Goal: Task Accomplishment & Management: Manage account settings

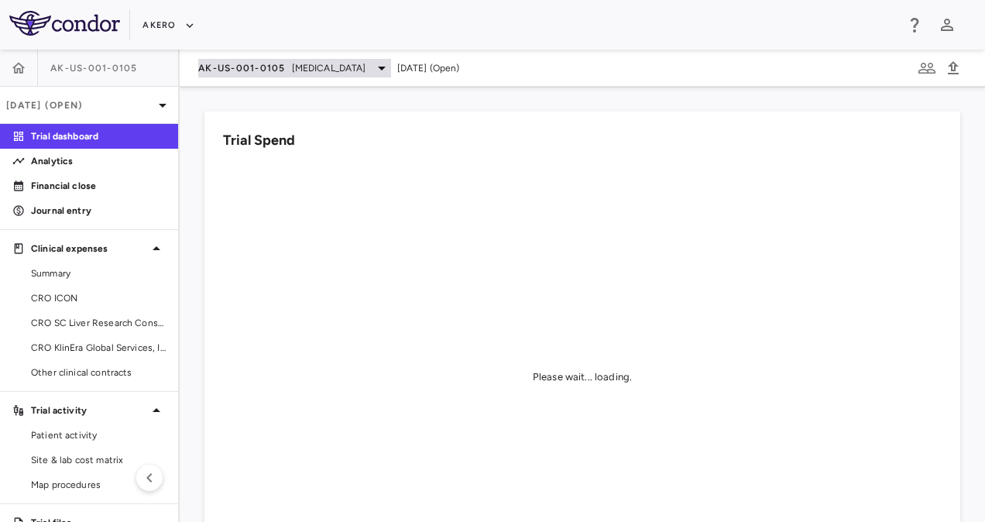
click at [234, 66] on span "AK-US-001-0105" at bounding box center [241, 68] width 87 height 12
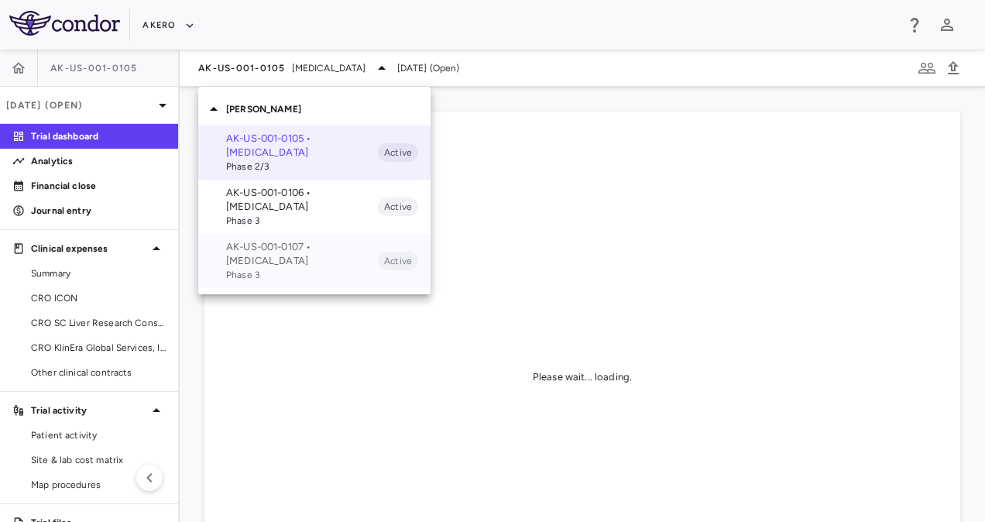
click at [257, 245] on p "AK-US-001-0107 • Nonalcoholic Steatohepatitis" at bounding box center [302, 254] width 152 height 28
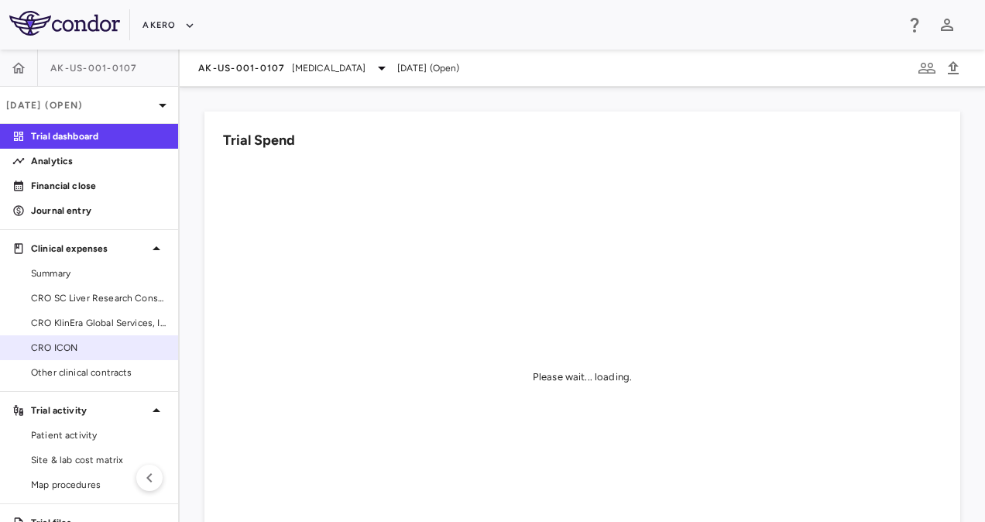
click at [84, 346] on span "CRO ICON" at bounding box center [98, 348] width 135 height 14
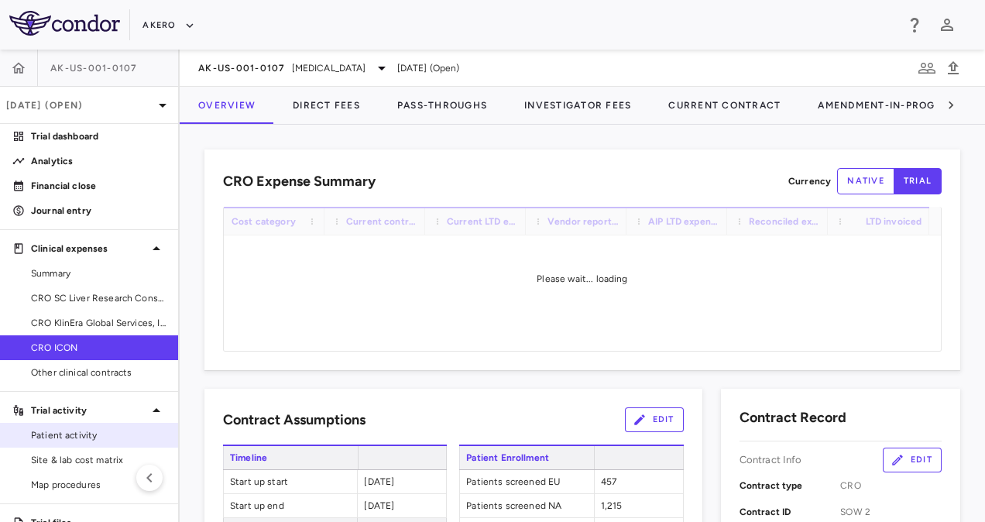
scroll to position [50, 0]
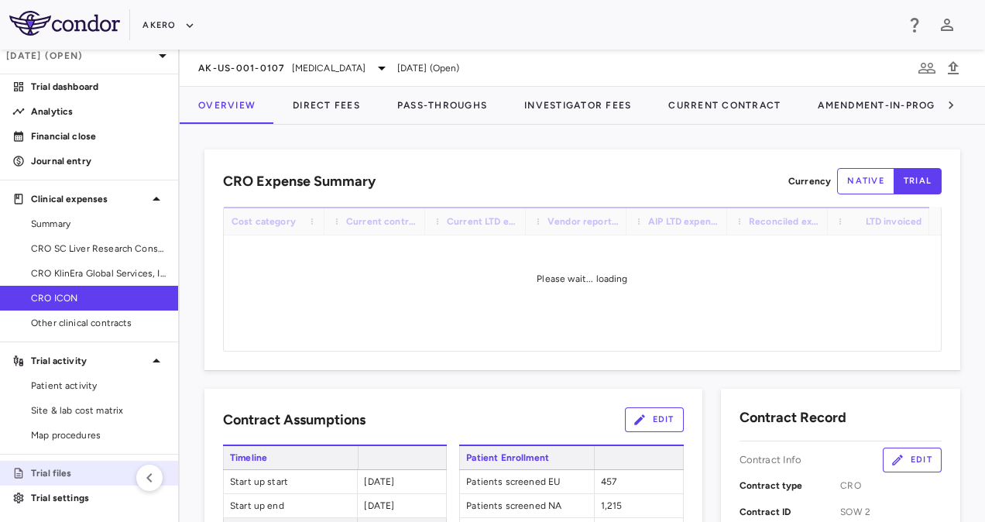
click at [76, 471] on p "Trial files" at bounding box center [98, 473] width 135 height 14
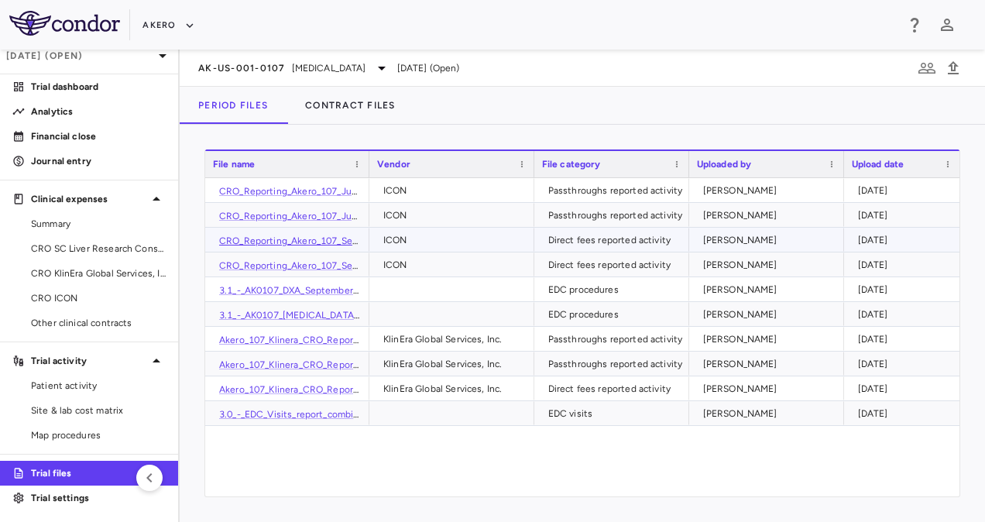
click at [336, 237] on link "CRO_Reporting_Akero_107_Sep_2025_Direct_Fees_GaDb3Ta.csv" at bounding box center [359, 240] width 280 height 11
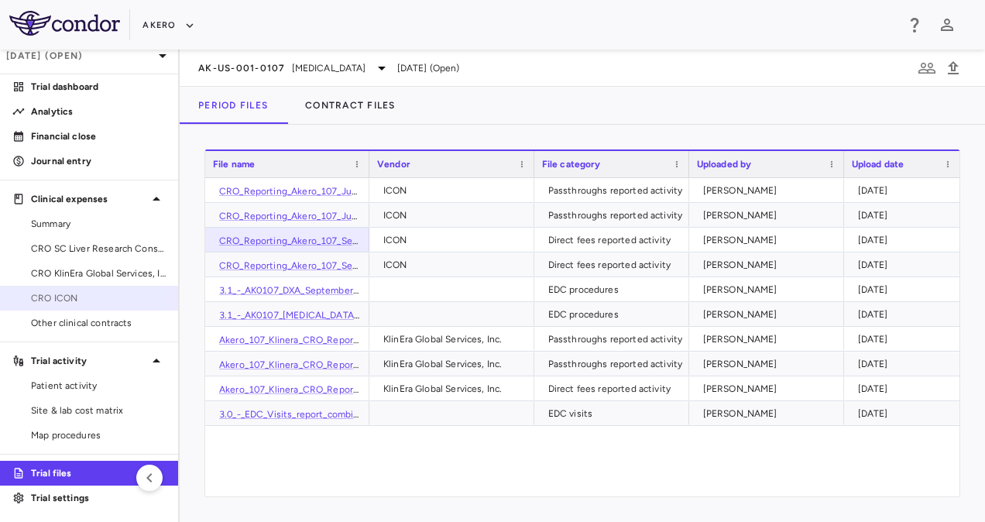
click at [83, 294] on span "CRO ICON" at bounding box center [98, 298] width 135 height 14
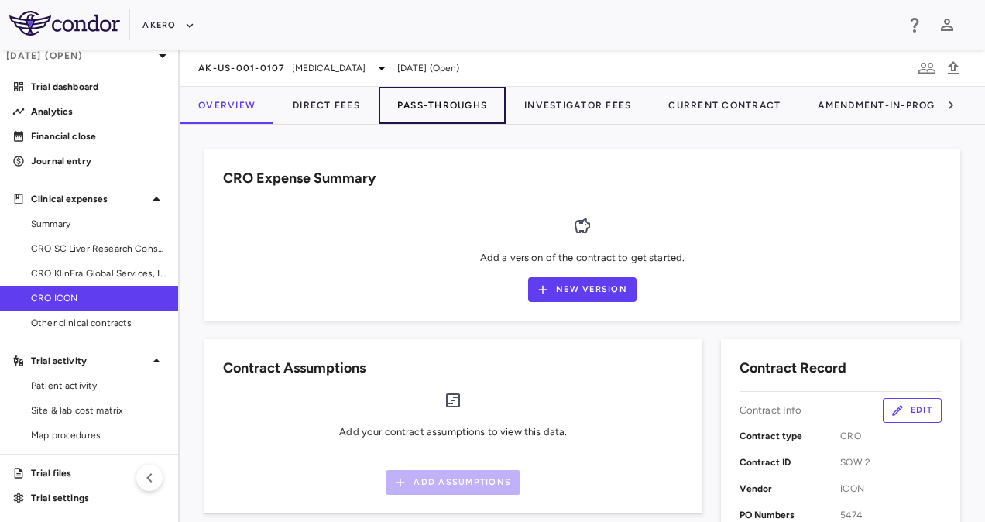
click at [424, 99] on button "Pass-Throughs" at bounding box center [442, 105] width 127 height 37
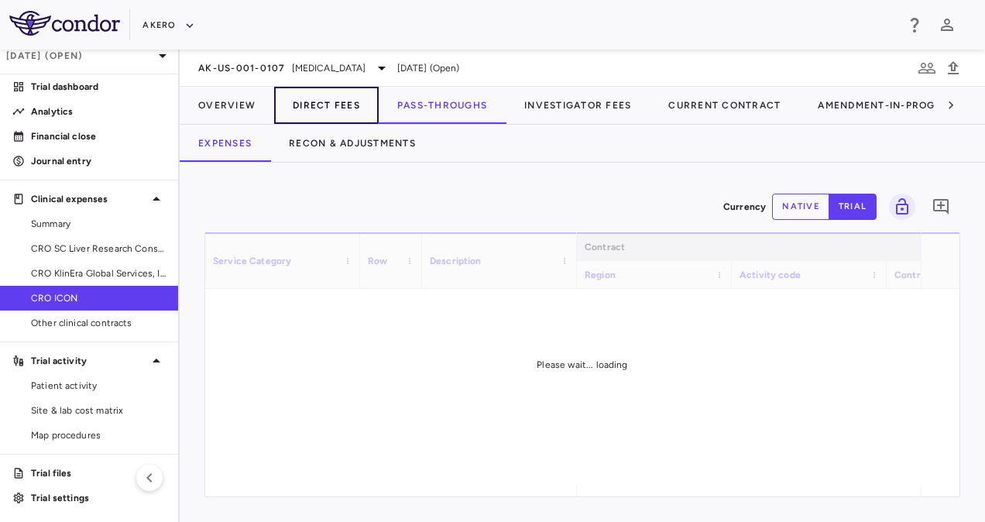
click at [330, 101] on button "Direct Fees" at bounding box center [326, 105] width 105 height 37
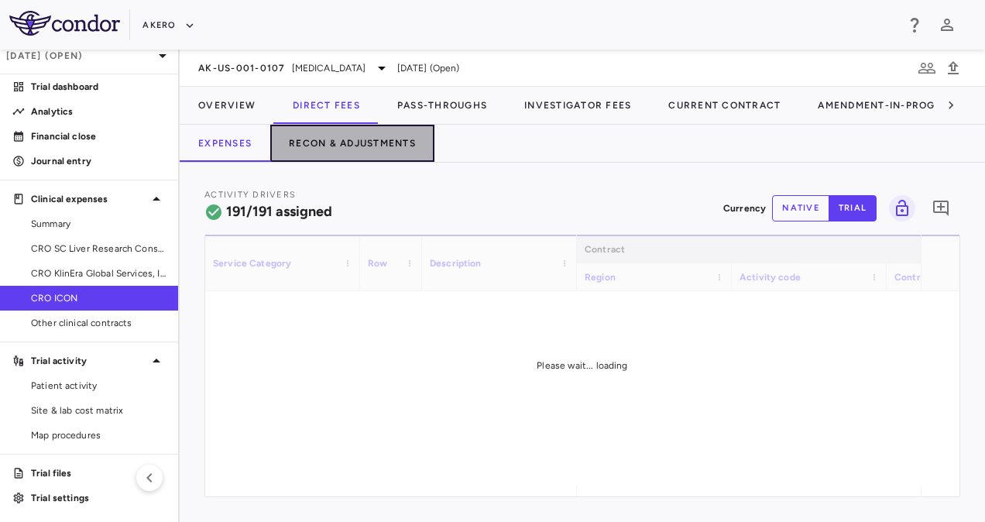
click at [351, 149] on button "Recon & Adjustments" at bounding box center [352, 143] width 164 height 37
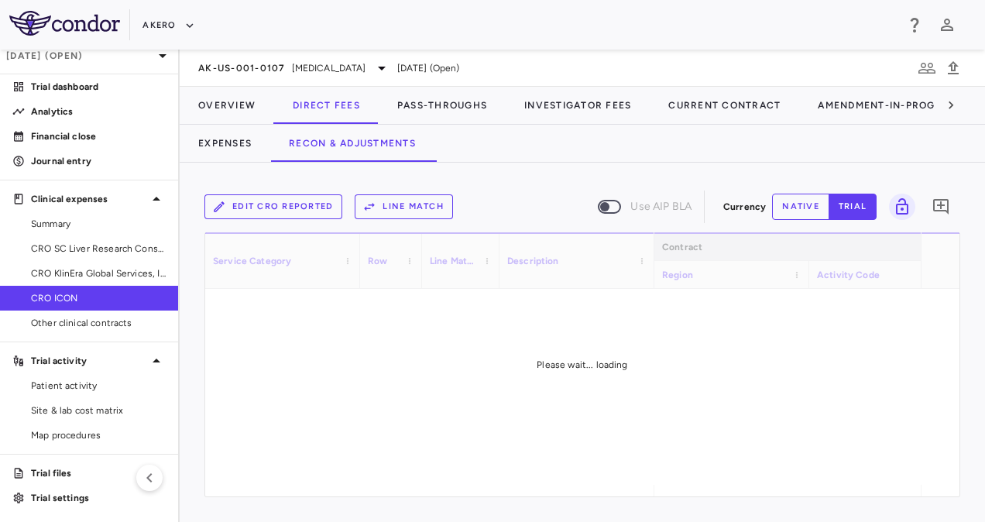
click at [298, 204] on button "Edit CRO reported" at bounding box center [273, 206] width 138 height 25
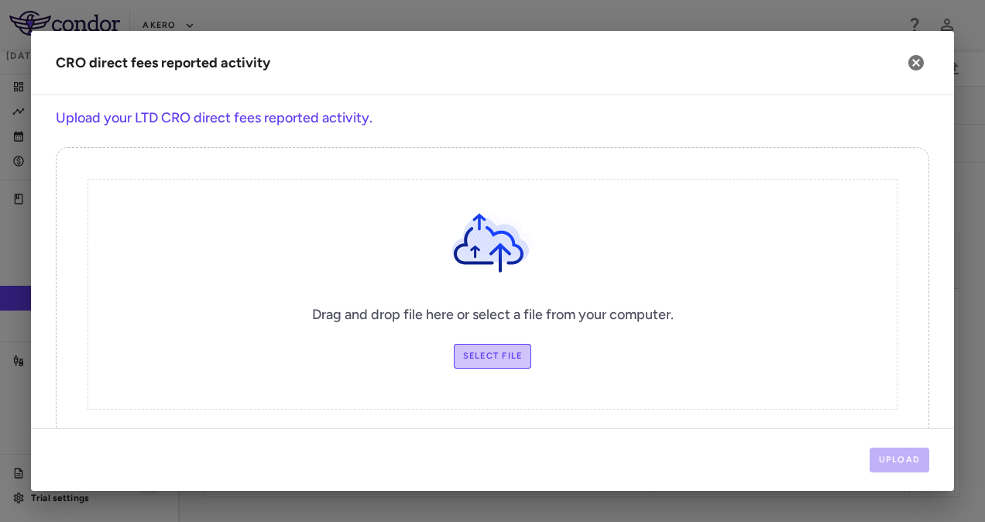
click at [472, 352] on label "Select file" at bounding box center [493, 356] width 78 height 25
click at [0, 0] on input "Select file" at bounding box center [0, 0] width 0 height 0
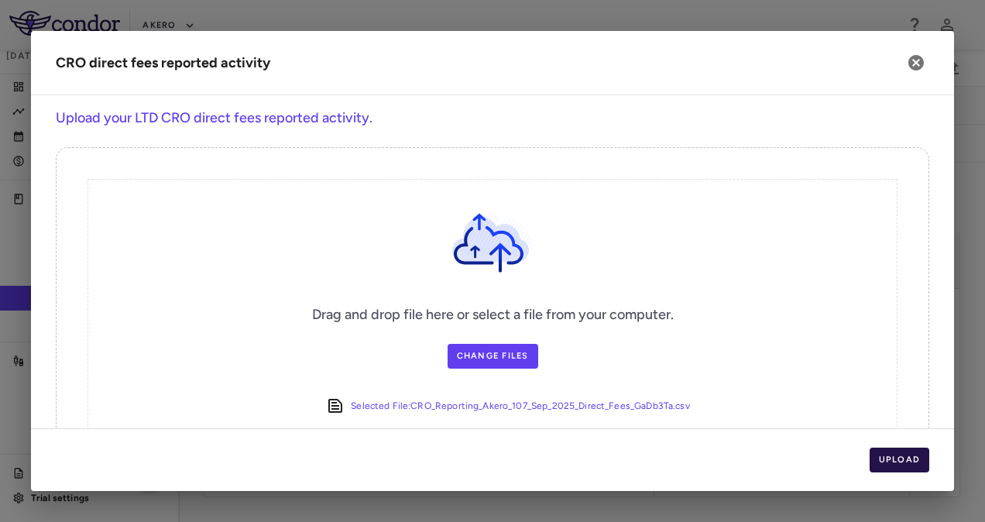
click at [905, 457] on button "Upload" at bounding box center [900, 460] width 60 height 25
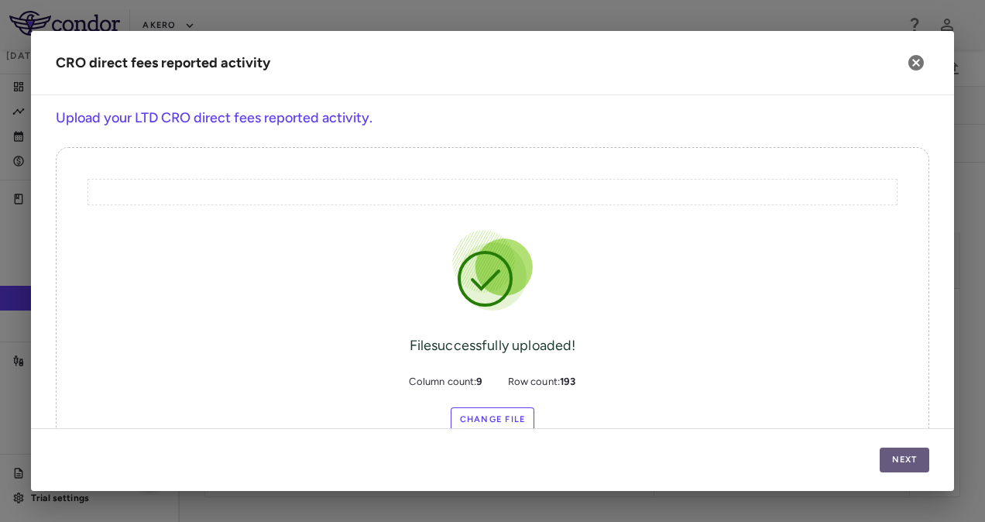
click at [905, 457] on button "Next" at bounding box center [905, 460] width 50 height 25
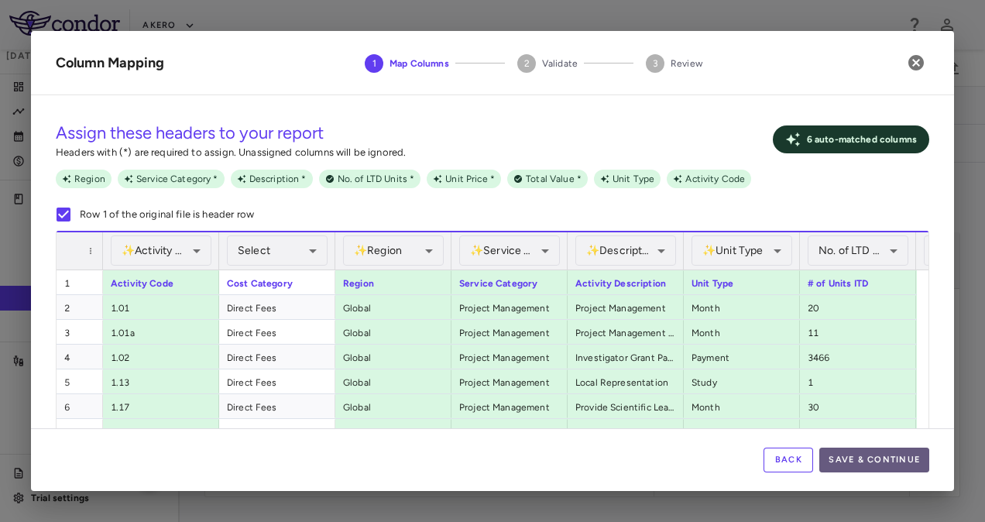
click at [859, 461] on button "Save & Continue" at bounding box center [874, 460] width 110 height 25
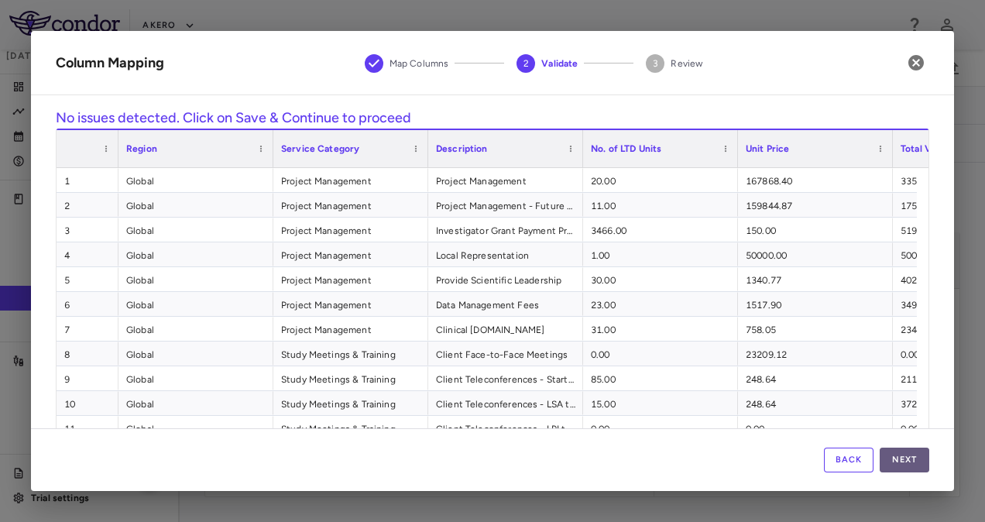
click at [916, 461] on button "Next" at bounding box center [905, 460] width 50 height 25
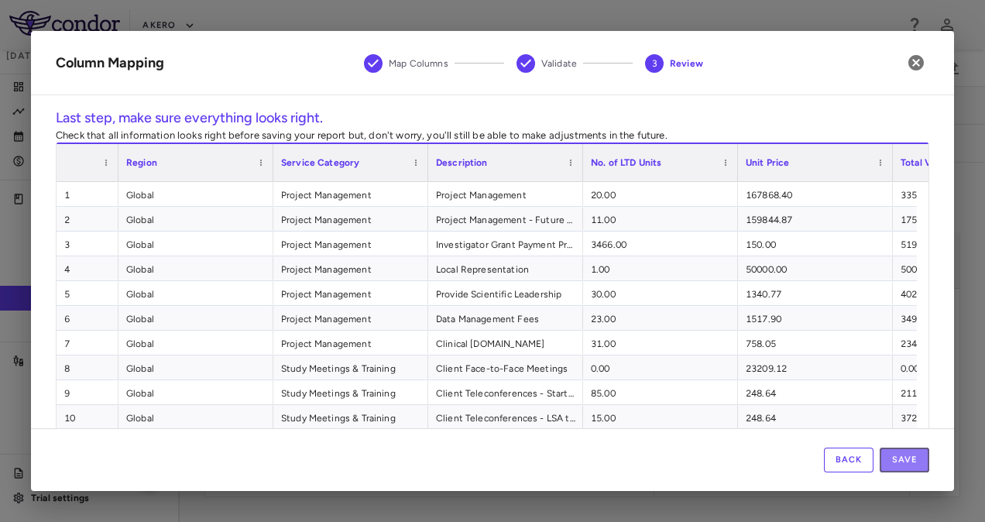
click at [916, 461] on button "Save" at bounding box center [905, 460] width 50 height 25
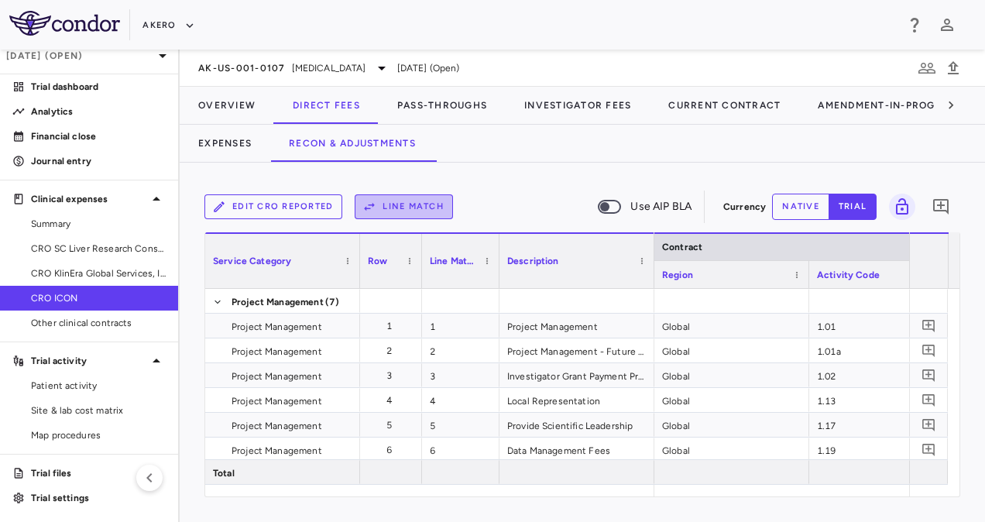
click at [399, 194] on button "Line Match" at bounding box center [404, 206] width 98 height 25
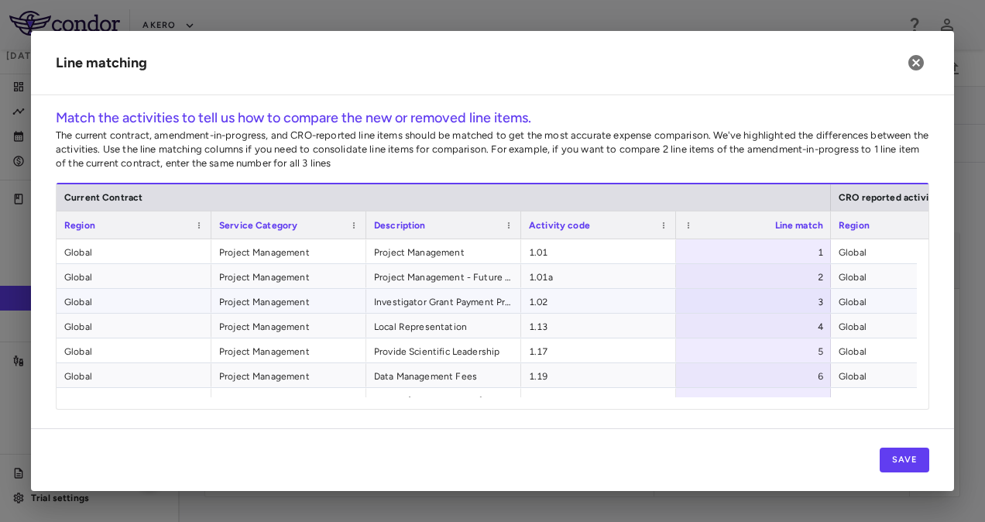
click at [353, 308] on span "Project Management" at bounding box center [288, 302] width 139 height 25
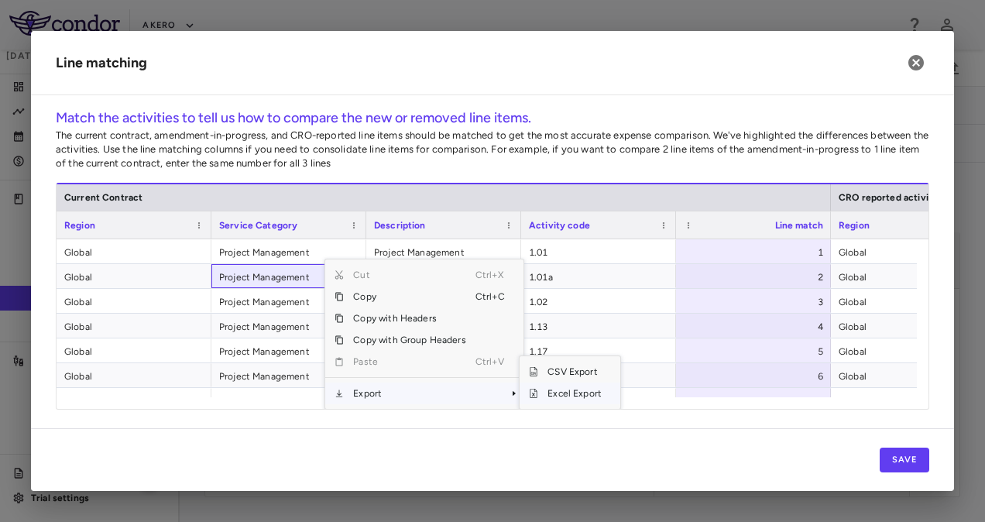
click at [568, 392] on span "Excel Export" at bounding box center [574, 394] width 73 height 22
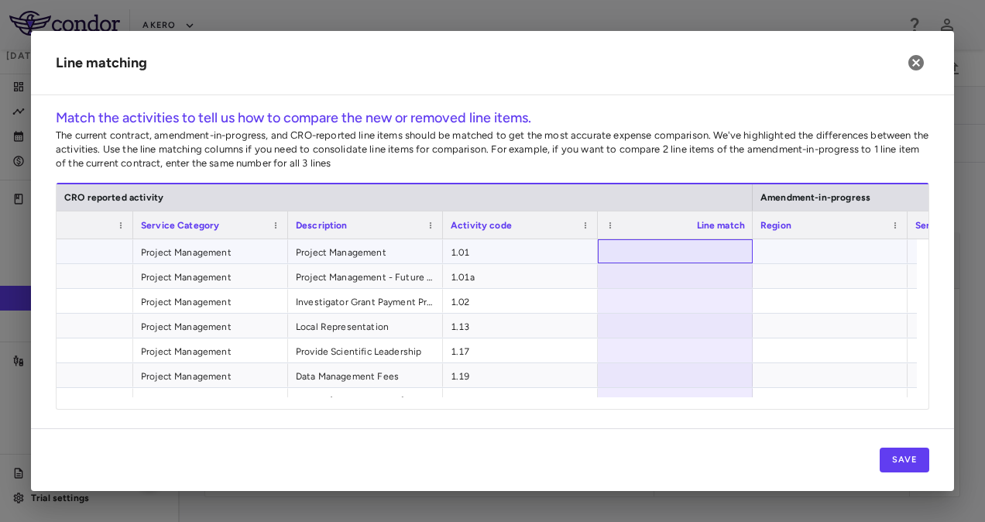
click at [657, 245] on div at bounding box center [675, 251] width 155 height 24
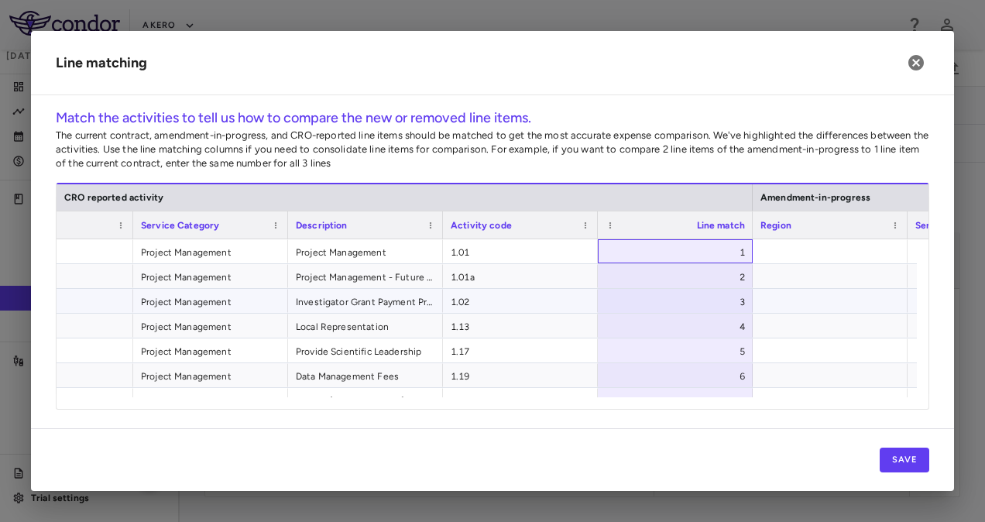
scroll to position [0, 551]
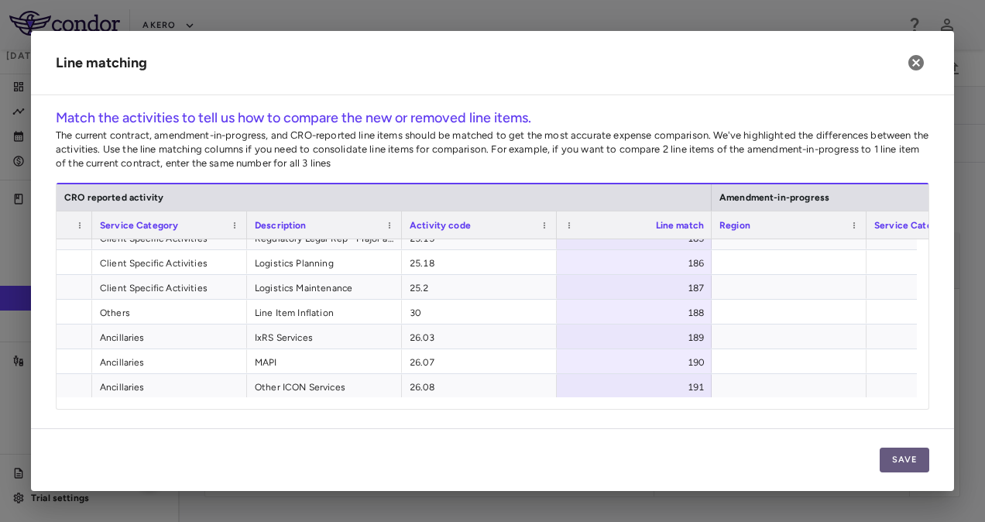
click at [916, 455] on button "Save" at bounding box center [905, 460] width 50 height 25
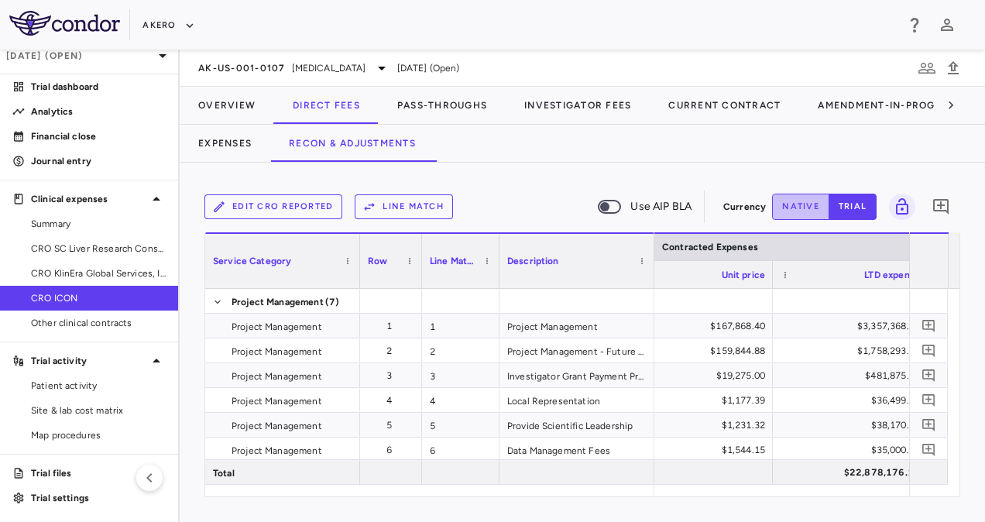
click at [808, 204] on button "native" at bounding box center [800, 207] width 57 height 26
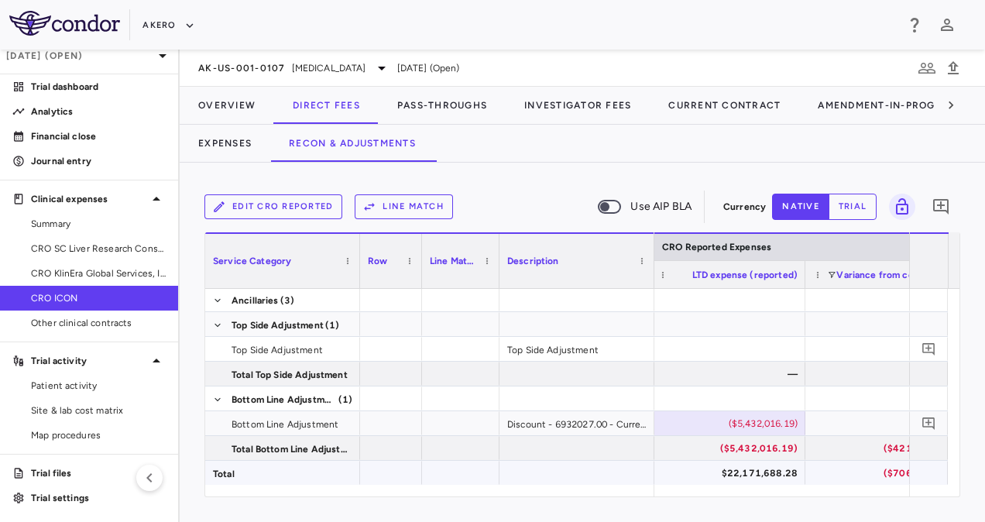
type button "native"
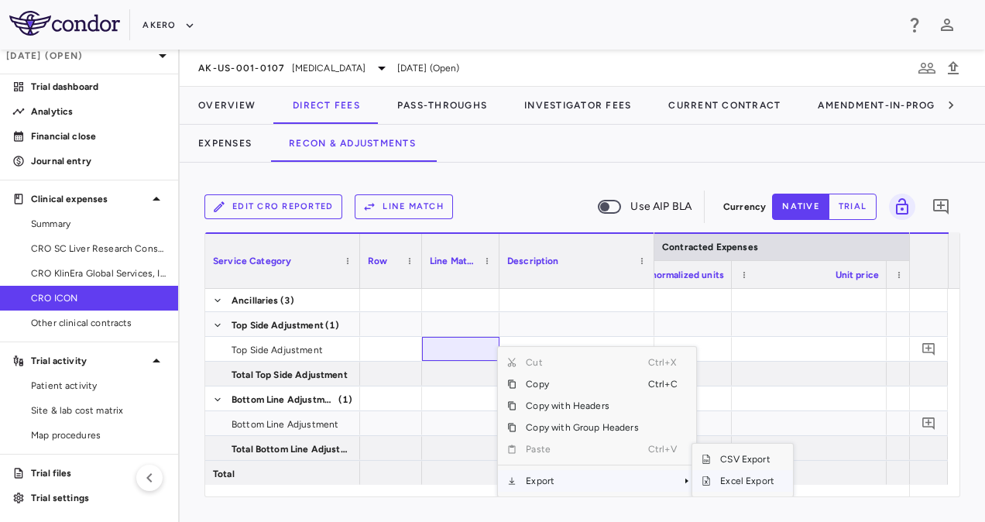
click at [734, 476] on span "Excel Export" at bounding box center [747, 481] width 73 height 22
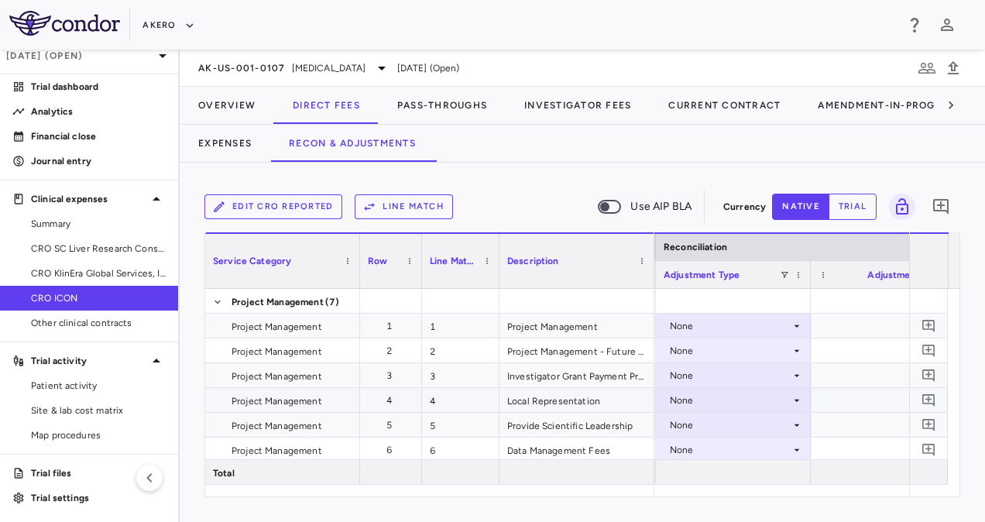
scroll to position [0, 3362]
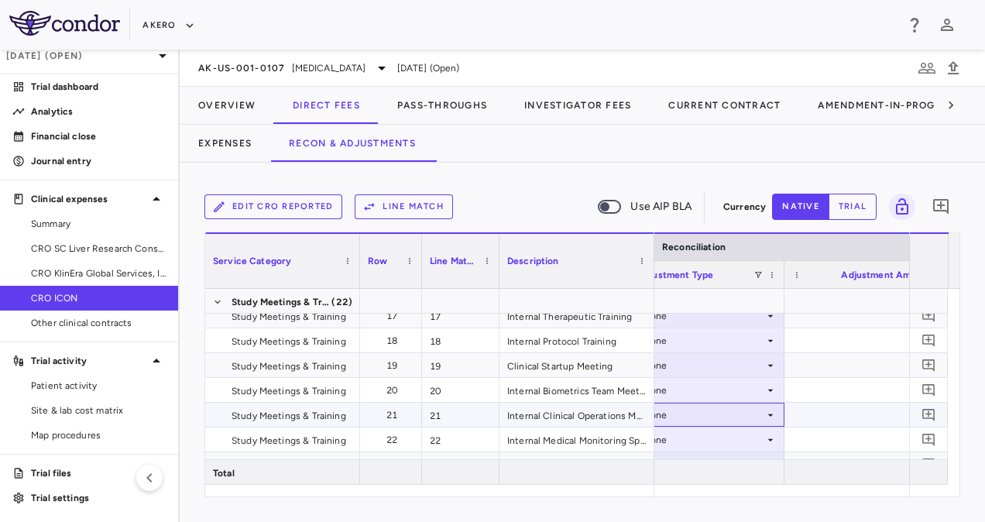
click at [751, 413] on div "None" at bounding box center [703, 415] width 121 height 25
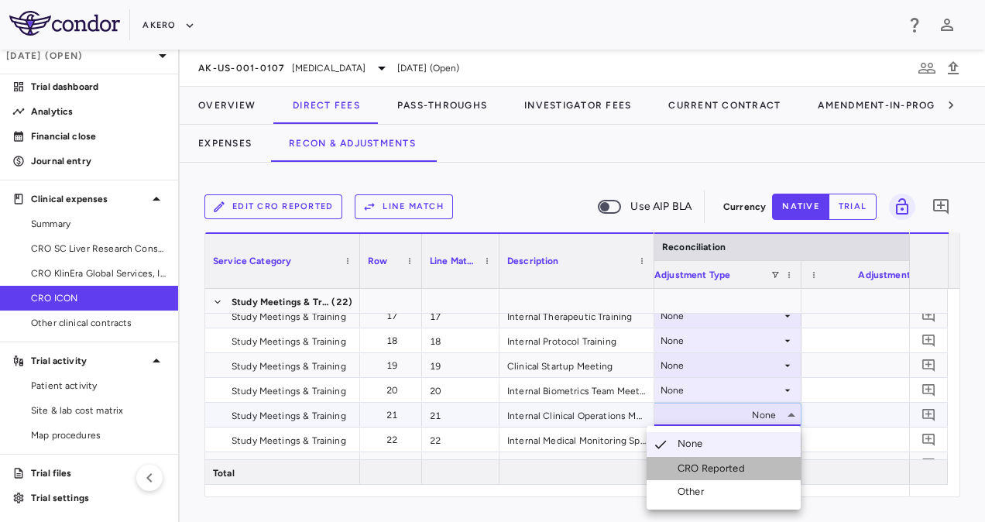
click at [720, 463] on div "CRO Reported" at bounding box center [715, 468] width 74 height 14
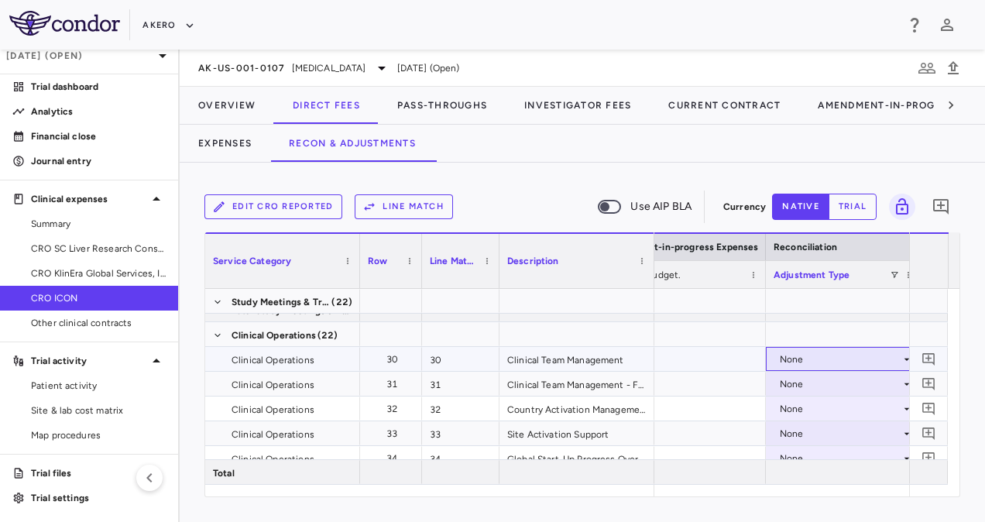
click at [859, 360] on div "None" at bounding box center [840, 359] width 121 height 25
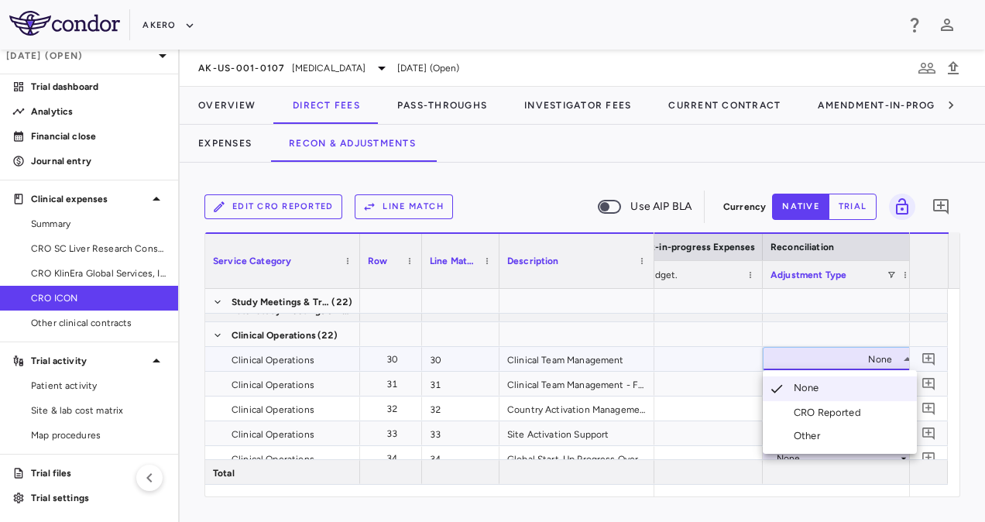
click at [813, 407] on div "CRO Reported" at bounding box center [831, 413] width 74 height 14
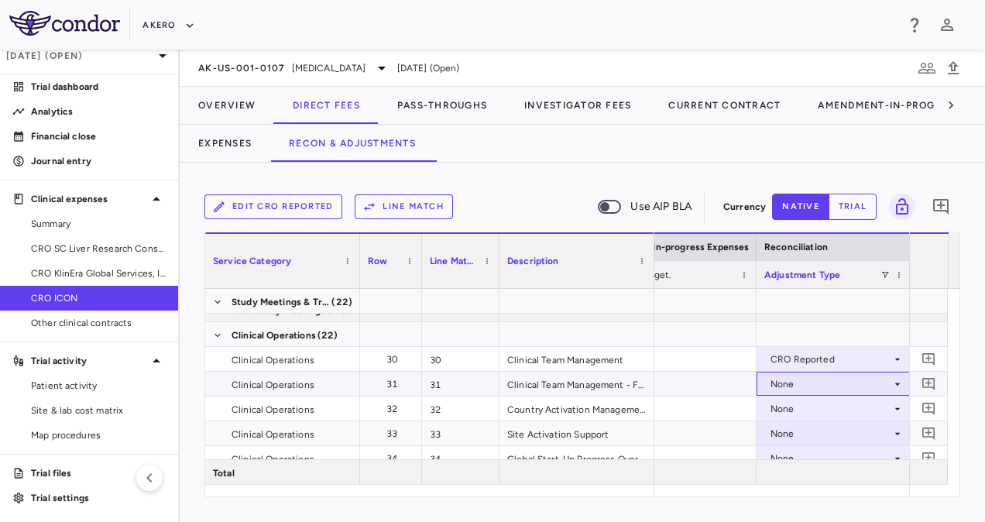
click at [785, 386] on div "None" at bounding box center [830, 384] width 121 height 25
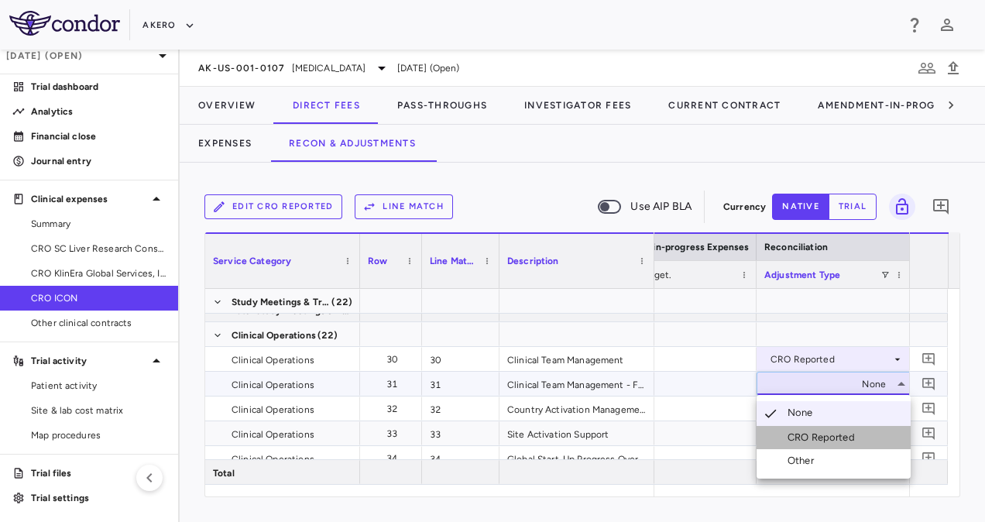
click at [804, 444] on div "CRO Reported" at bounding box center [824, 438] width 74 height 14
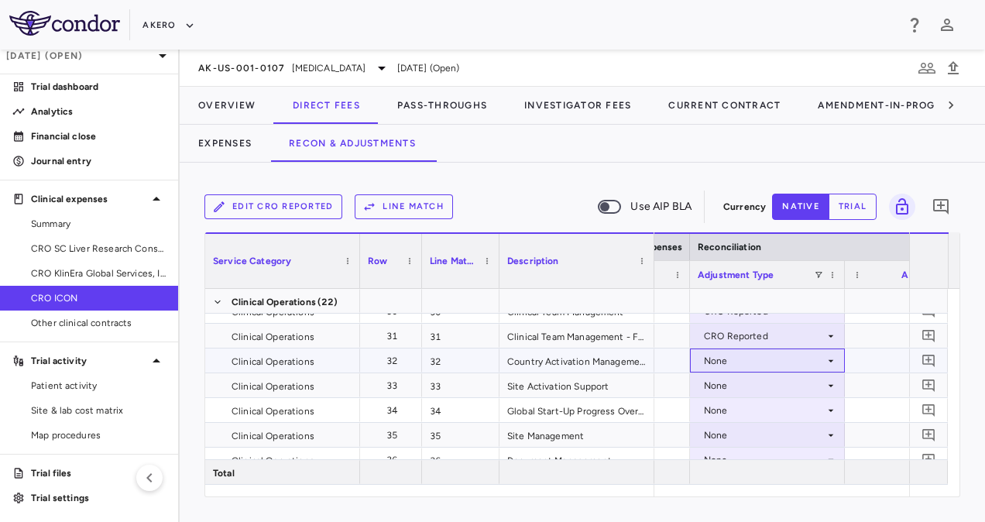
click at [736, 359] on div "None" at bounding box center [764, 360] width 121 height 25
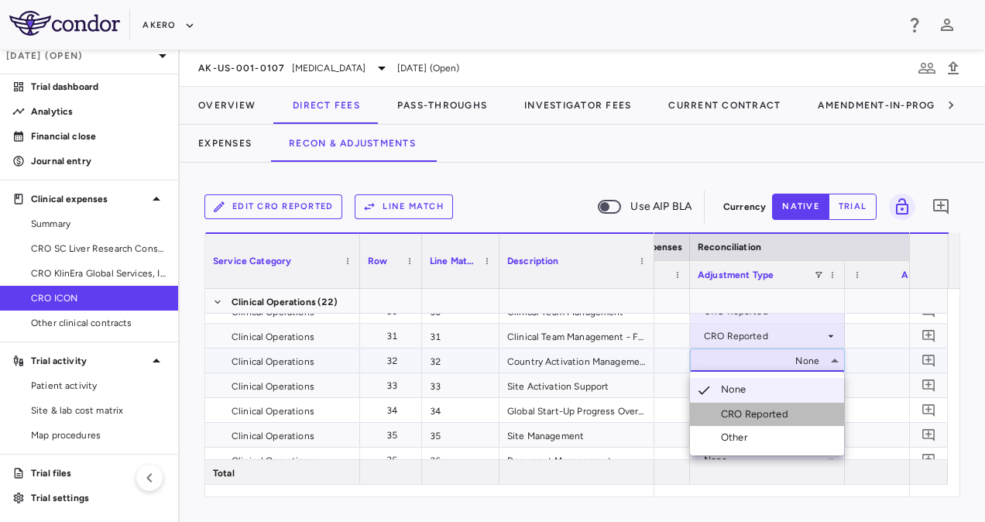
click at [753, 408] on div "CRO Reported" at bounding box center [758, 414] width 74 height 14
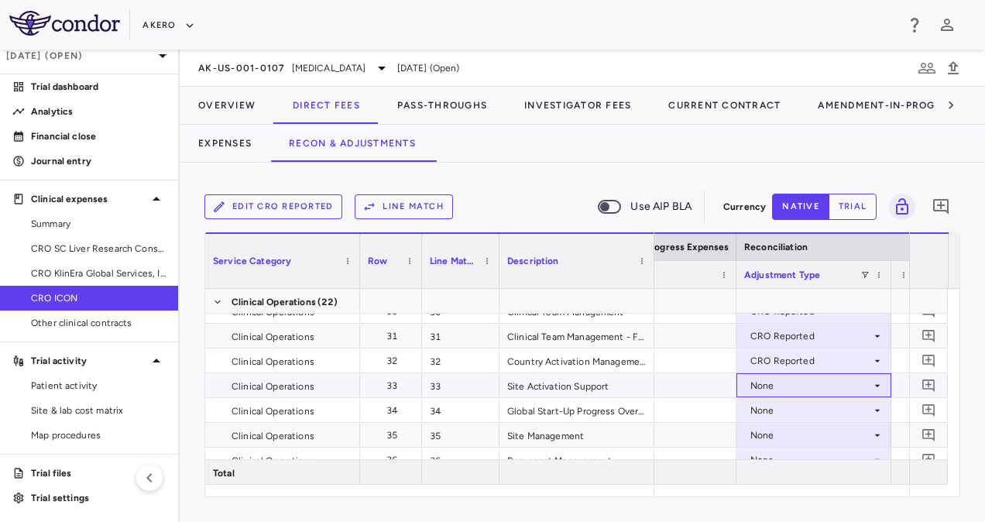
click at [753, 383] on div "None" at bounding box center [810, 385] width 121 height 25
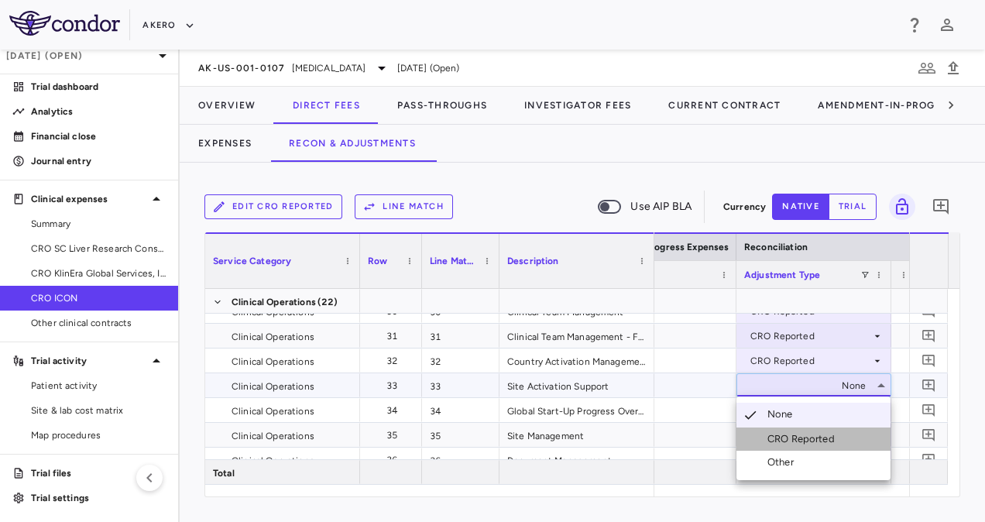
click at [784, 438] on div "CRO Reported" at bounding box center [804, 439] width 74 height 14
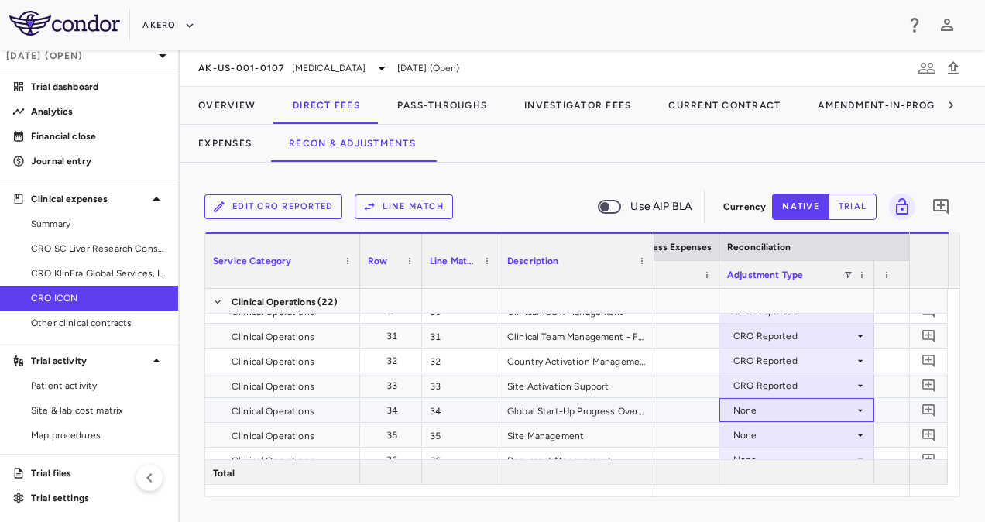
click at [788, 412] on div "None" at bounding box center [793, 410] width 121 height 25
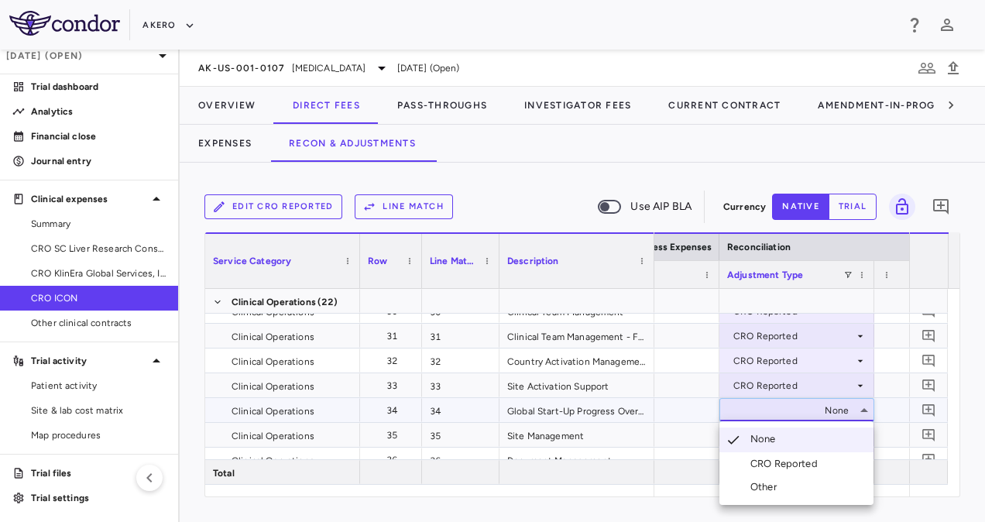
click at [774, 460] on div "CRO Reported" at bounding box center [787, 464] width 74 height 14
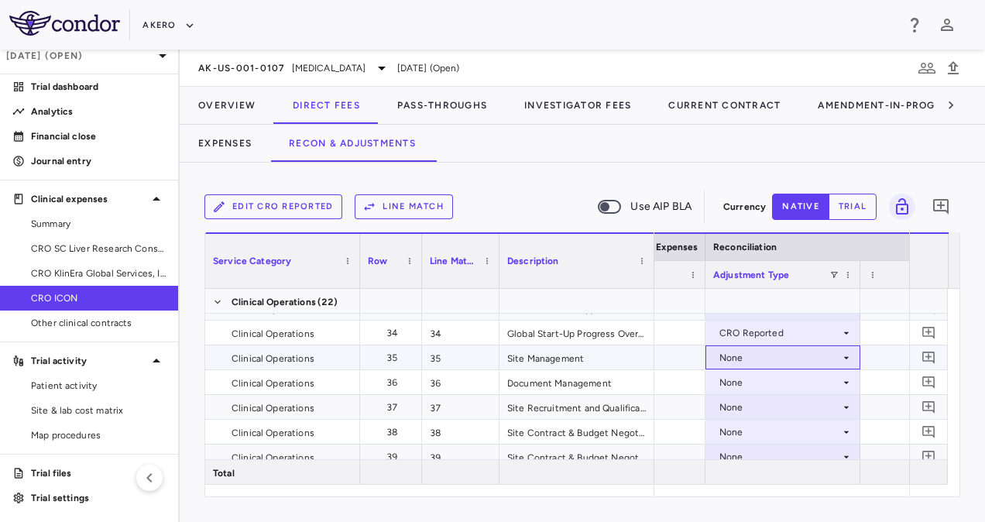
click at [773, 359] on div "None" at bounding box center [779, 357] width 121 height 25
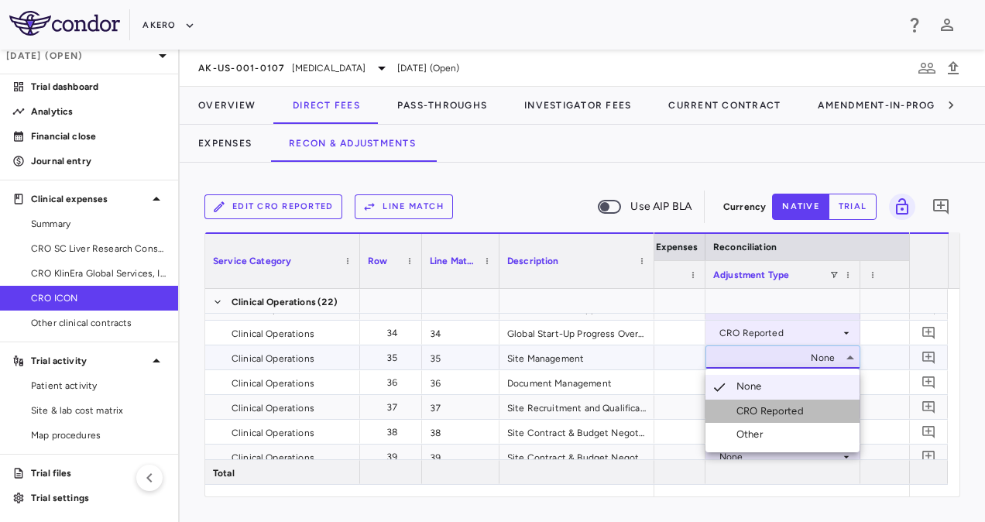
click at [763, 406] on div "CRO Reported" at bounding box center [773, 411] width 74 height 14
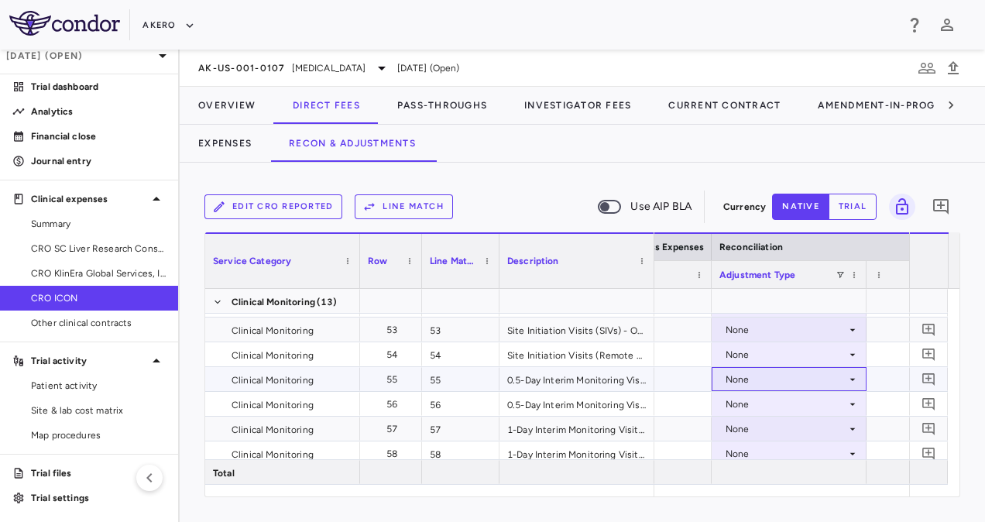
click at [761, 379] on div "None" at bounding box center [786, 379] width 121 height 25
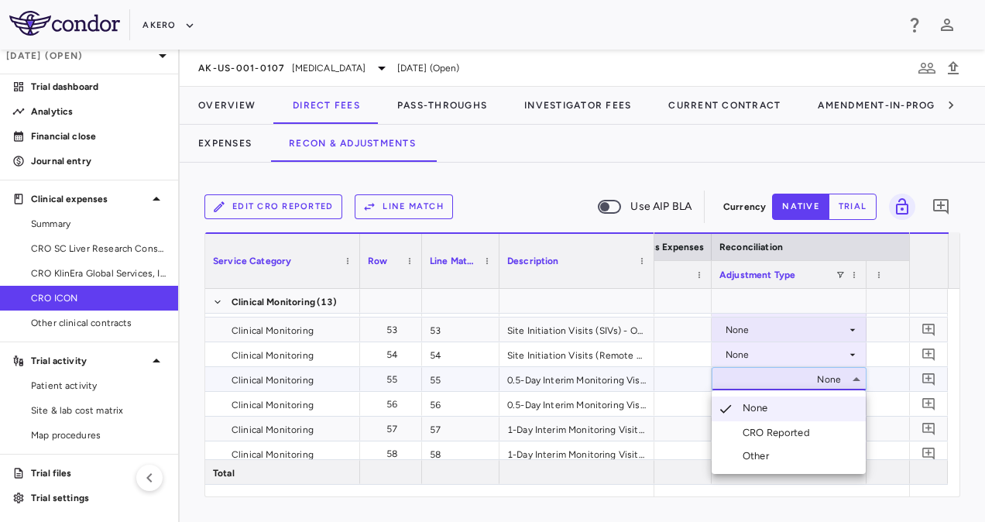
click at [757, 430] on div "CRO Reported" at bounding box center [780, 433] width 74 height 14
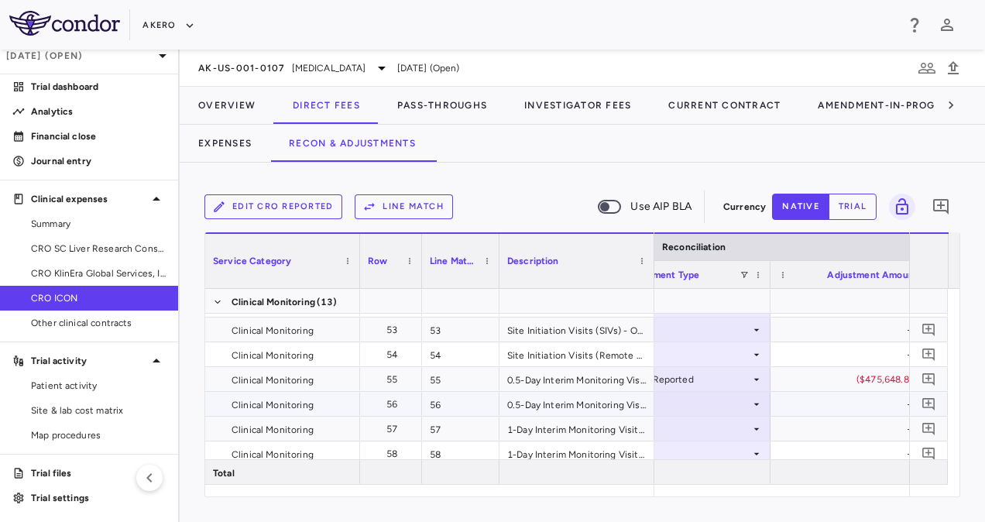
click at [691, 404] on div "None" at bounding box center [690, 404] width 121 height 25
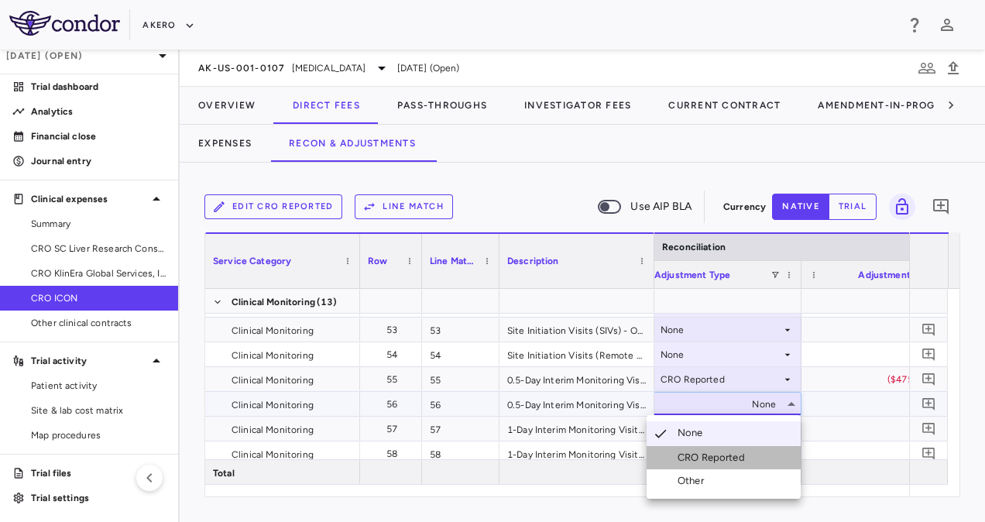
click at [708, 449] on li "CRO Reported" at bounding box center [724, 457] width 154 height 23
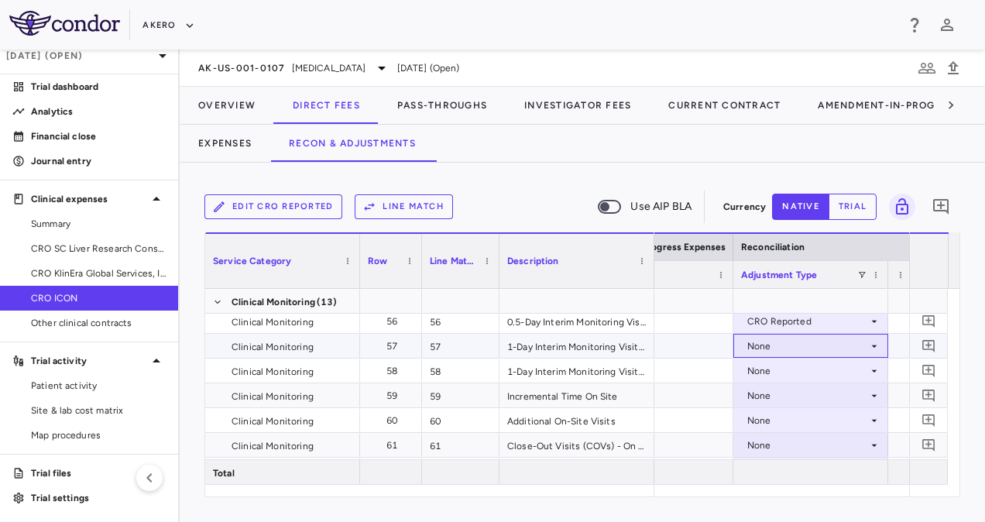
click at [768, 342] on div "None" at bounding box center [807, 346] width 121 height 25
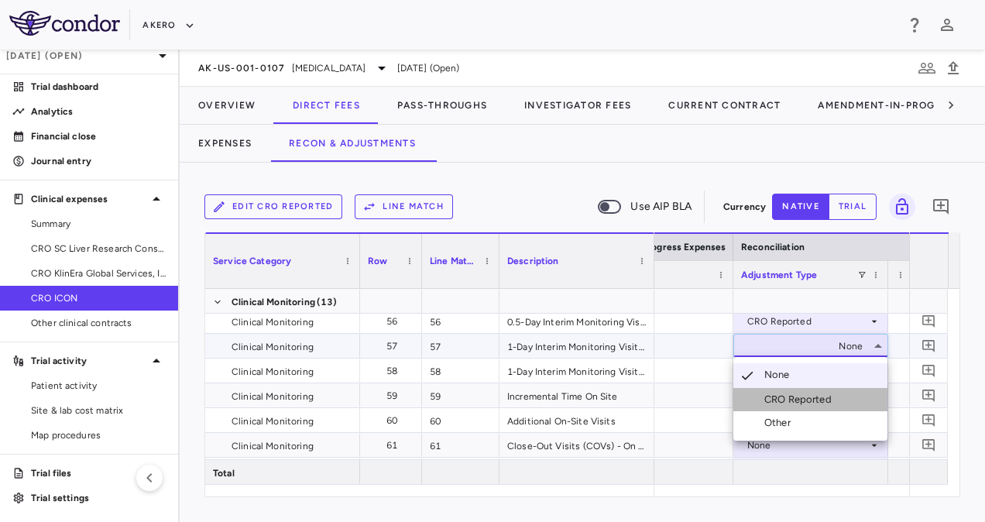
click at [782, 395] on div "CRO Reported" at bounding box center [801, 400] width 74 height 14
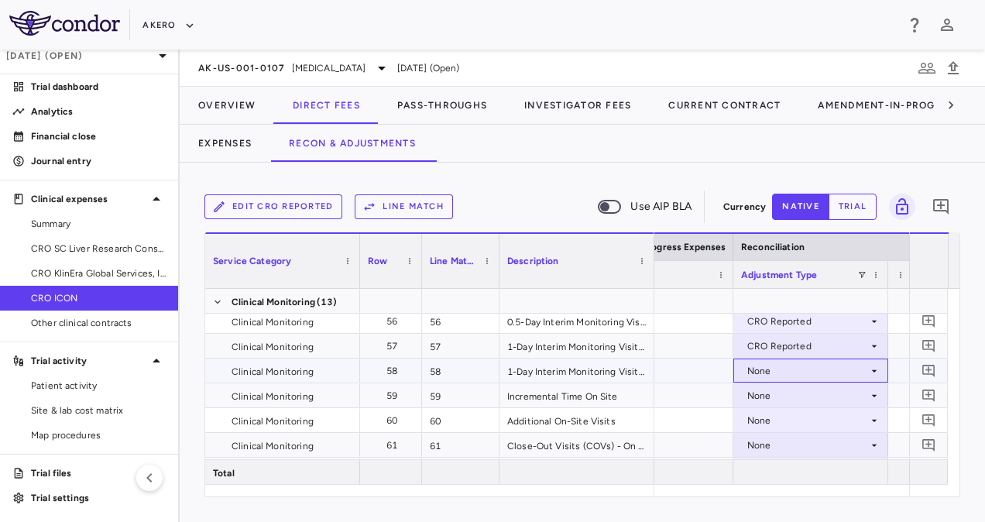
click at [771, 365] on div "None" at bounding box center [807, 371] width 121 height 25
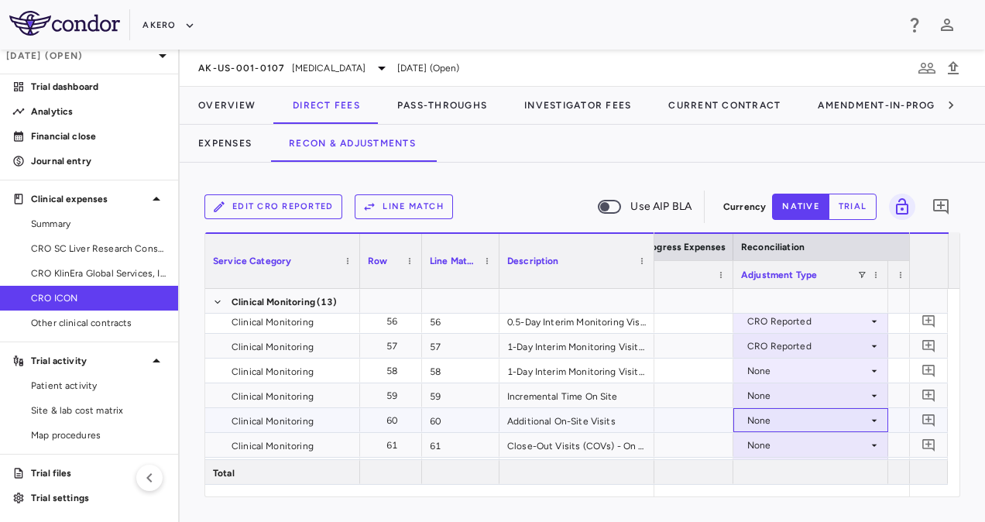
click at [787, 414] on div "None" at bounding box center [807, 420] width 121 height 25
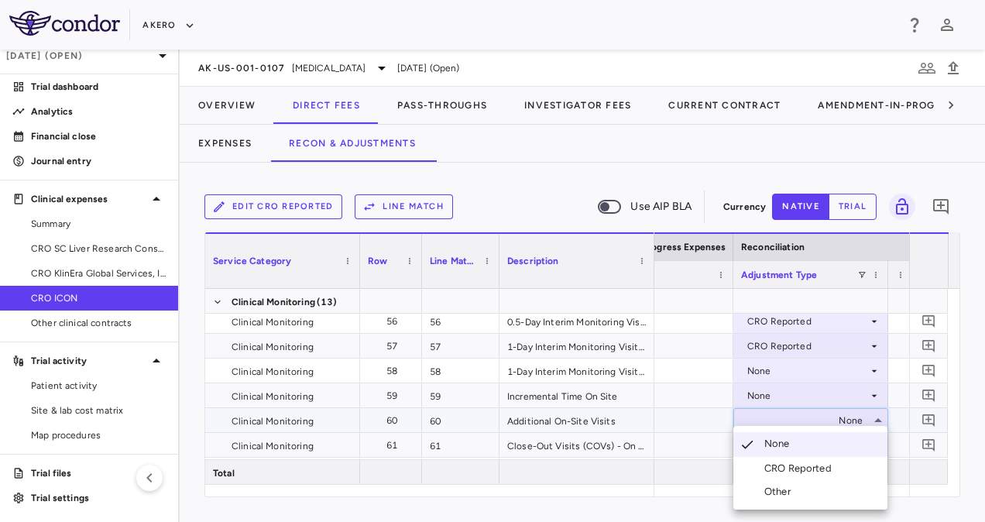
click at [765, 371] on div at bounding box center [492, 261] width 985 height 522
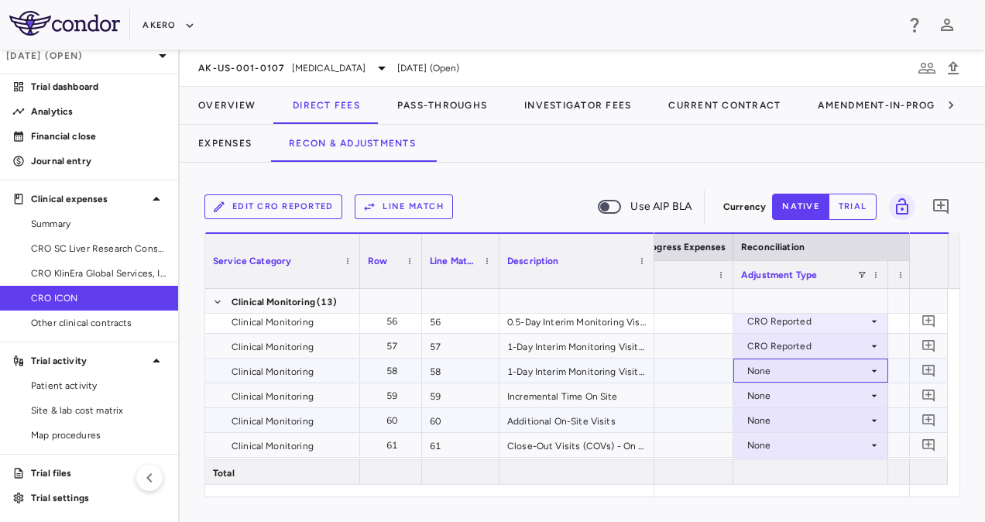
click at [765, 371] on div "None" at bounding box center [807, 371] width 121 height 25
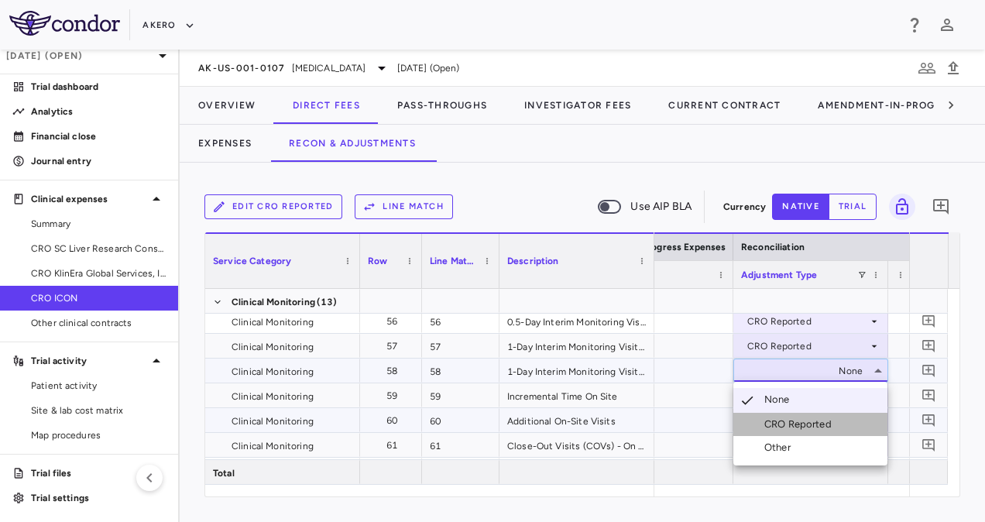
click at [782, 417] on div "CRO Reported" at bounding box center [801, 424] width 74 height 14
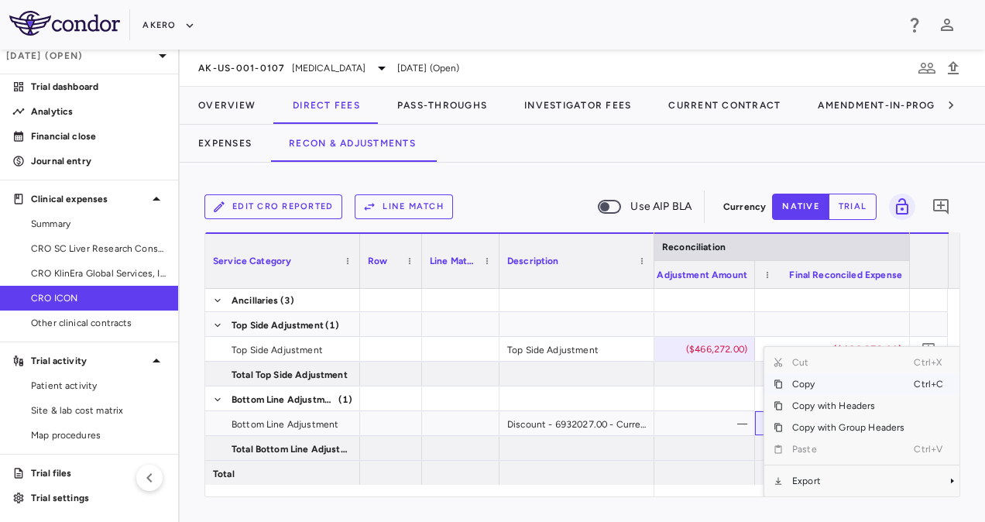
click at [799, 380] on span "Copy" at bounding box center [848, 384] width 131 height 22
click at [811, 378] on span "Copy" at bounding box center [848, 384] width 131 height 22
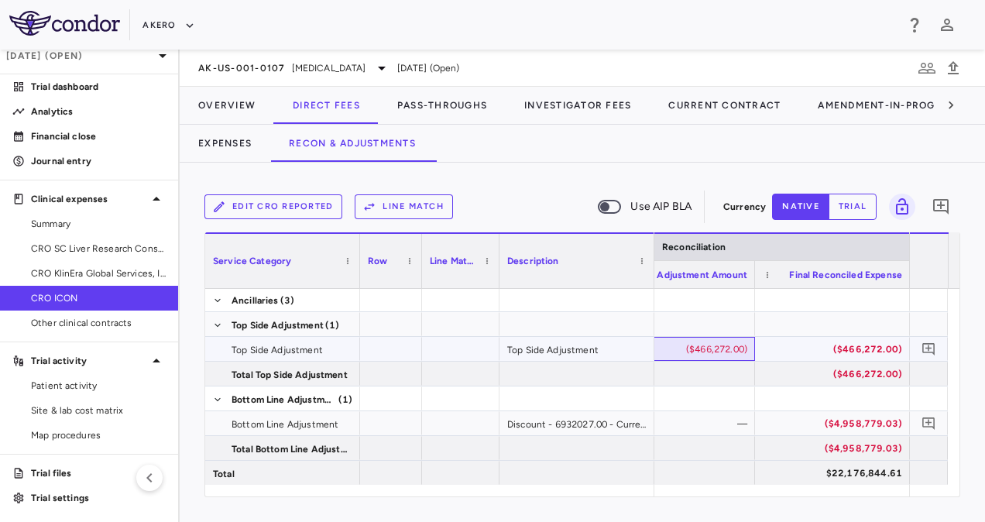
click at [714, 353] on div "($466,272.00)" at bounding box center [680, 349] width 133 height 25
type input "**"
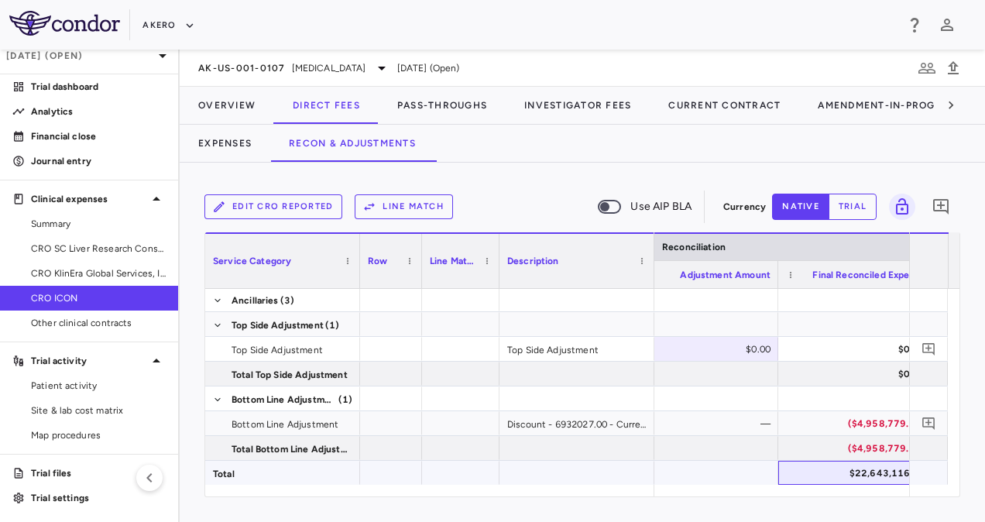
click at [873, 477] on div "$22,643,116.61" at bounding box center [858, 473] width 133 height 25
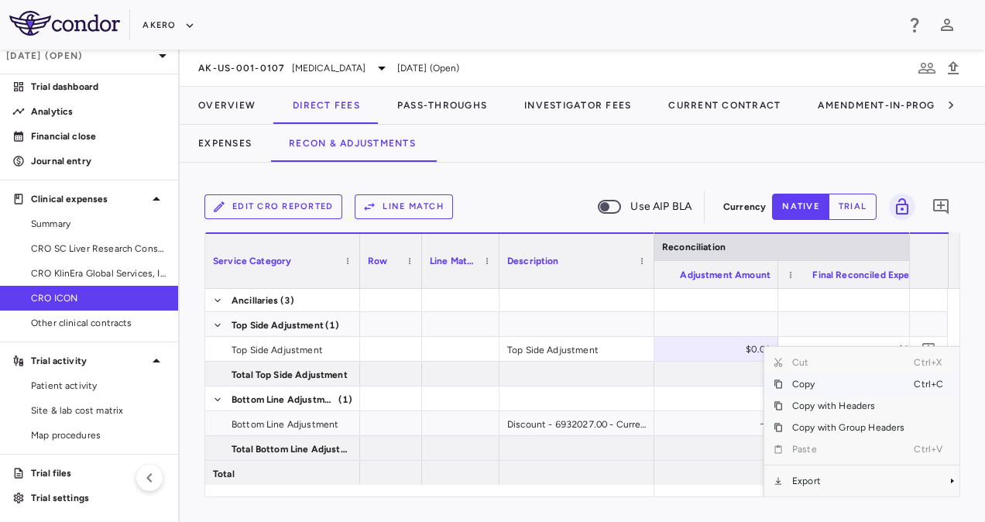
click at [808, 386] on span "Copy" at bounding box center [848, 384] width 131 height 22
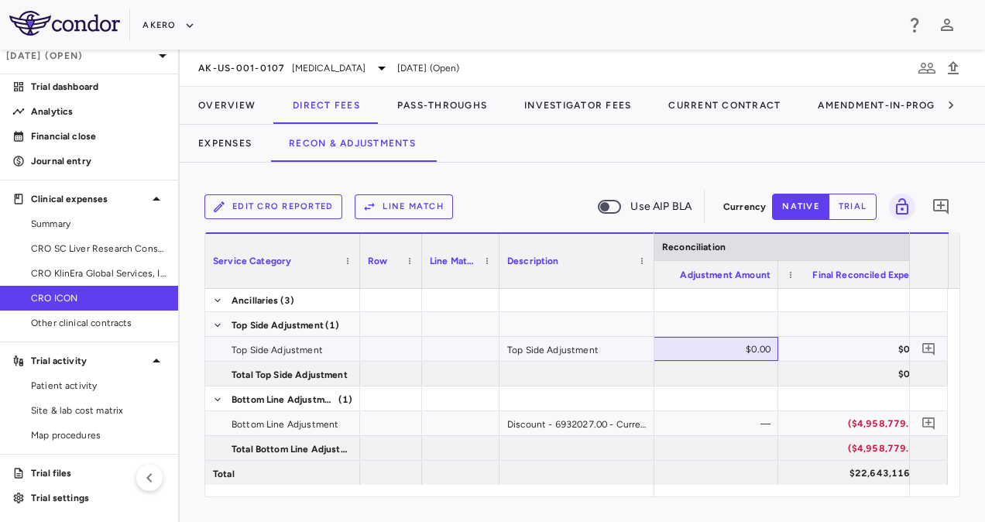
click at [712, 348] on div "$0.00" at bounding box center [703, 349] width 133 height 25
type input "**********"
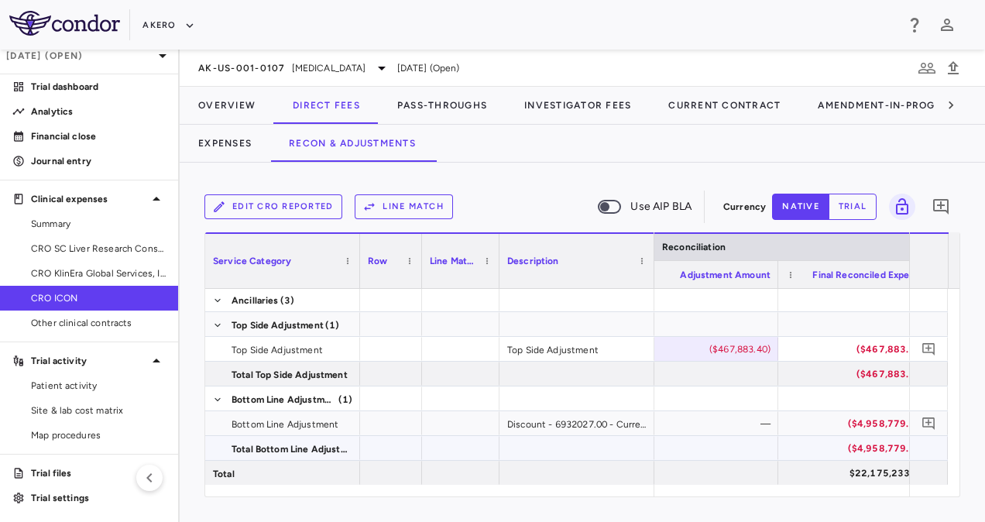
scroll to position [0, 3577]
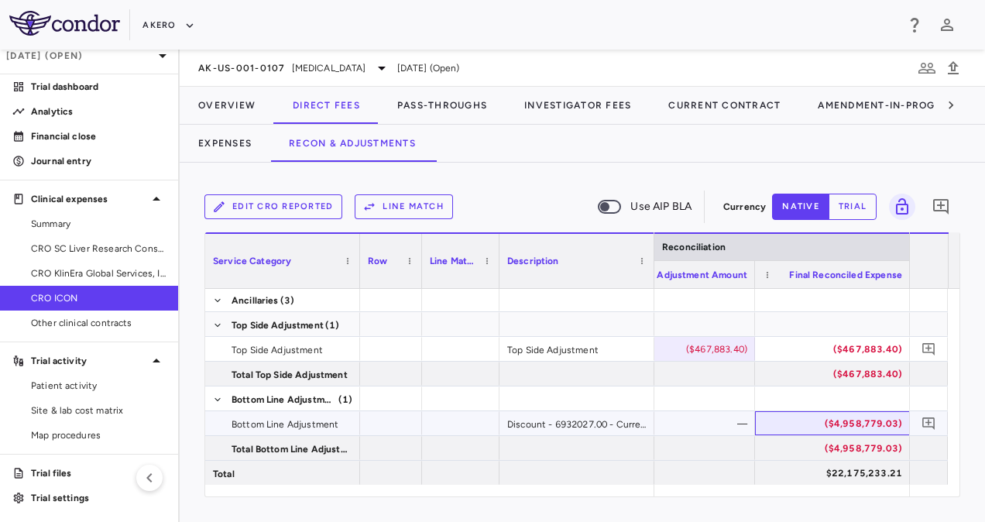
click at [846, 432] on div "($4,958,779.03)" at bounding box center [835, 423] width 133 height 25
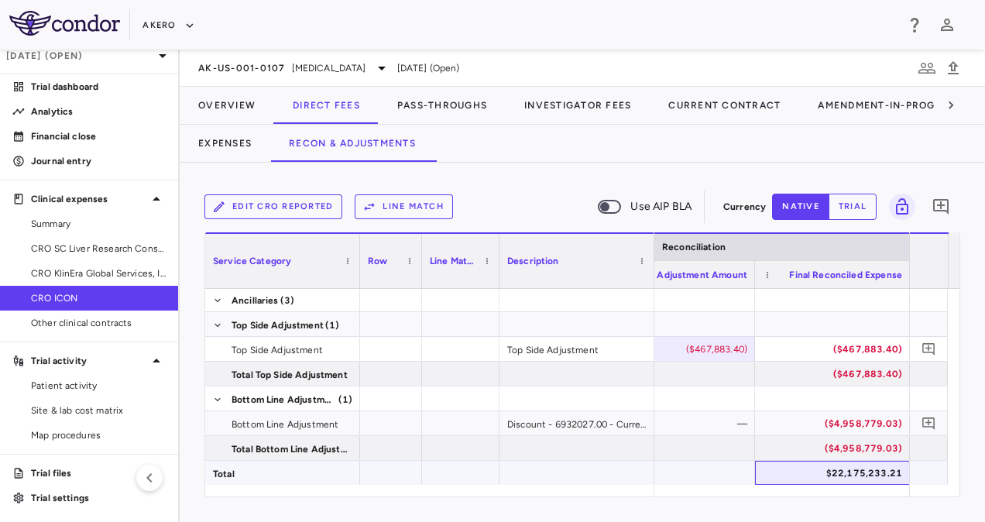
click at [856, 471] on div "$22,175,233.21" at bounding box center [835, 473] width 133 height 25
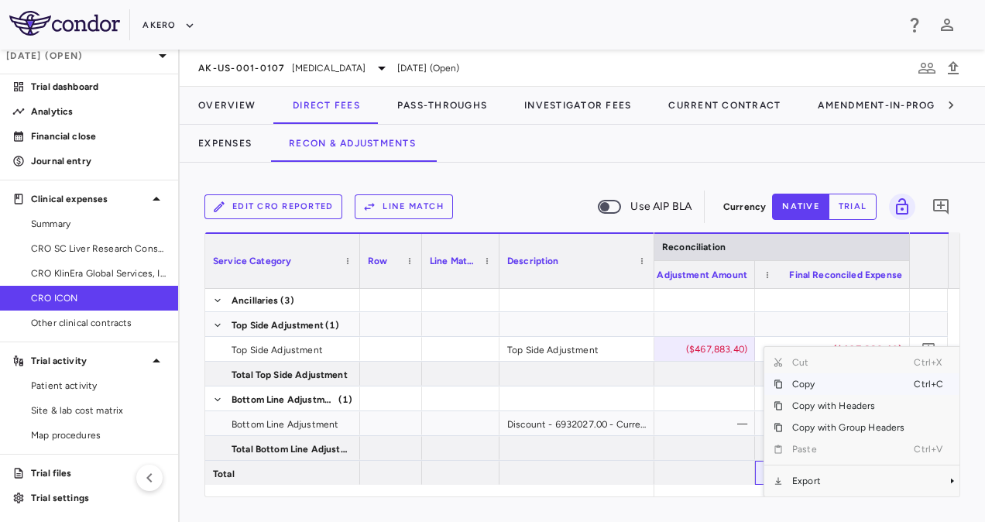
click at [807, 383] on span "Copy" at bounding box center [848, 384] width 131 height 22
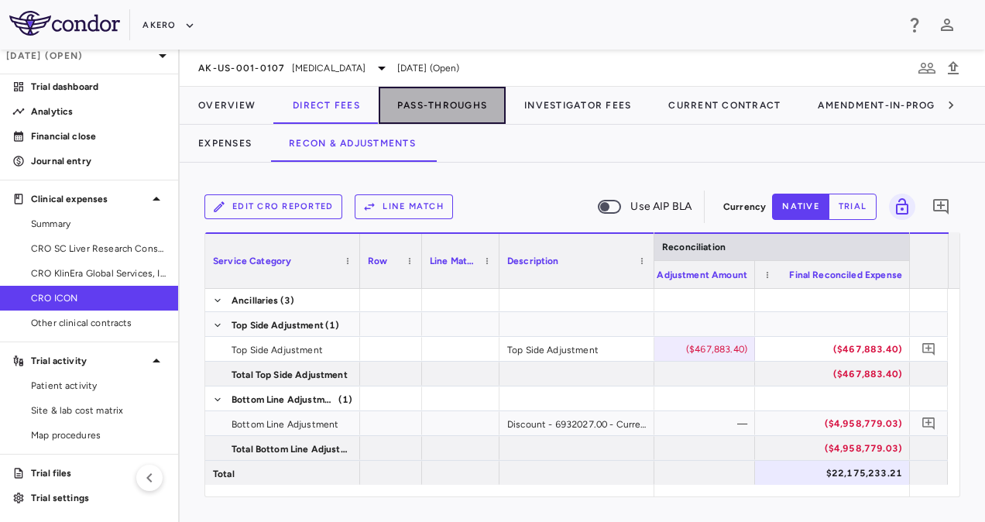
click at [423, 100] on button "Pass-Throughs" at bounding box center [442, 105] width 127 height 37
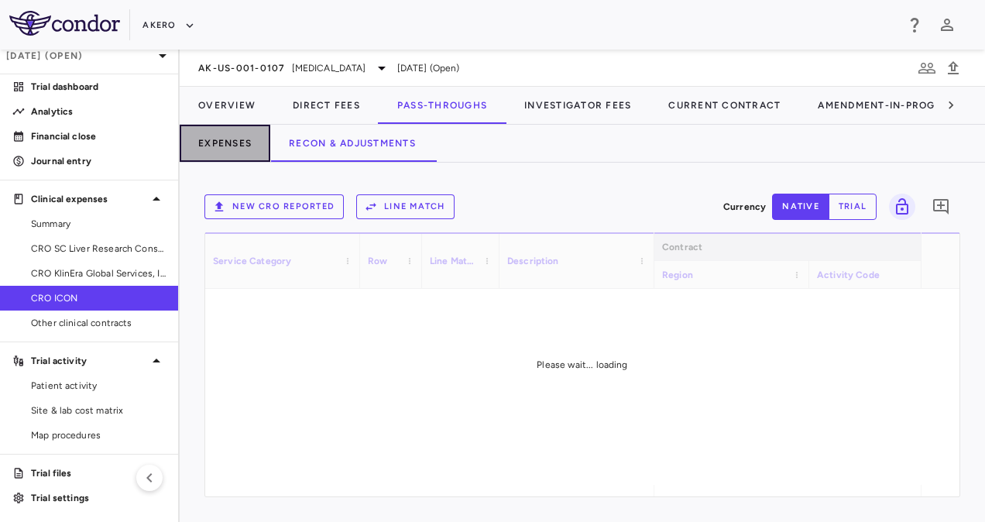
click at [219, 144] on button "Expenses" at bounding box center [225, 143] width 91 height 37
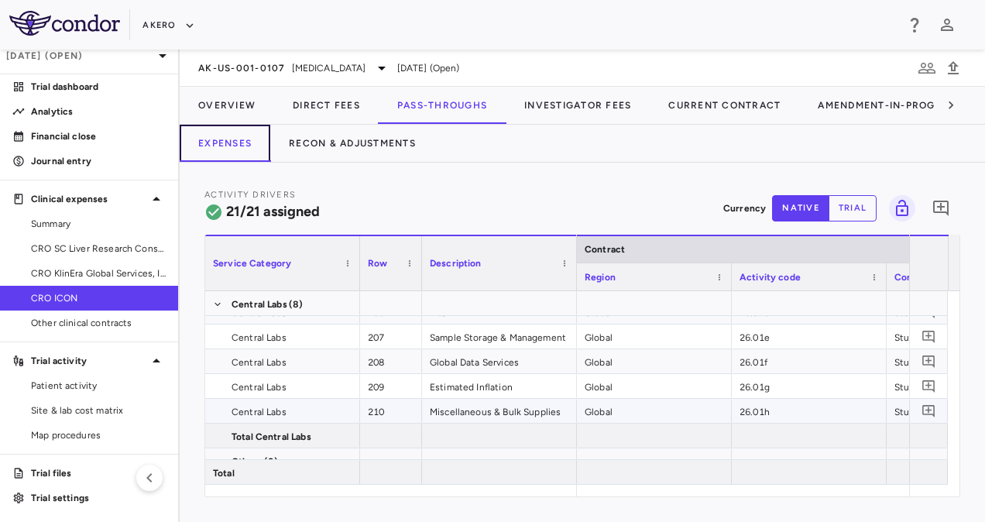
scroll to position [413, 0]
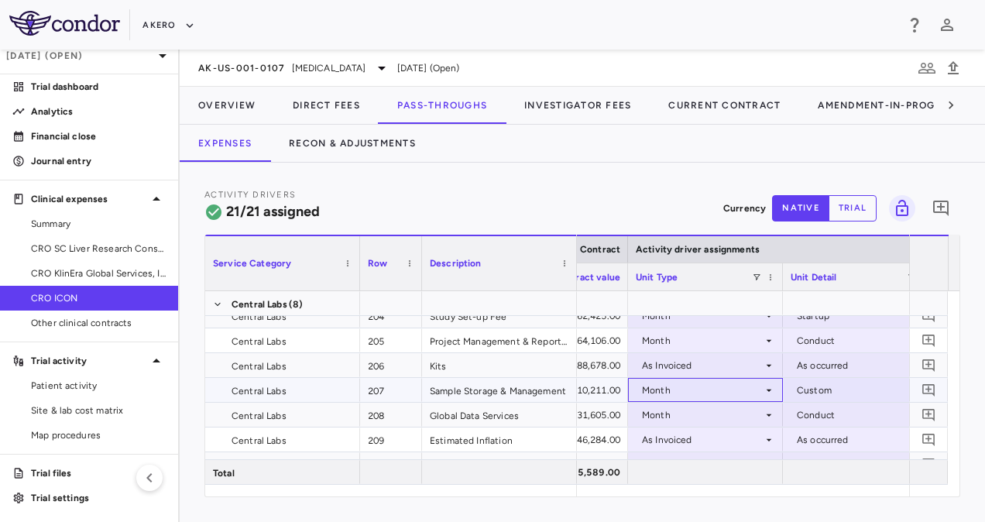
click at [663, 392] on div "Month" at bounding box center [702, 390] width 121 height 25
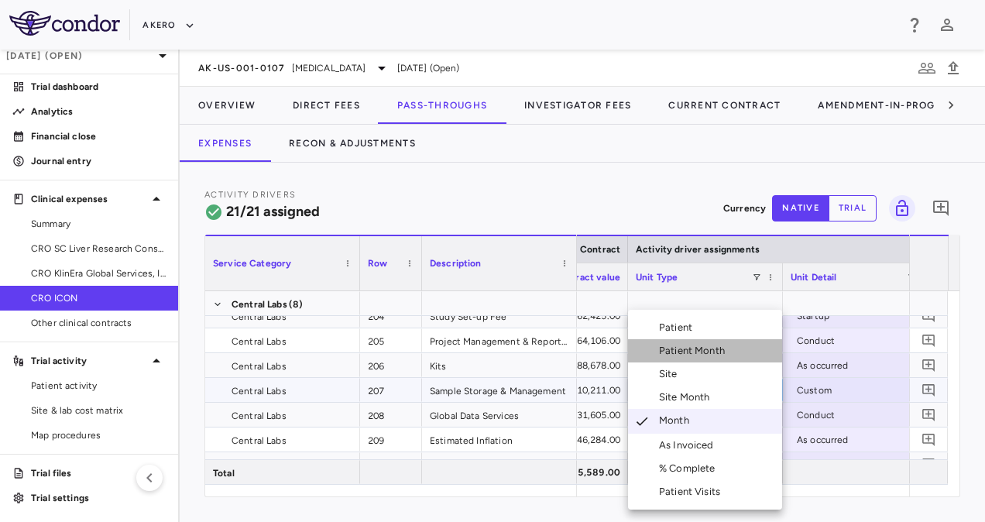
click at [683, 351] on div "Patient Month" at bounding box center [695, 351] width 72 height 14
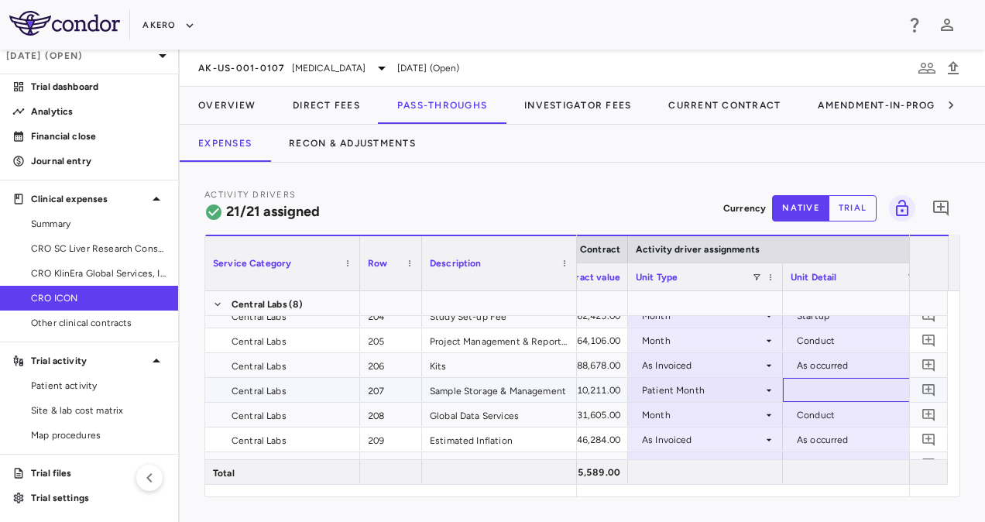
click at [821, 386] on div at bounding box center [860, 390] width 139 height 22
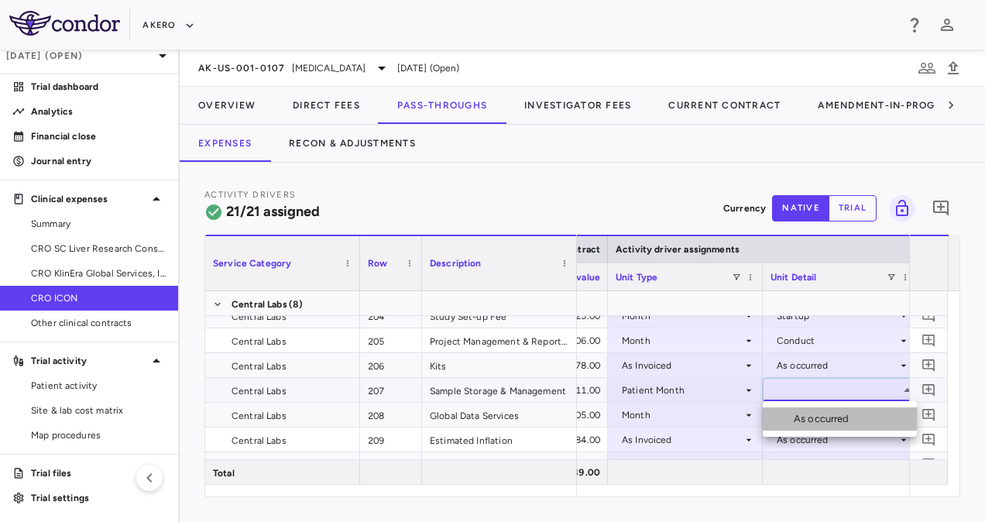
click at [811, 421] on div "As occurred" at bounding box center [825, 419] width 62 height 14
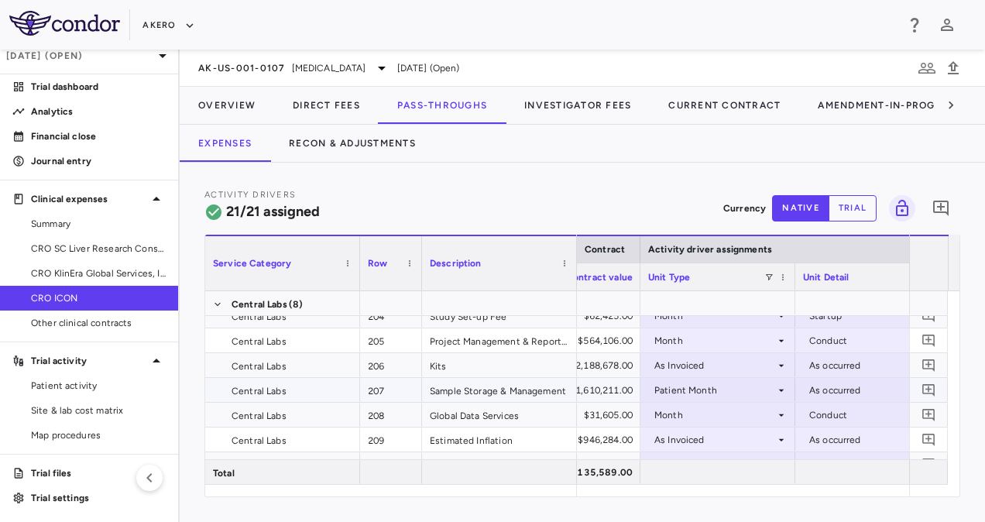
scroll to position [0, 923]
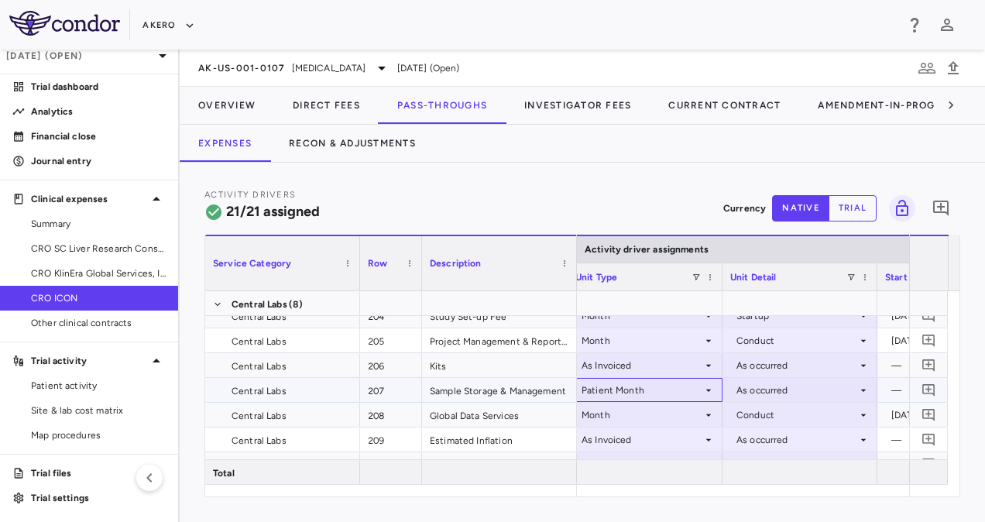
click at [671, 392] on div "Patient Month" at bounding box center [642, 390] width 121 height 25
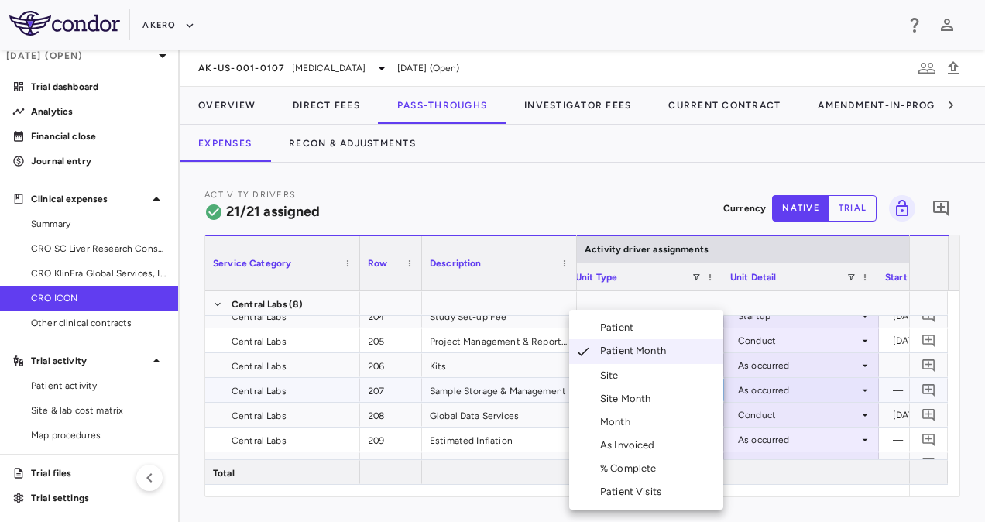
scroll to position [0, 937]
click at [622, 423] on div "Month" at bounding box center [618, 422] width 36 height 14
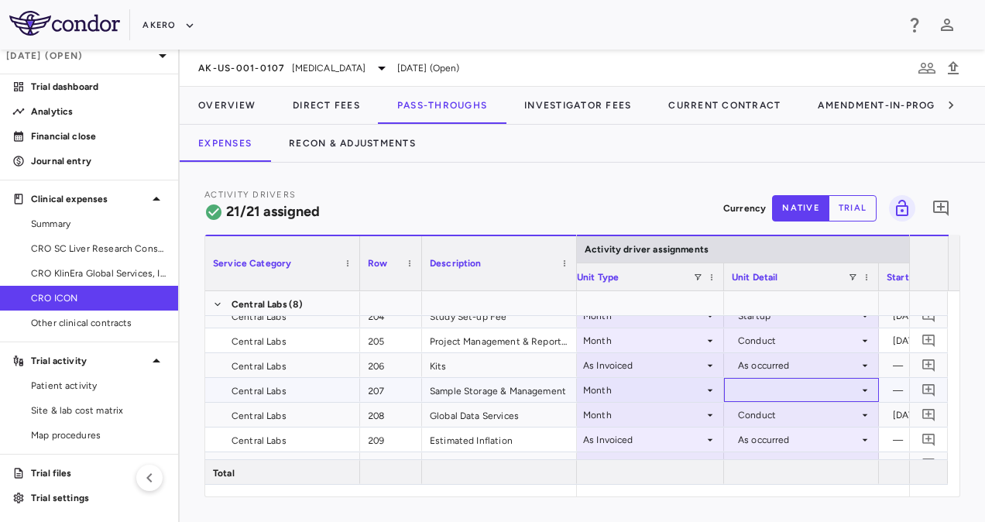
click at [752, 389] on div at bounding box center [801, 390] width 139 height 22
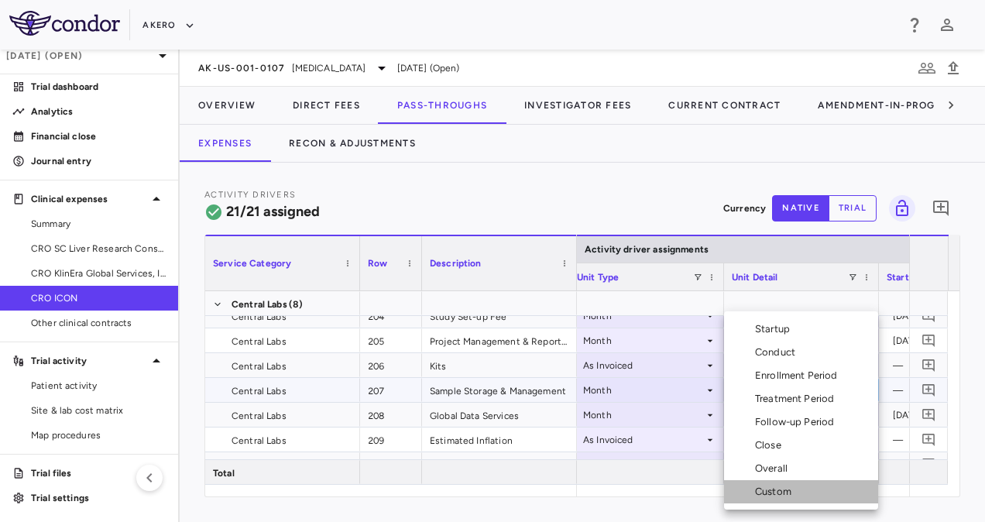
click at [769, 488] on div "Custom" at bounding box center [776, 492] width 43 height 14
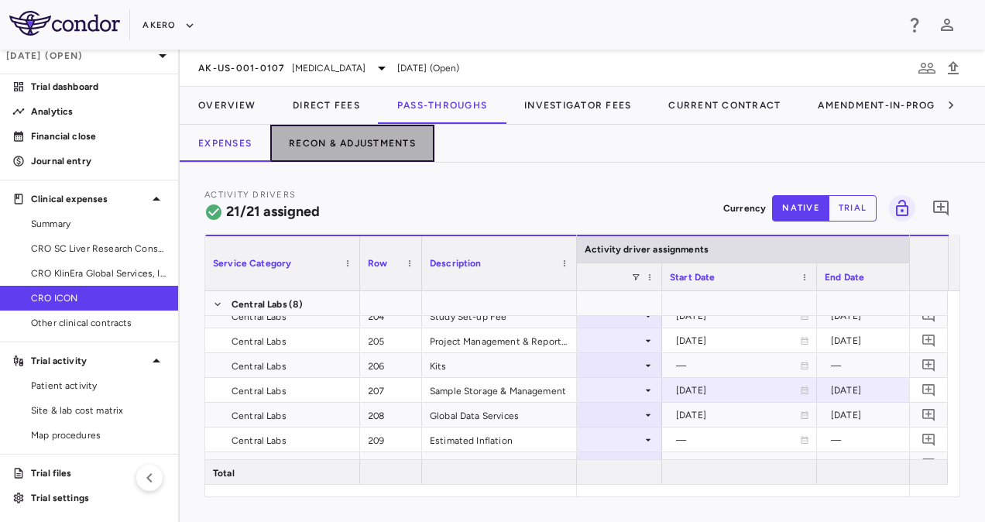
click at [369, 143] on button "Recon & Adjustments" at bounding box center [352, 143] width 164 height 37
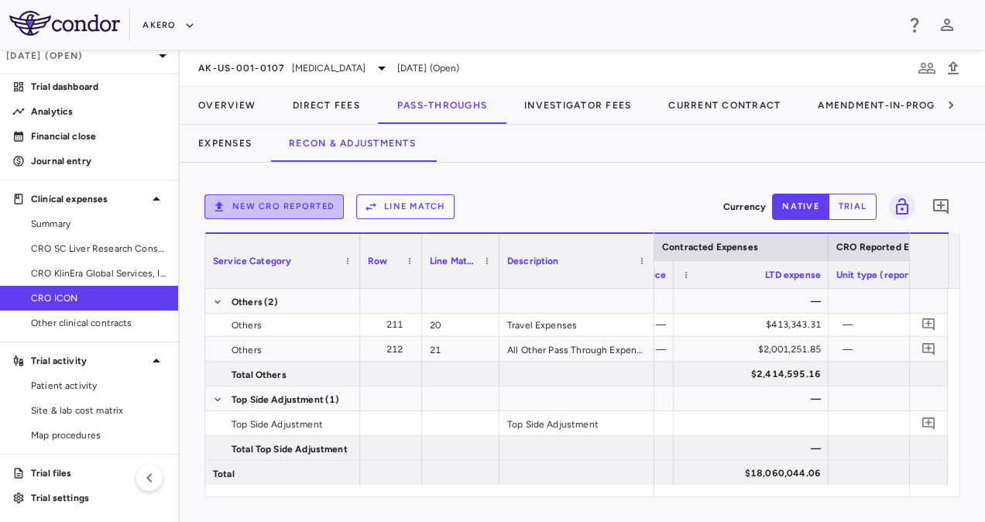
click at [297, 212] on button "New CRO reported" at bounding box center [273, 206] width 139 height 25
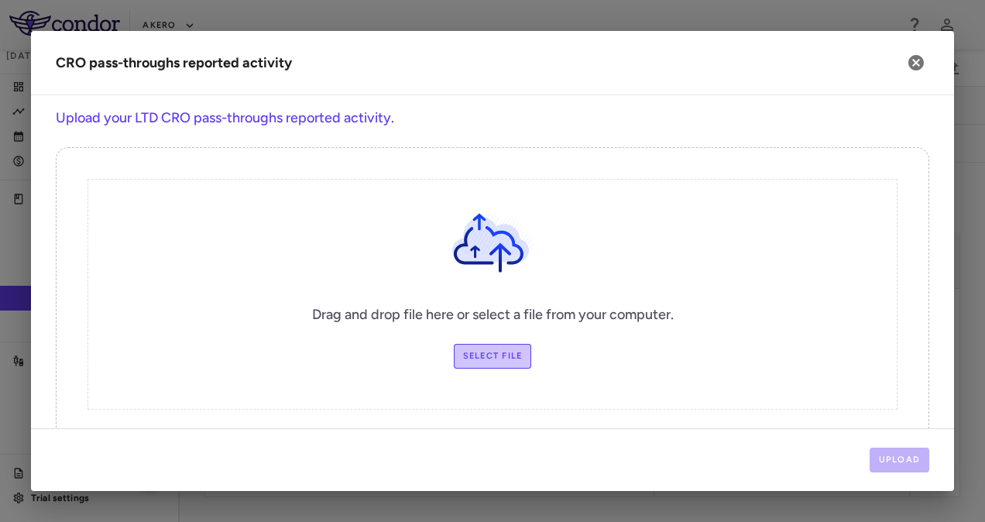
click at [487, 354] on label "Select file" at bounding box center [493, 356] width 78 height 25
click at [0, 0] on input "Select file" at bounding box center [0, 0] width 0 height 0
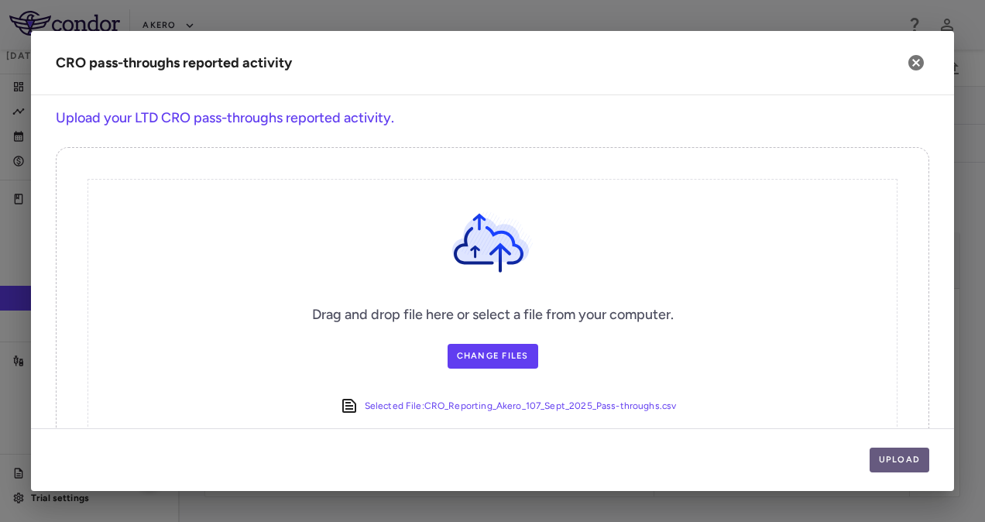
click at [914, 458] on button "Upload" at bounding box center [900, 460] width 60 height 25
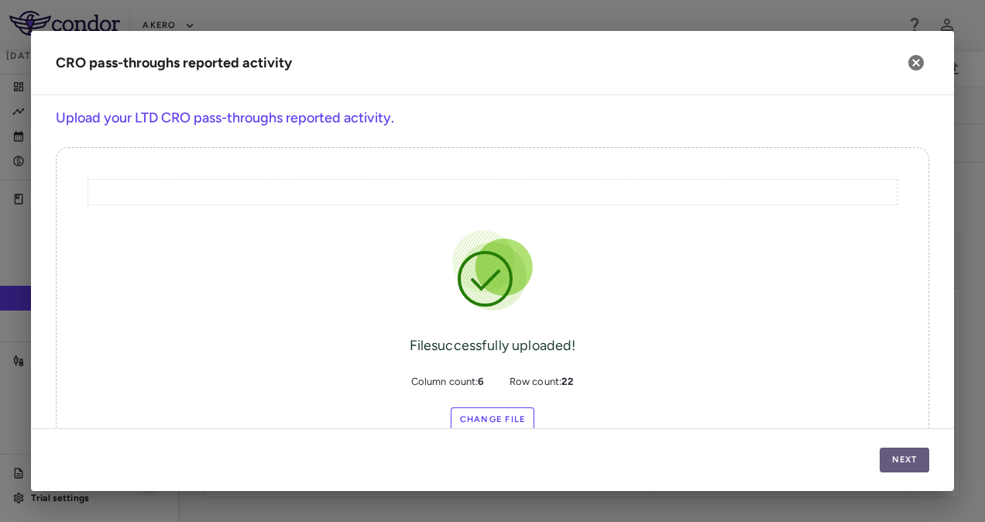
click at [914, 458] on button "Next" at bounding box center [905, 460] width 50 height 25
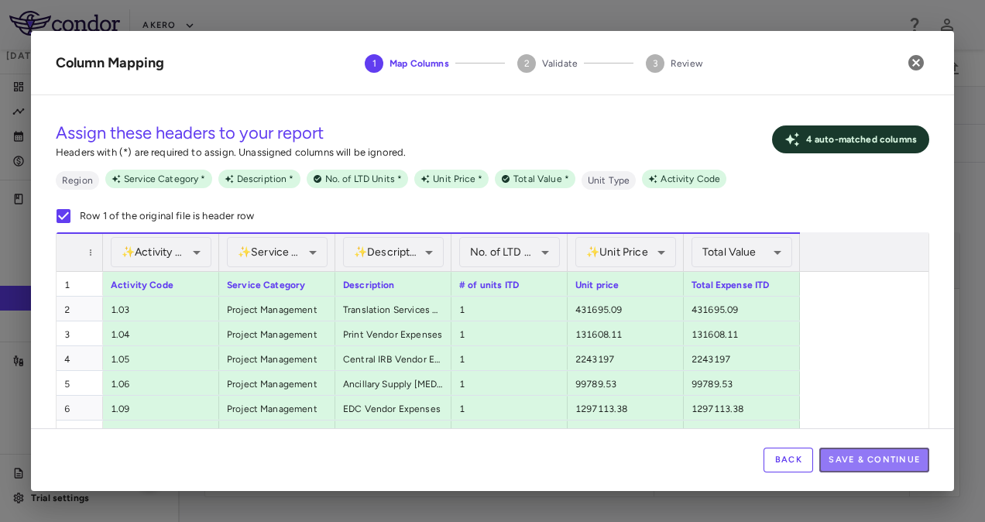
click at [914, 458] on button "Save & Continue" at bounding box center [874, 460] width 110 height 25
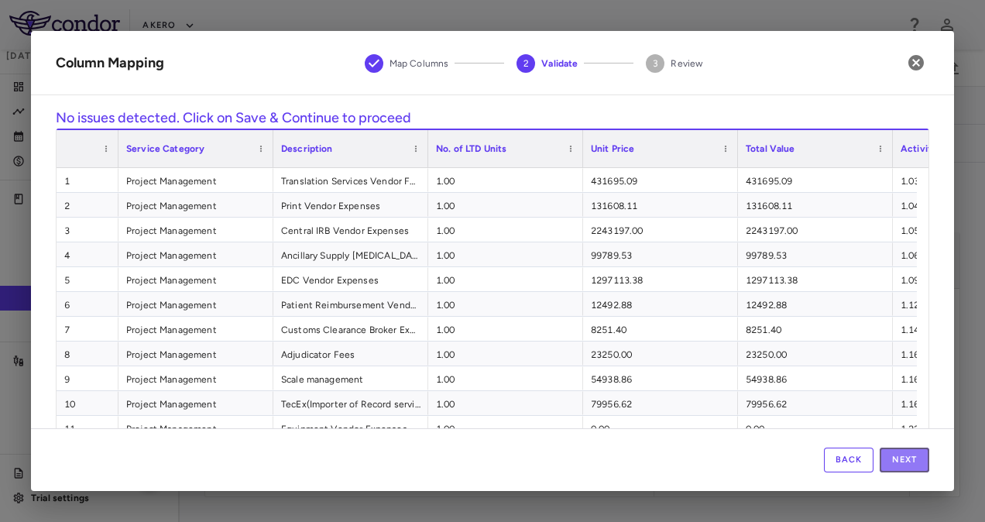
click at [914, 458] on button "Next" at bounding box center [905, 460] width 50 height 25
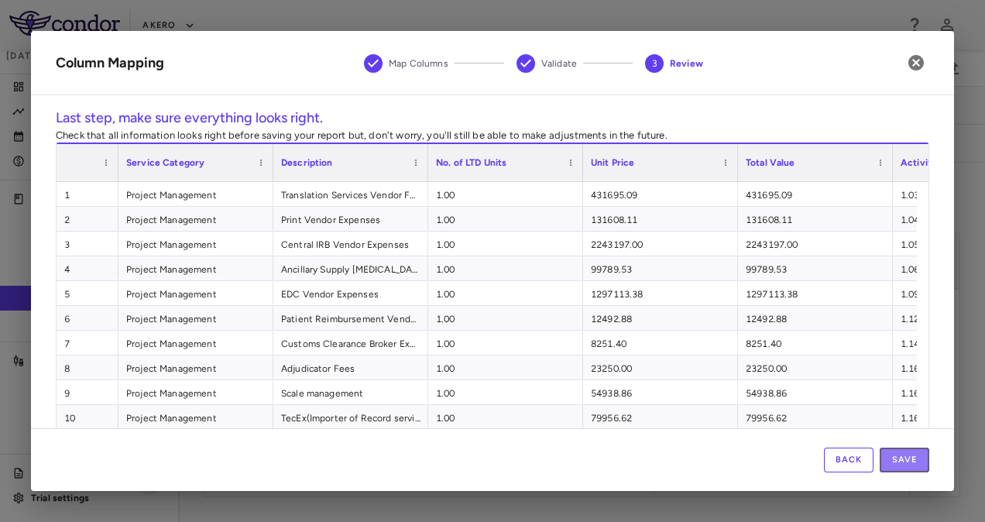
click at [914, 458] on button "Save" at bounding box center [905, 460] width 50 height 25
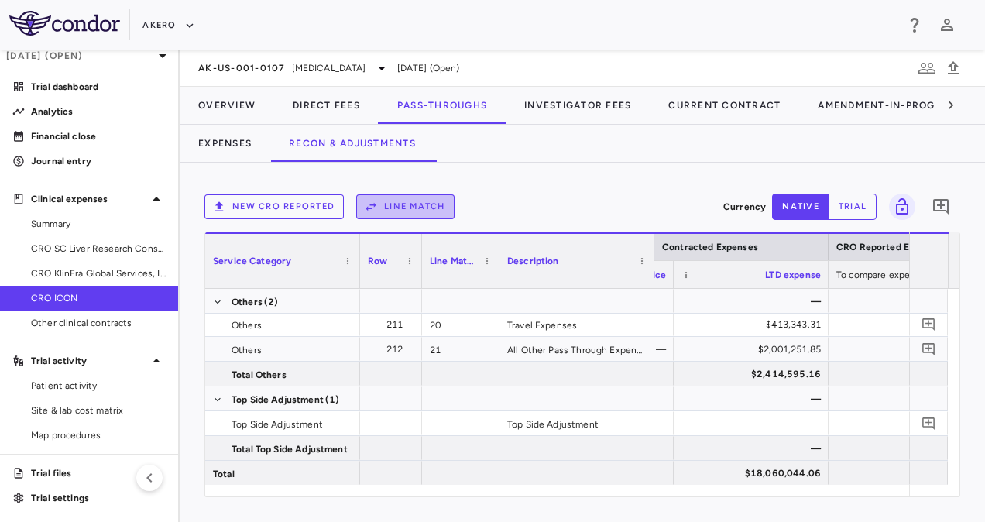
click at [396, 203] on button "Line Match" at bounding box center [405, 206] width 98 height 25
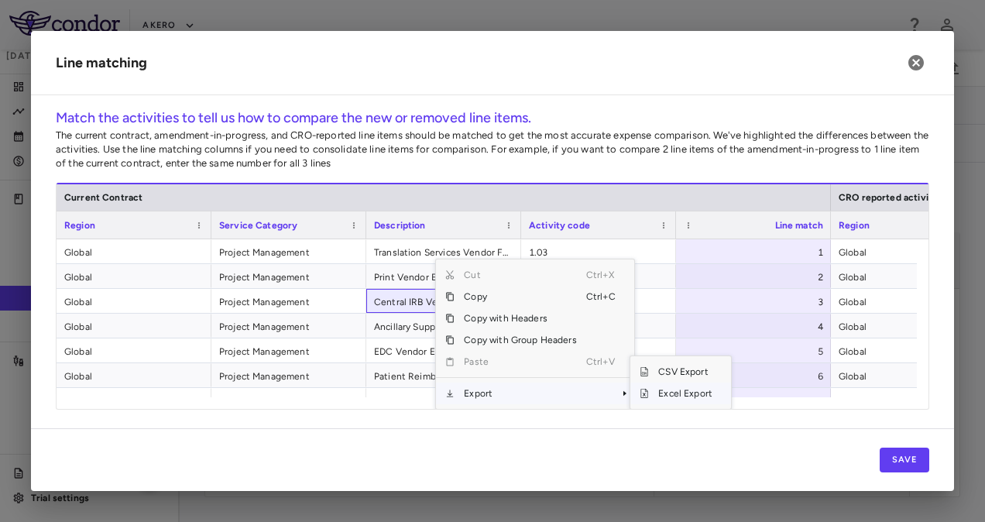
click at [673, 395] on span "Excel Export" at bounding box center [685, 394] width 73 height 22
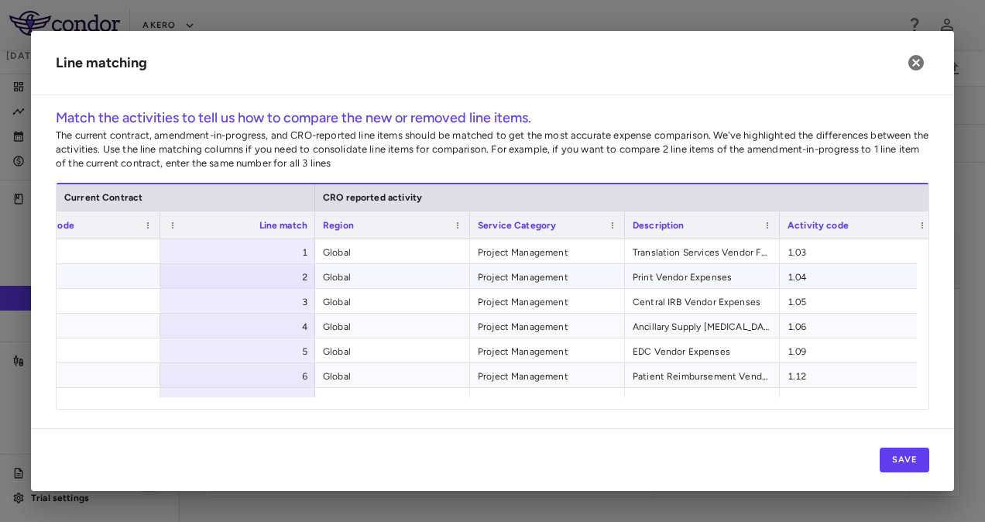
scroll to position [0, 540]
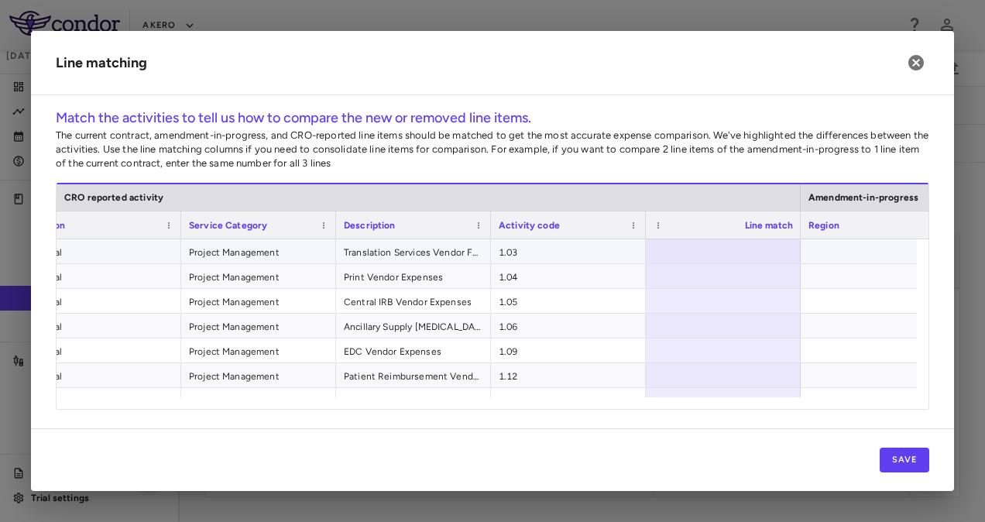
click at [684, 254] on div at bounding box center [723, 251] width 155 height 24
click at [899, 455] on button "Save" at bounding box center [905, 460] width 50 height 25
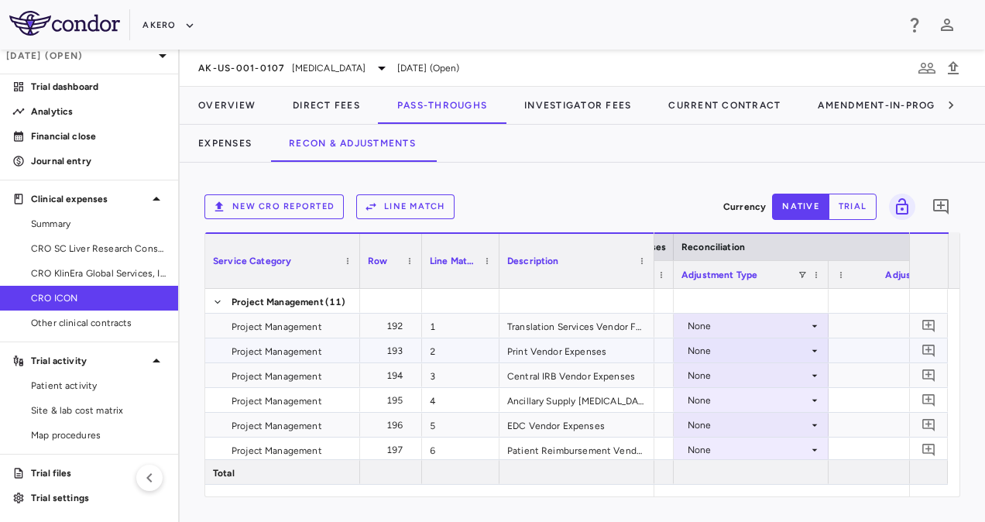
click at [784, 352] on div "None" at bounding box center [748, 350] width 121 height 25
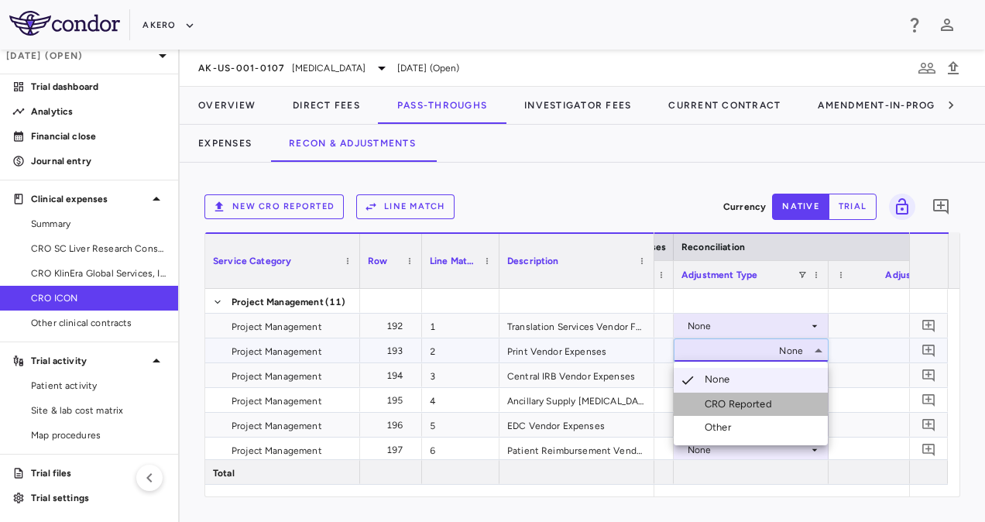
click at [715, 414] on li "CRO Reported" at bounding box center [751, 404] width 154 height 23
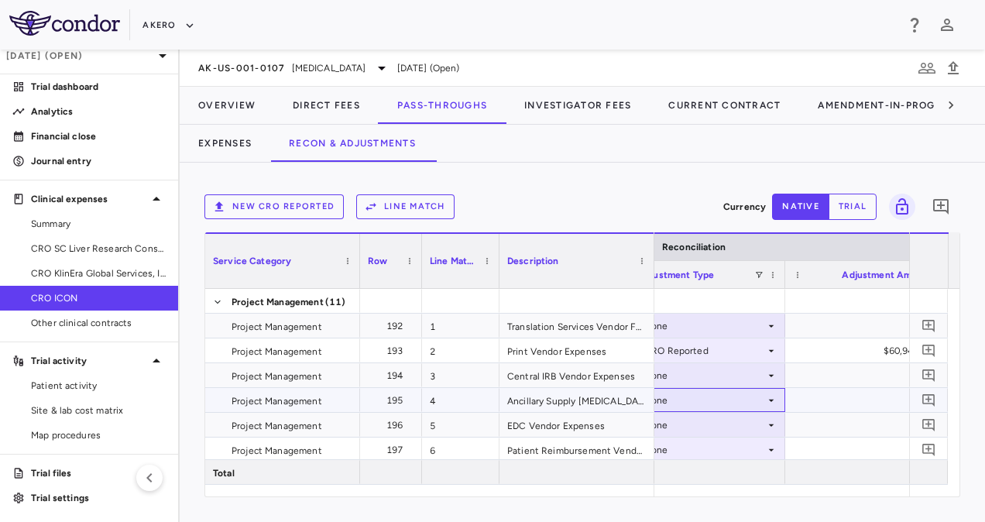
click at [746, 403] on div "None" at bounding box center [704, 400] width 121 height 25
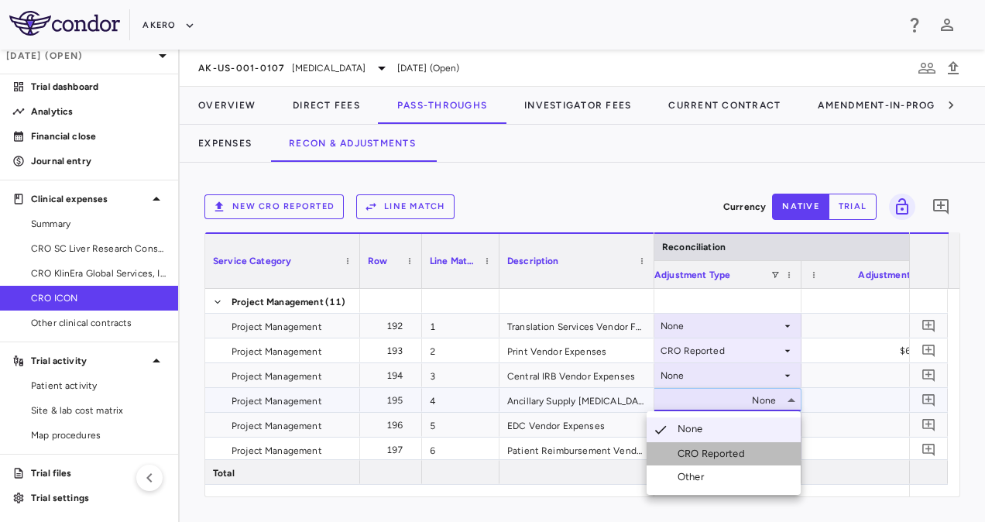
click at [702, 454] on div "CRO Reported" at bounding box center [715, 454] width 74 height 14
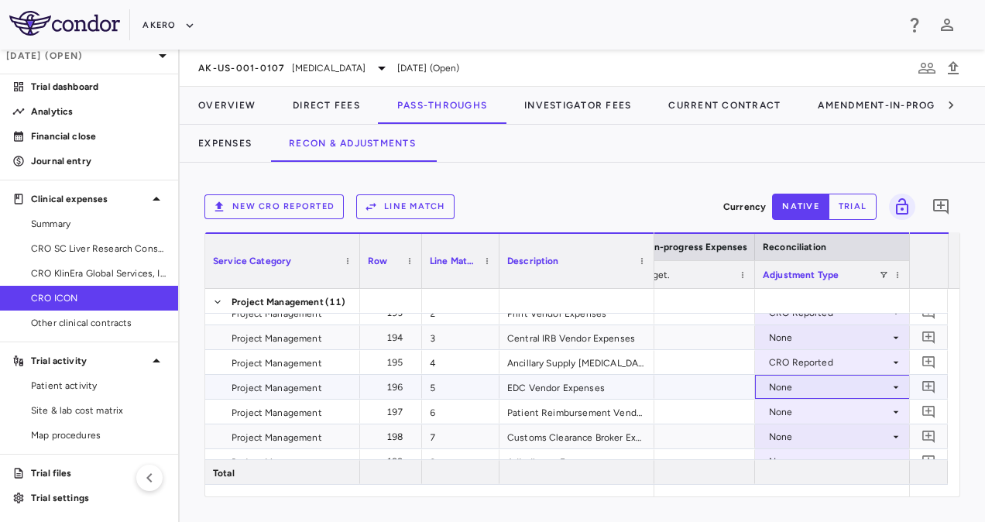
click at [775, 385] on div "None" at bounding box center [829, 387] width 121 height 25
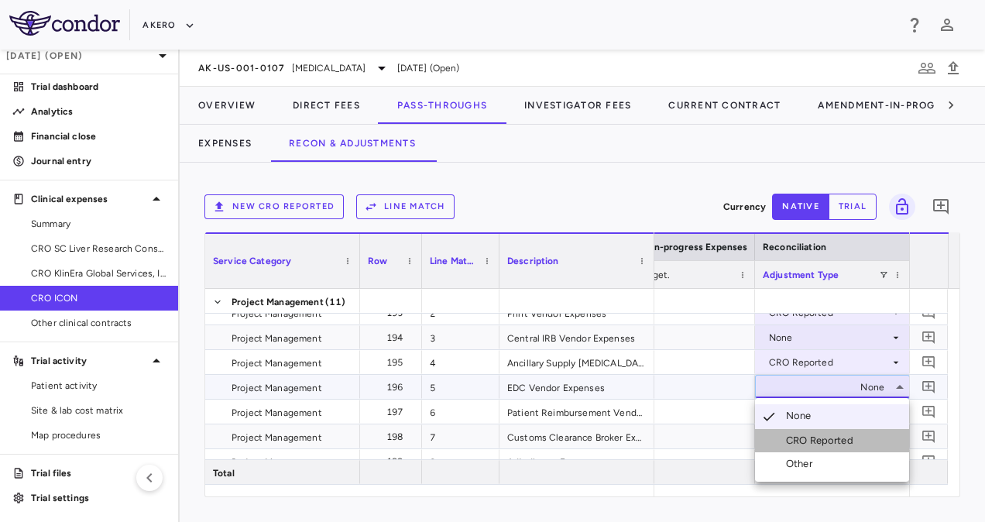
click at [794, 433] on li "CRO Reported" at bounding box center [832, 440] width 154 height 23
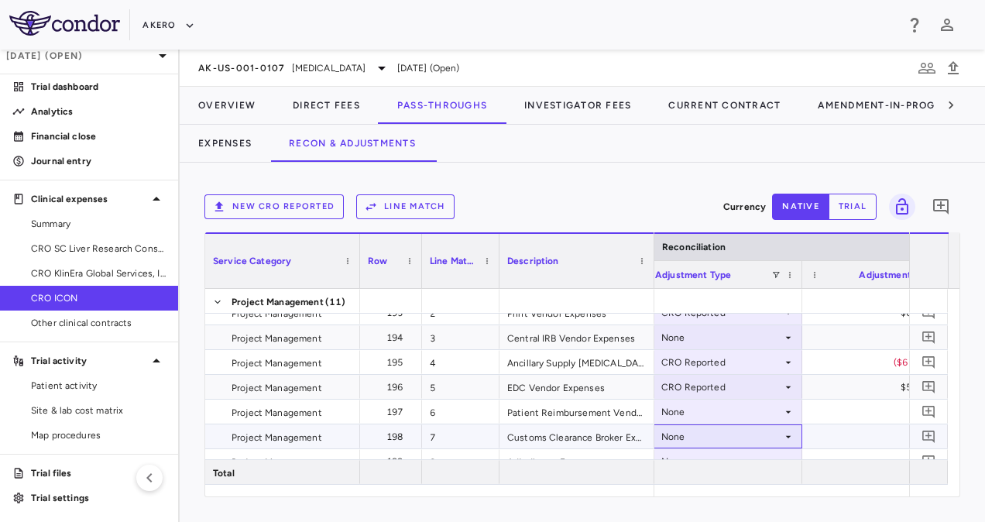
click at [736, 441] on div "None" at bounding box center [721, 436] width 121 height 25
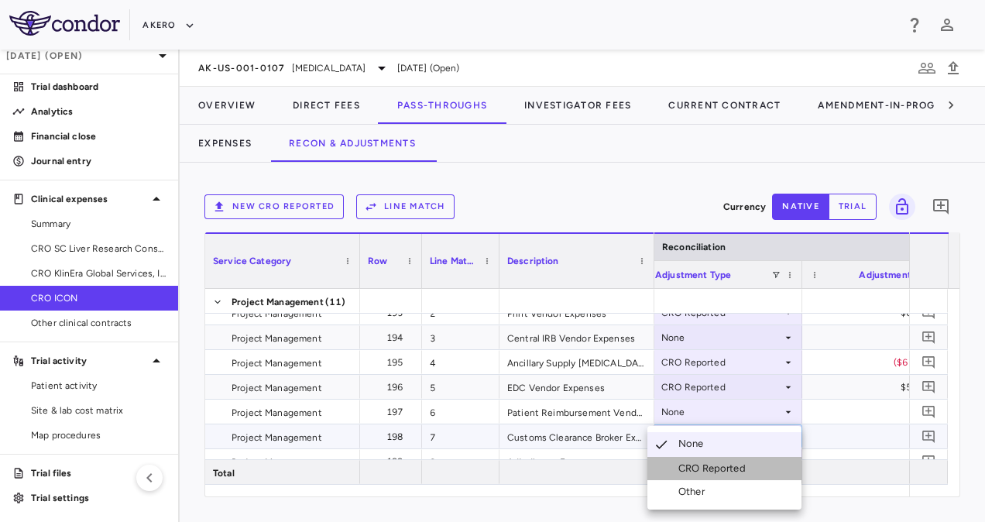
click at [706, 468] on div "CRO Reported" at bounding box center [715, 468] width 74 height 14
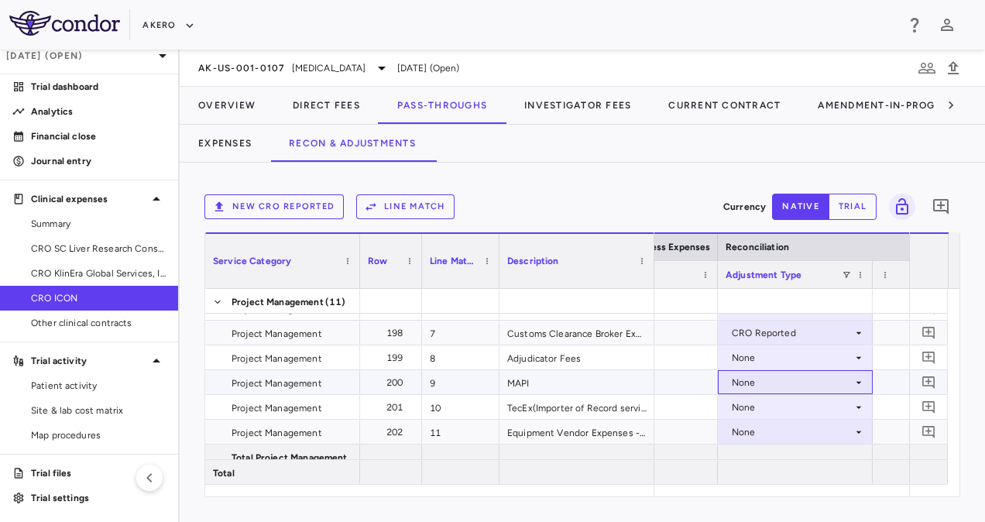
click at [770, 383] on div "None" at bounding box center [792, 382] width 121 height 25
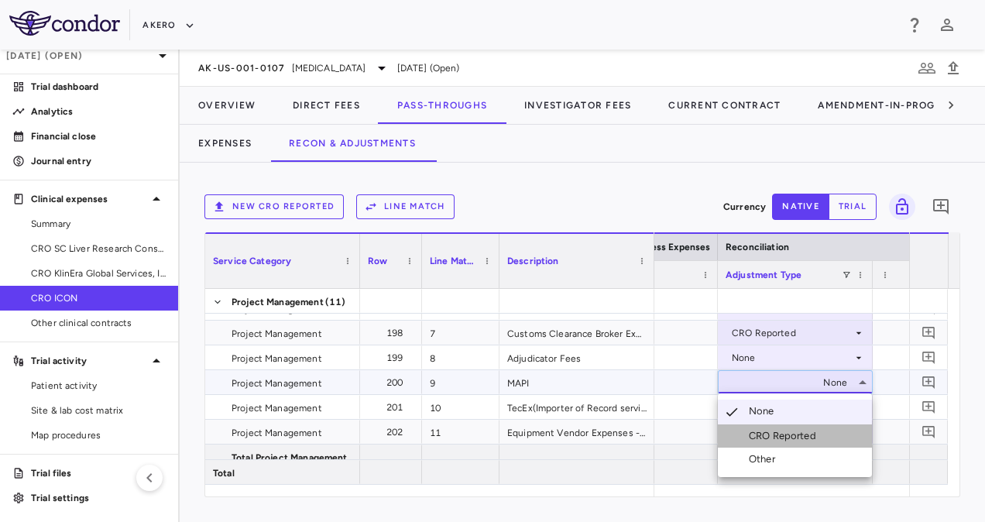
click at [765, 430] on div "CRO Reported" at bounding box center [786, 436] width 74 height 14
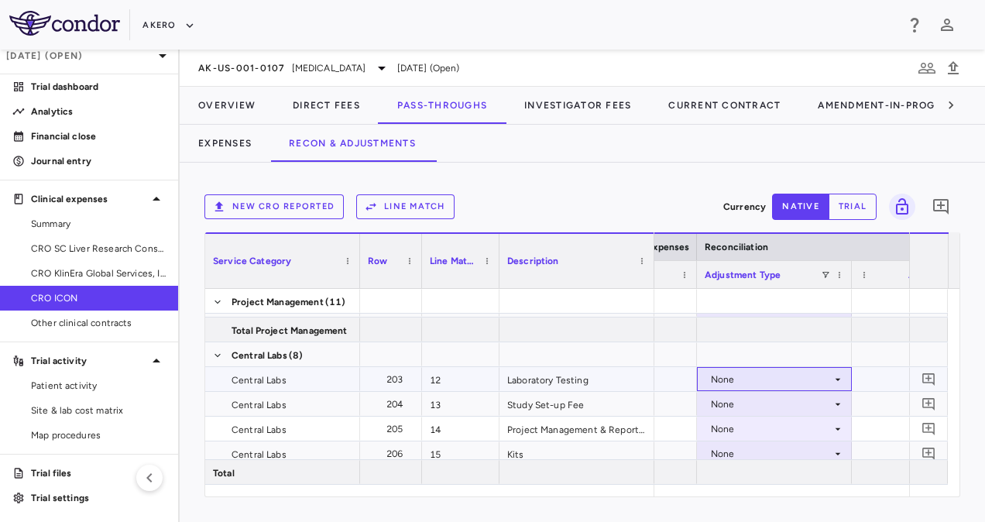
click at [769, 383] on div "None" at bounding box center [771, 379] width 121 height 25
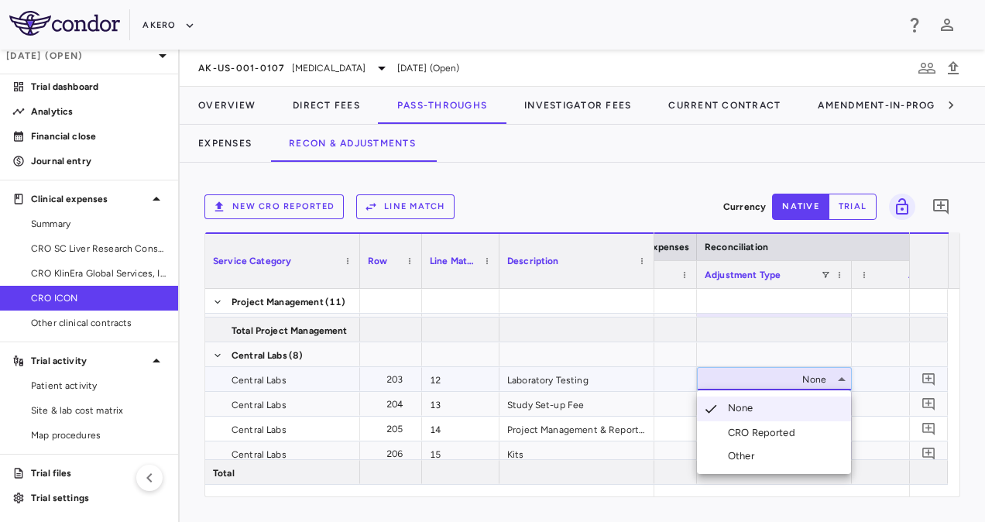
click at [772, 432] on div "CRO Reported" at bounding box center [765, 433] width 74 height 14
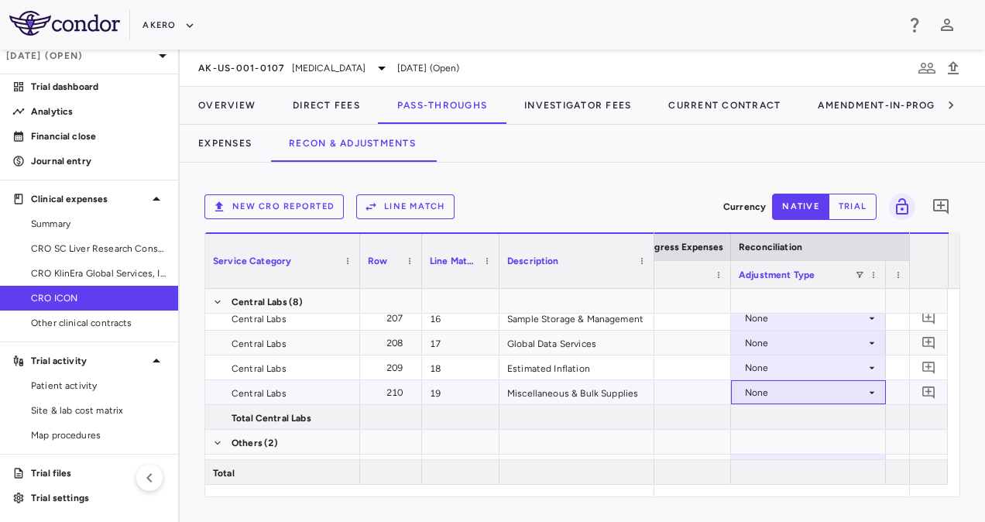
click at [773, 394] on div "None" at bounding box center [805, 392] width 121 height 25
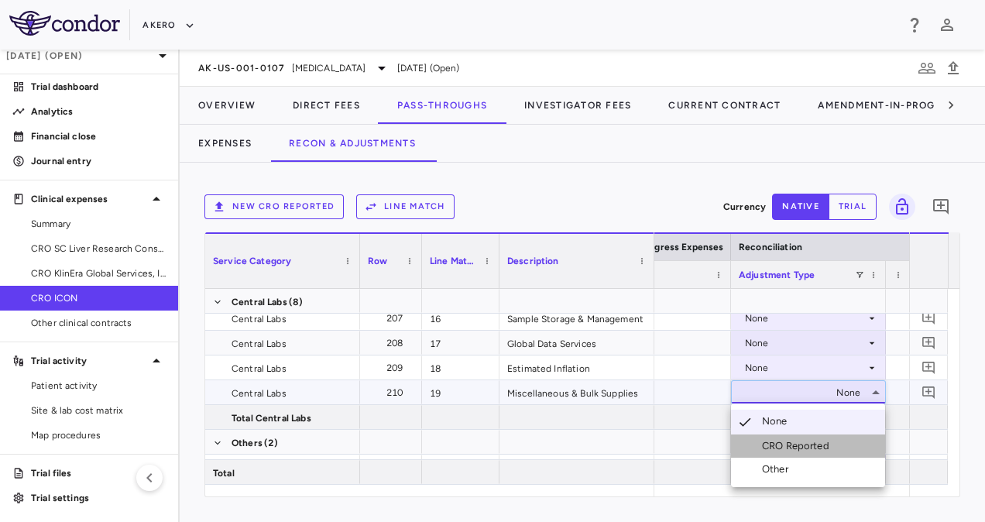
click at [784, 444] on div "CRO Reported" at bounding box center [799, 446] width 74 height 14
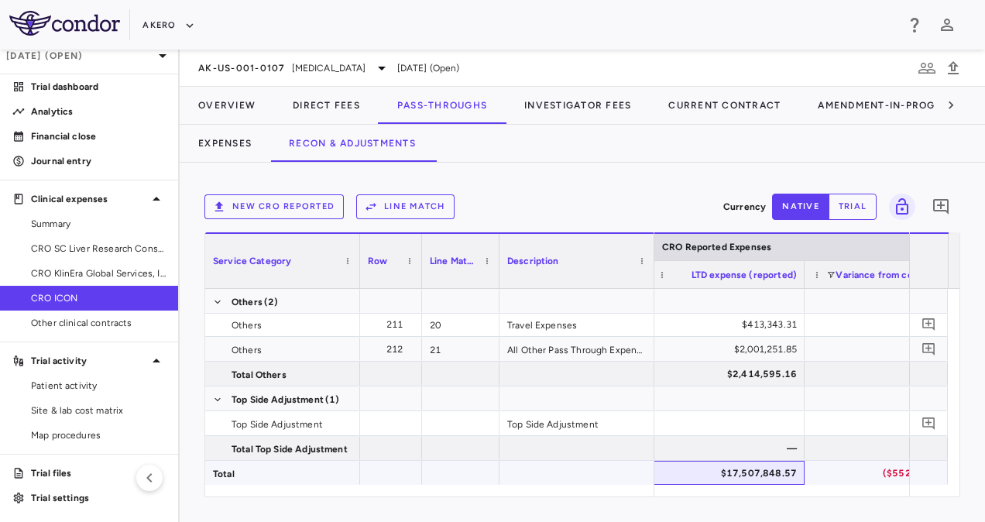
click at [750, 470] on div "$17,507,848.57" at bounding box center [730, 473] width 133 height 25
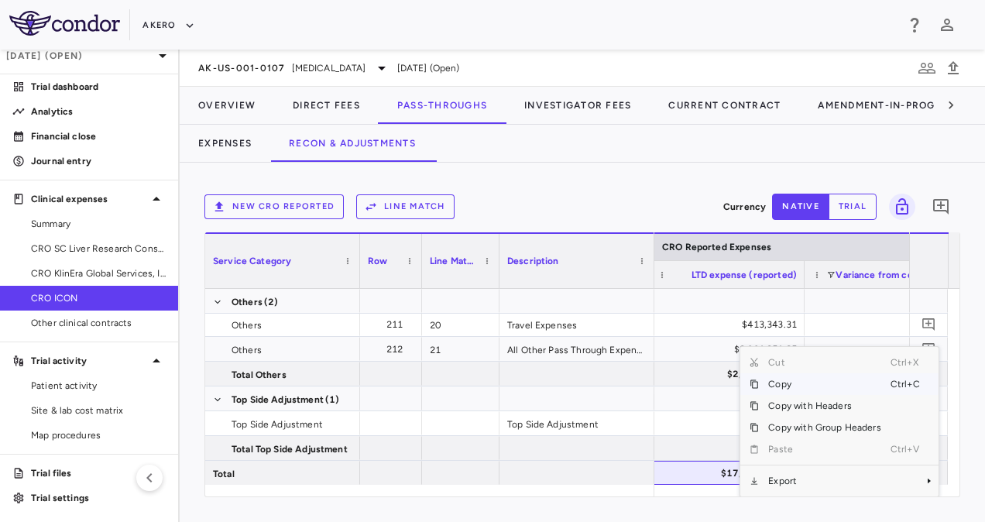
click at [765, 386] on span "Copy" at bounding box center [824, 384] width 131 height 22
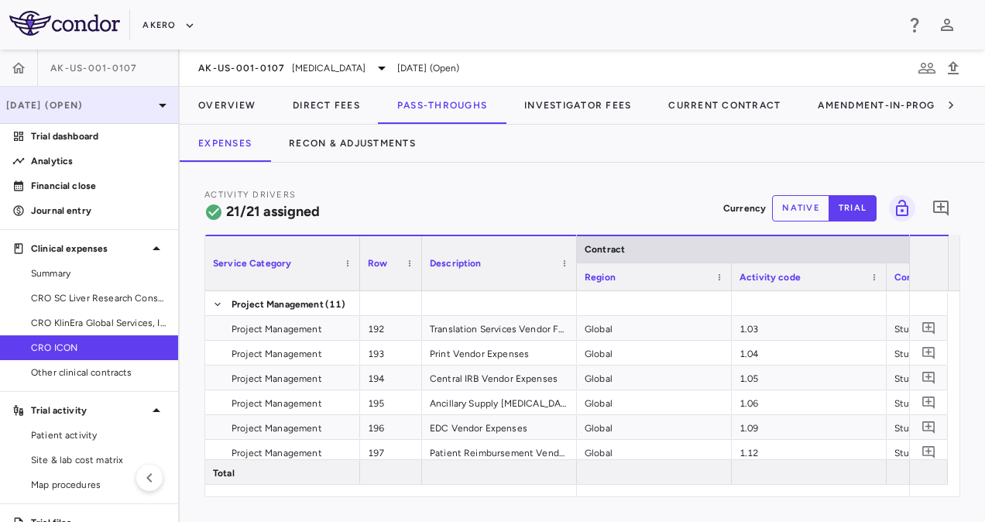
click at [135, 110] on p "[DATE] (Open)" at bounding box center [79, 105] width 147 height 14
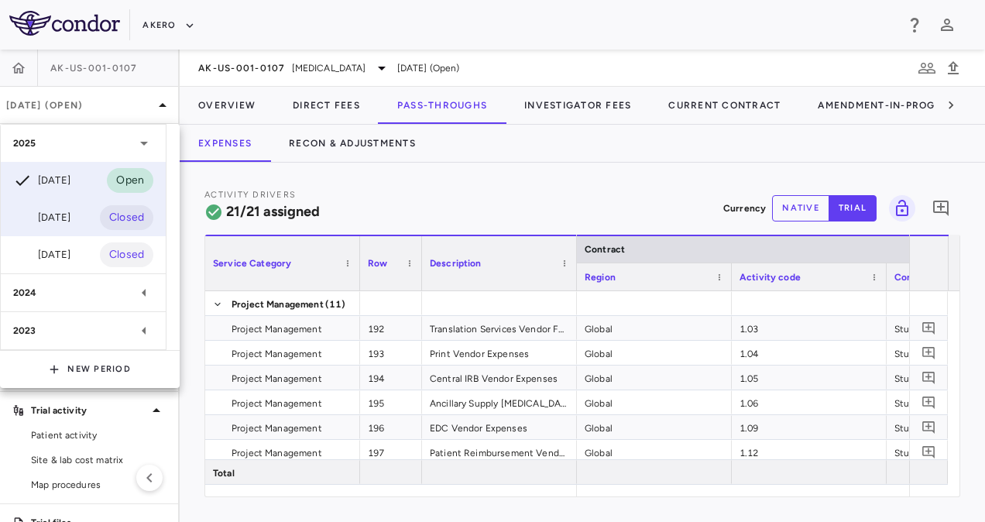
click at [64, 231] on div "Jun 2025 Closed" at bounding box center [83, 217] width 165 height 37
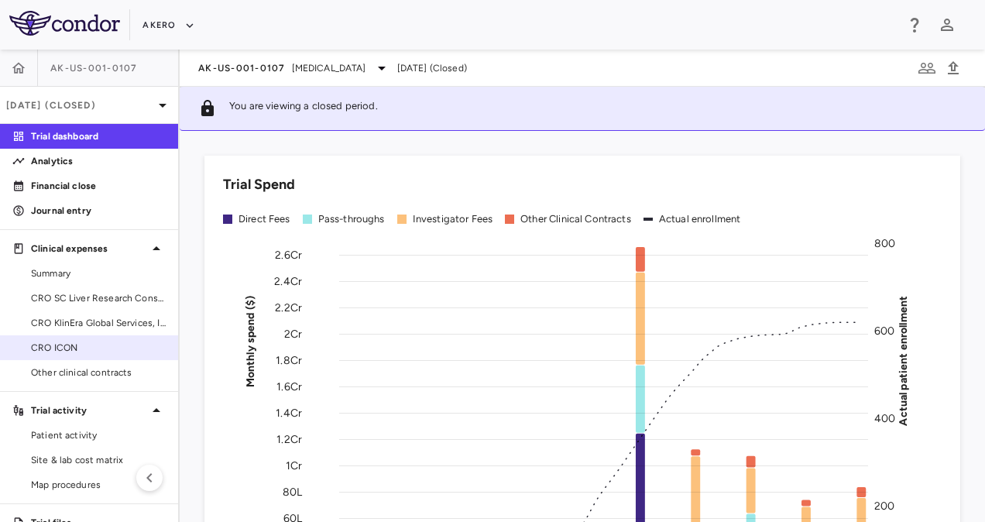
click at [78, 337] on link "CRO ICON" at bounding box center [89, 347] width 178 height 23
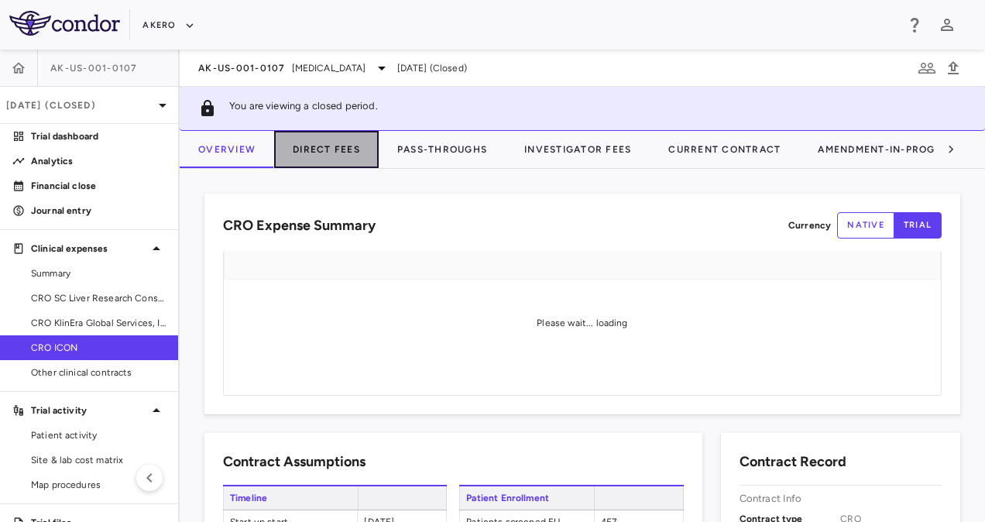
click at [338, 145] on button "Direct Fees" at bounding box center [326, 149] width 105 height 37
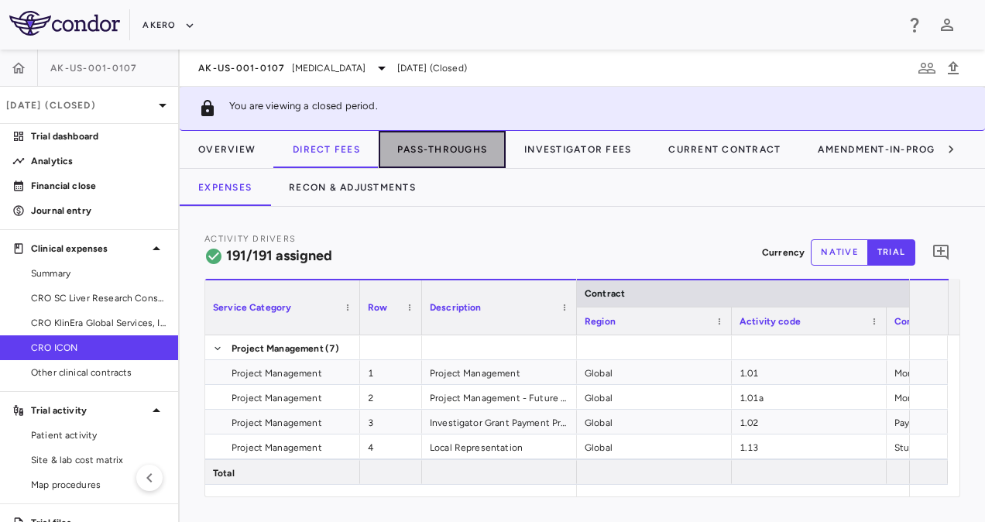
click at [433, 152] on button "Pass-Throughs" at bounding box center [442, 149] width 127 height 37
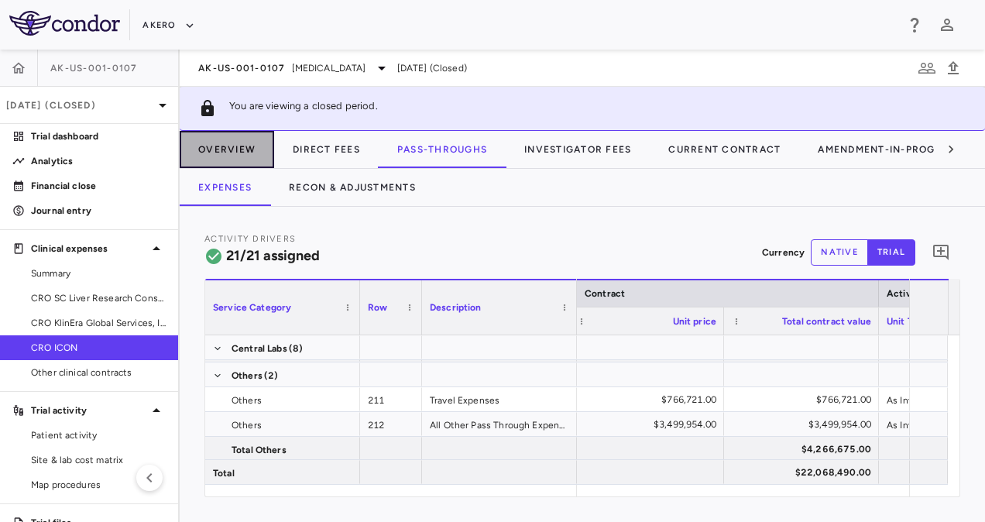
click at [238, 149] on button "Overview" at bounding box center [227, 149] width 94 height 37
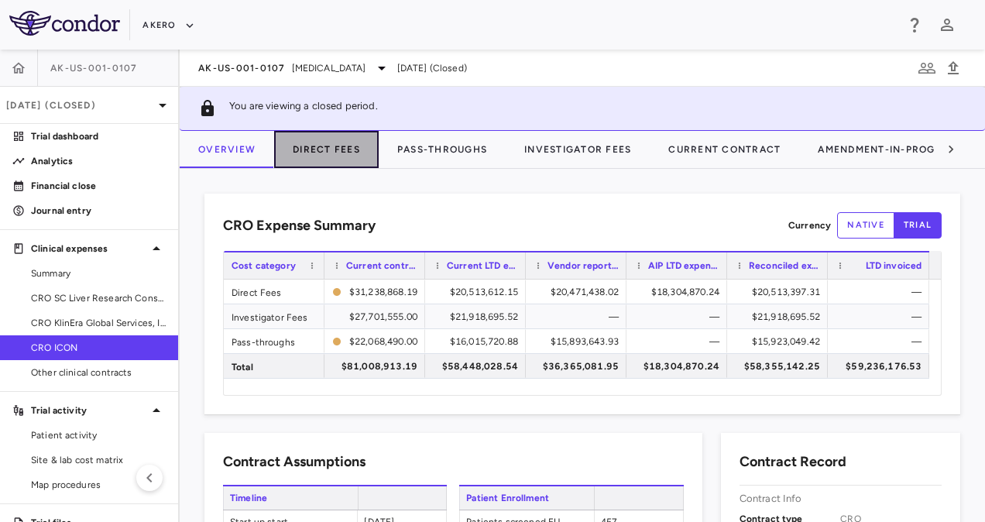
click at [321, 142] on button "Direct Fees" at bounding box center [326, 149] width 105 height 37
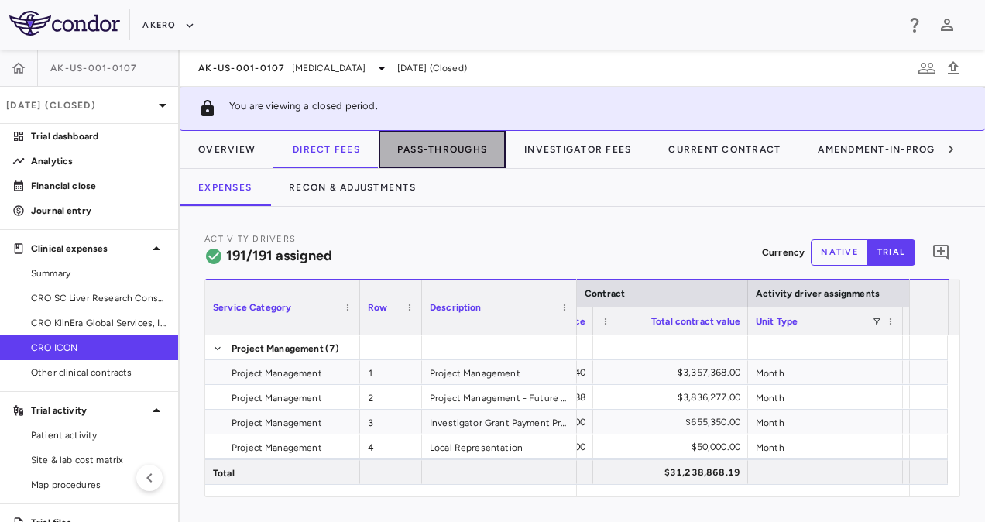
click at [427, 142] on button "Pass-Throughs" at bounding box center [442, 149] width 127 height 37
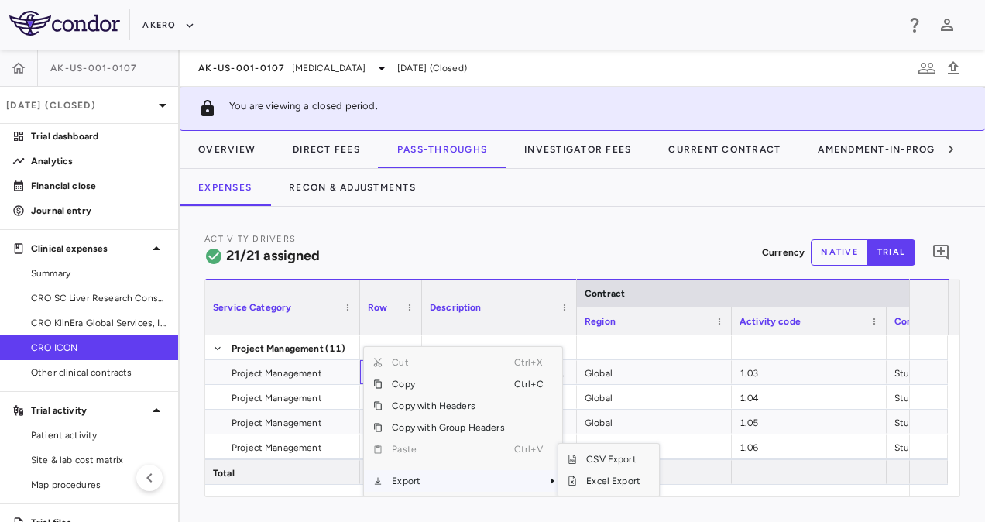
click at [415, 472] on span "Export" at bounding box center [448, 481] width 131 height 22
click at [606, 479] on span "Excel Export" at bounding box center [613, 481] width 73 height 22
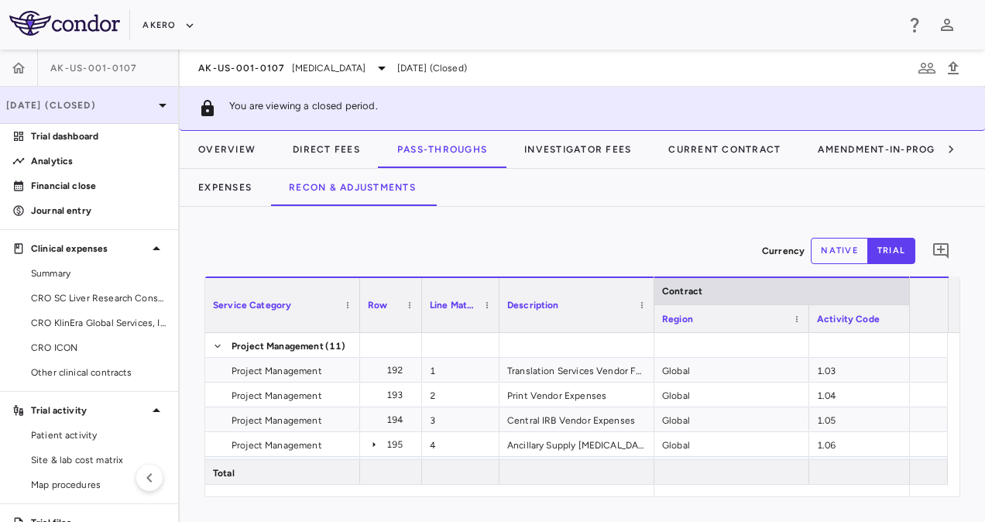
click at [119, 106] on p "Jun 2025 (Closed)" at bounding box center [79, 105] width 147 height 14
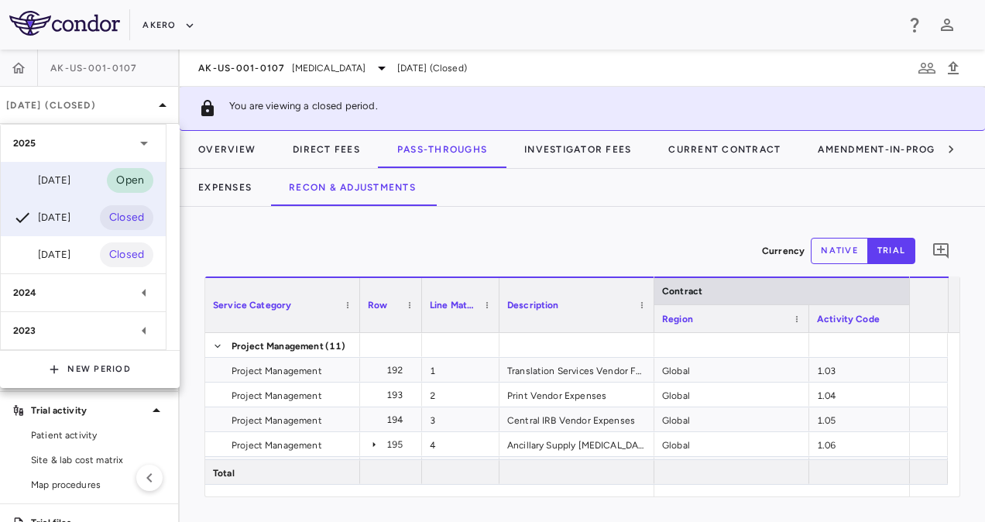
click at [60, 179] on div "[DATE]" at bounding box center [41, 180] width 57 height 19
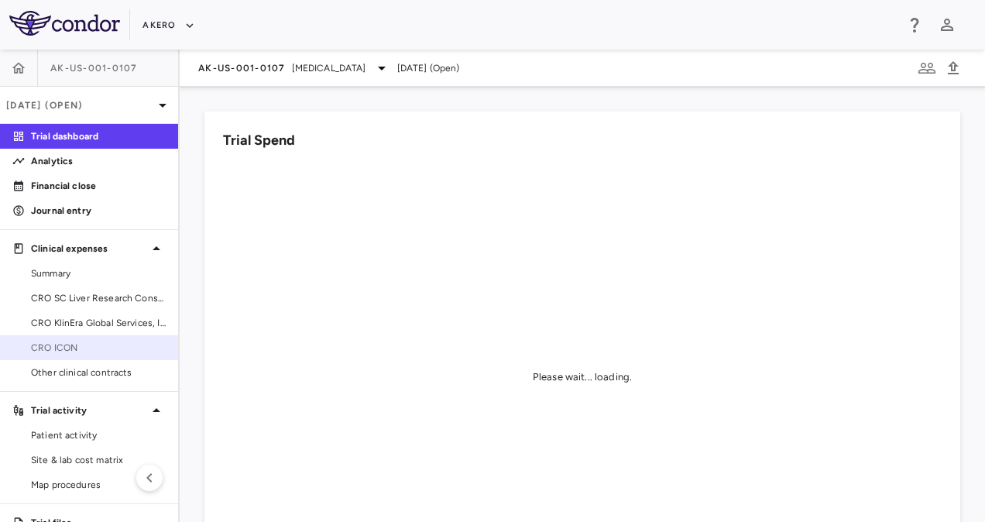
click at [74, 341] on span "CRO ICON" at bounding box center [98, 348] width 135 height 14
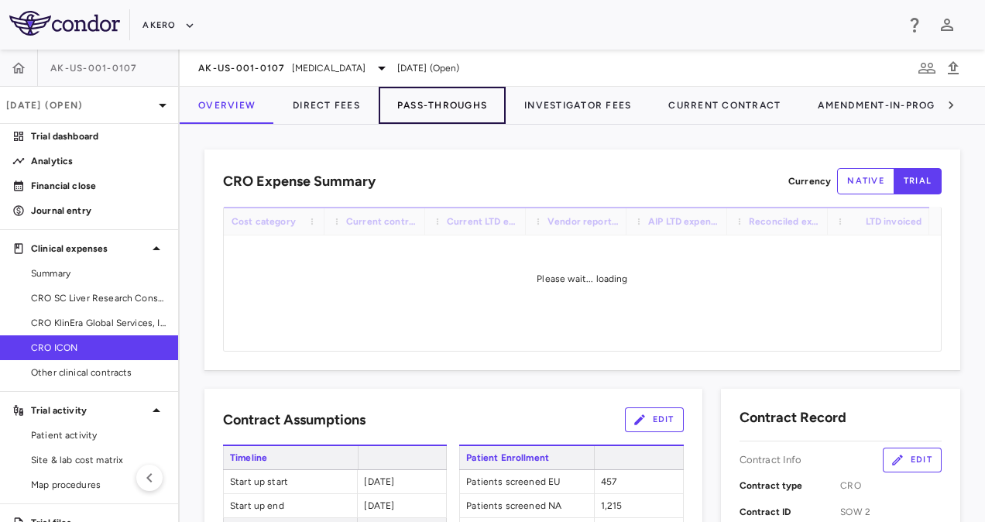
click at [440, 107] on button "Pass-Throughs" at bounding box center [442, 105] width 127 height 37
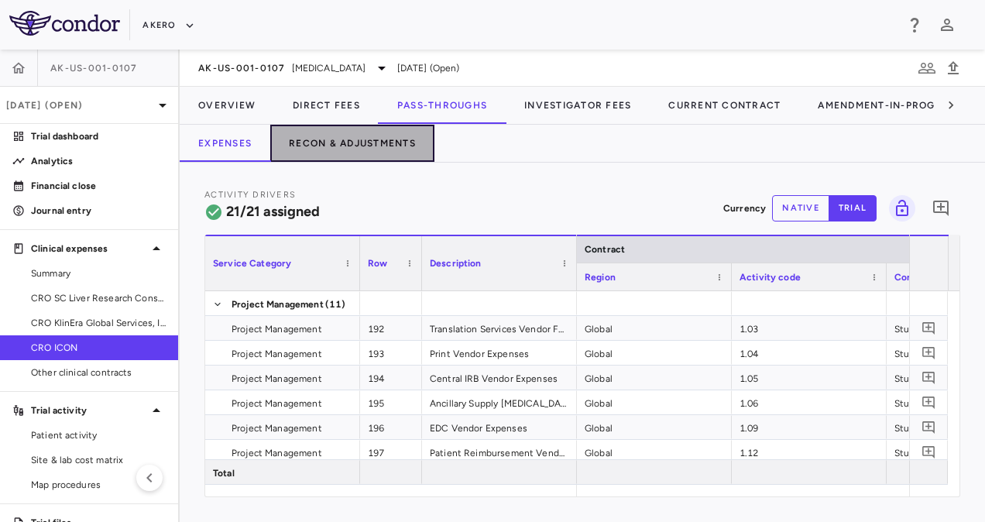
click at [369, 152] on button "Recon & Adjustments" at bounding box center [352, 143] width 164 height 37
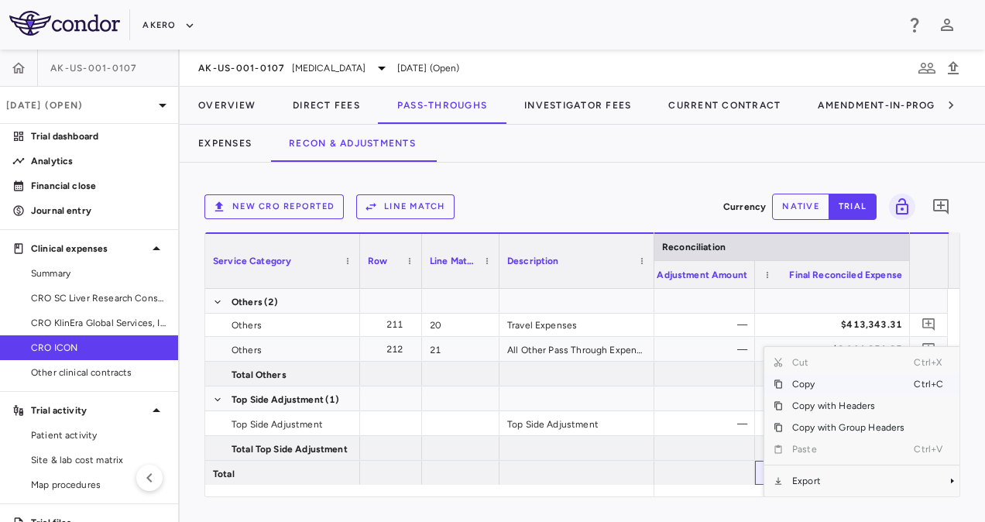
click at [798, 380] on span "Copy" at bounding box center [848, 384] width 131 height 22
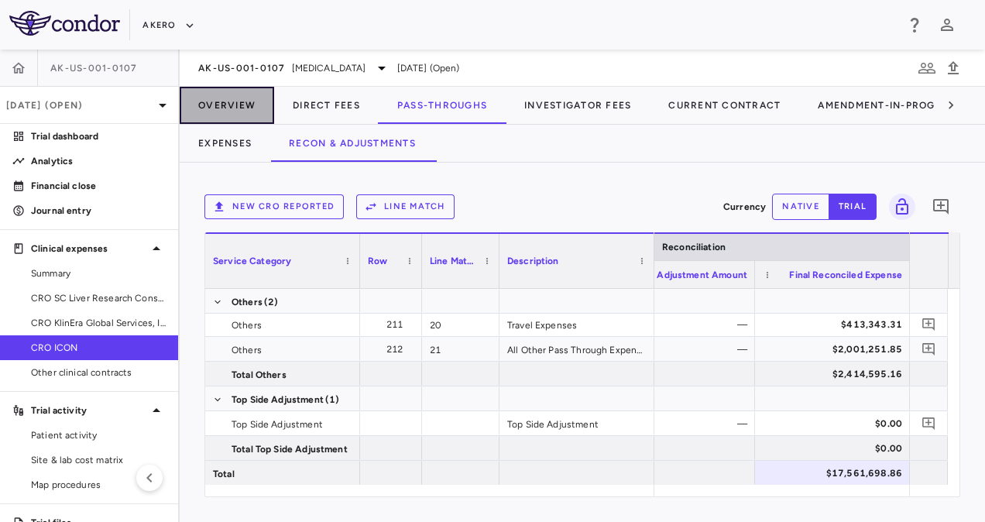
click at [238, 97] on button "Overview" at bounding box center [227, 105] width 94 height 37
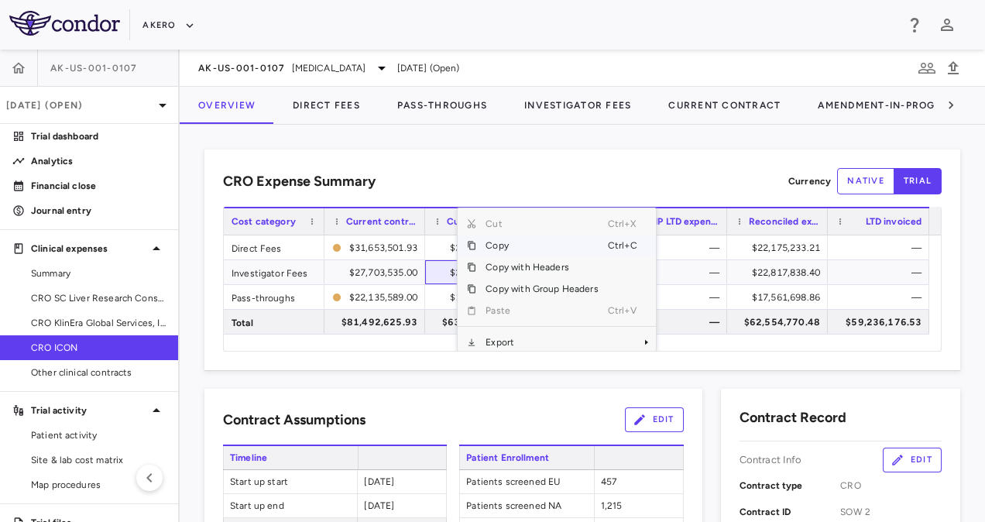
click at [488, 245] on span "Copy" at bounding box center [541, 246] width 131 height 22
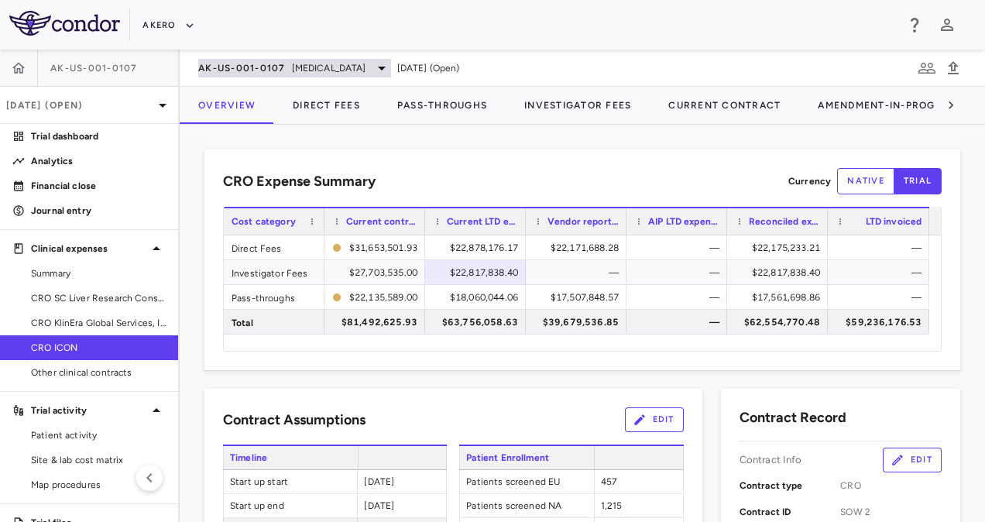
click at [273, 67] on span "AK-US-001-0107" at bounding box center [241, 68] width 87 height 12
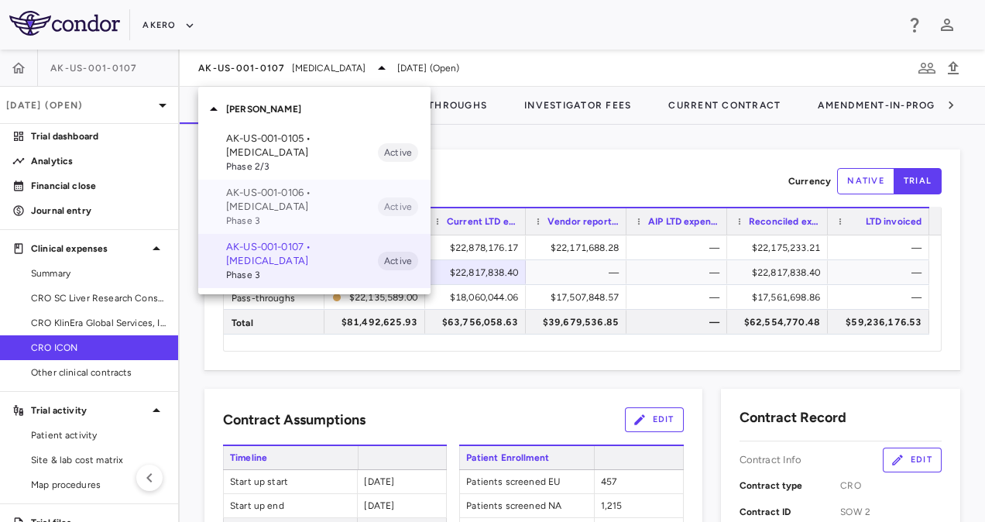
click at [270, 187] on p "AK-US-001-0106 • Nonalcoholic Steatohepatitis" at bounding box center [302, 200] width 152 height 28
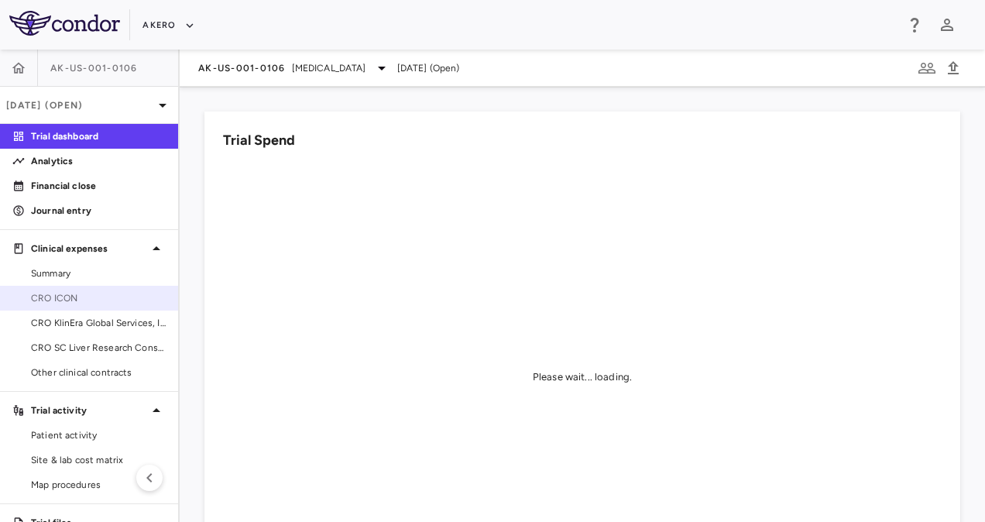
click at [90, 300] on span "CRO ICON" at bounding box center [98, 298] width 135 height 14
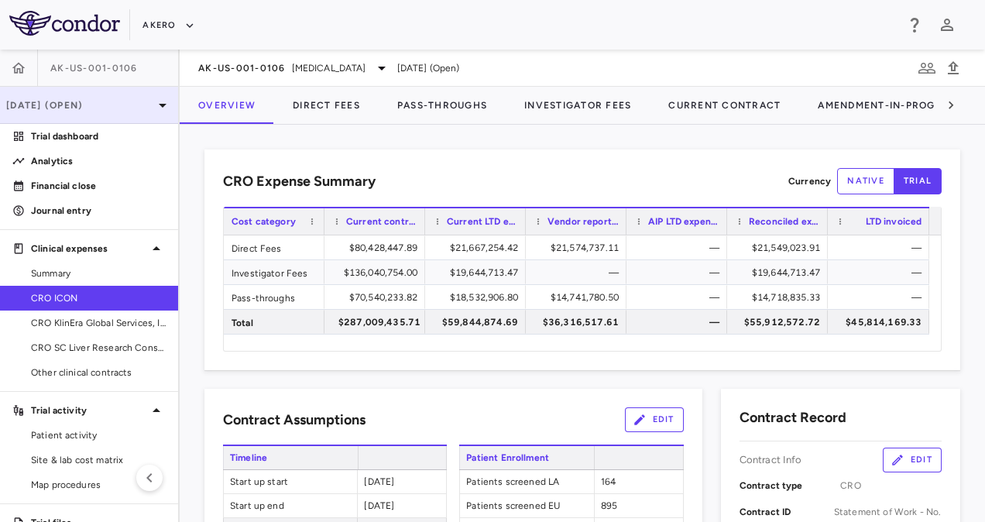
click at [74, 92] on div "[DATE] (Open)" at bounding box center [89, 105] width 178 height 37
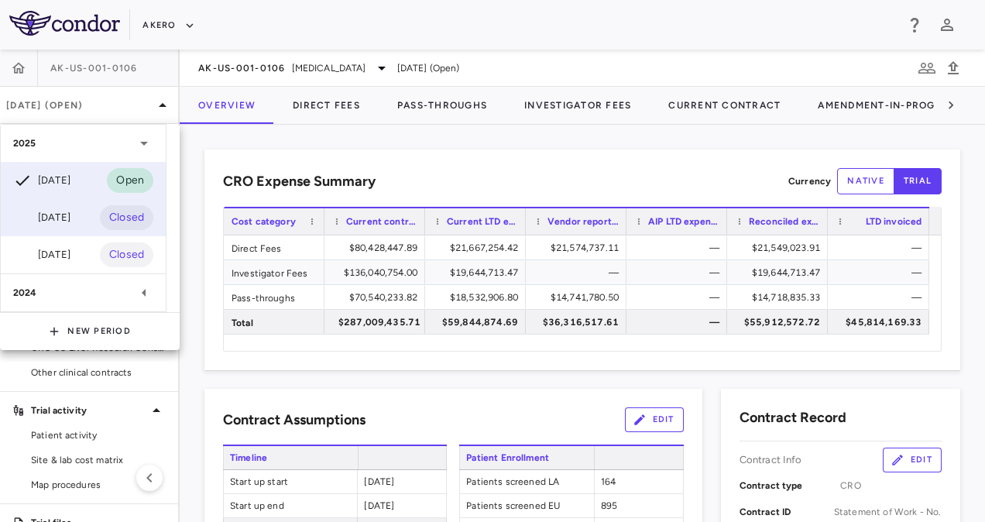
click at [70, 218] on div "[DATE]" at bounding box center [41, 217] width 57 height 19
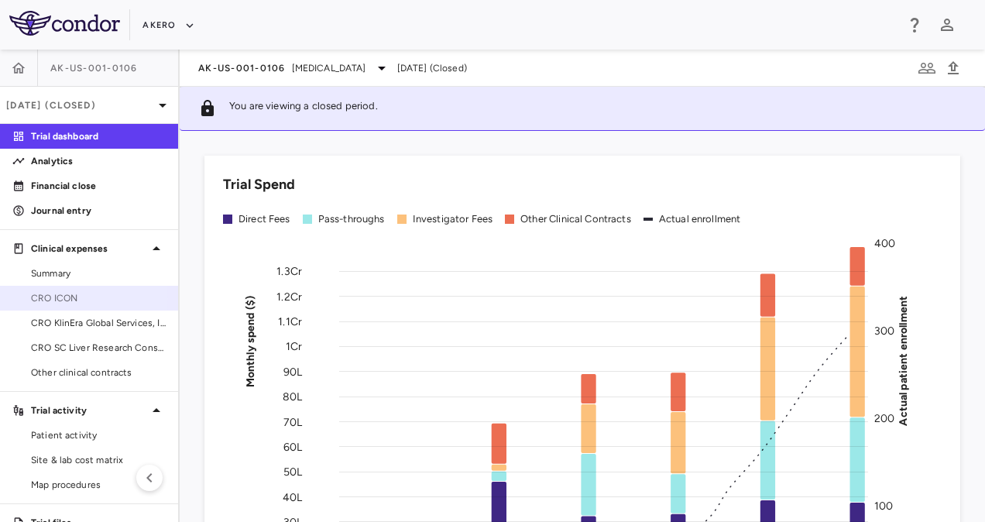
click at [63, 299] on span "CRO ICON" at bounding box center [98, 298] width 135 height 14
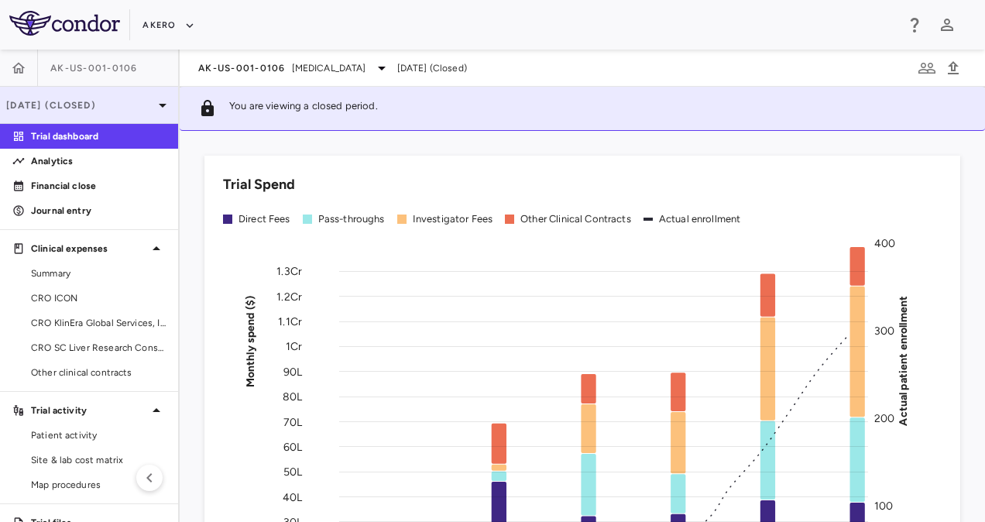
click at [103, 102] on p "[DATE] (Closed)" at bounding box center [79, 105] width 147 height 14
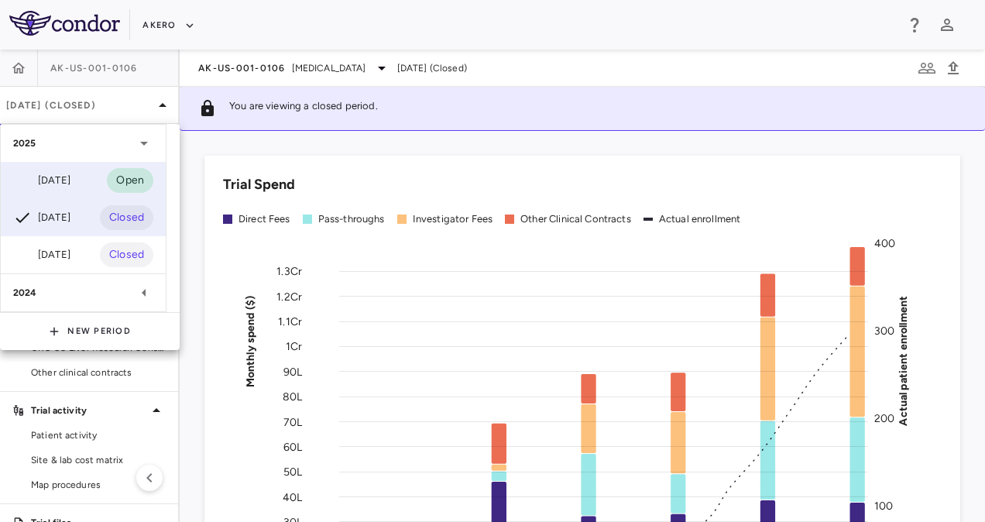
click at [53, 175] on div "[DATE]" at bounding box center [41, 180] width 57 height 19
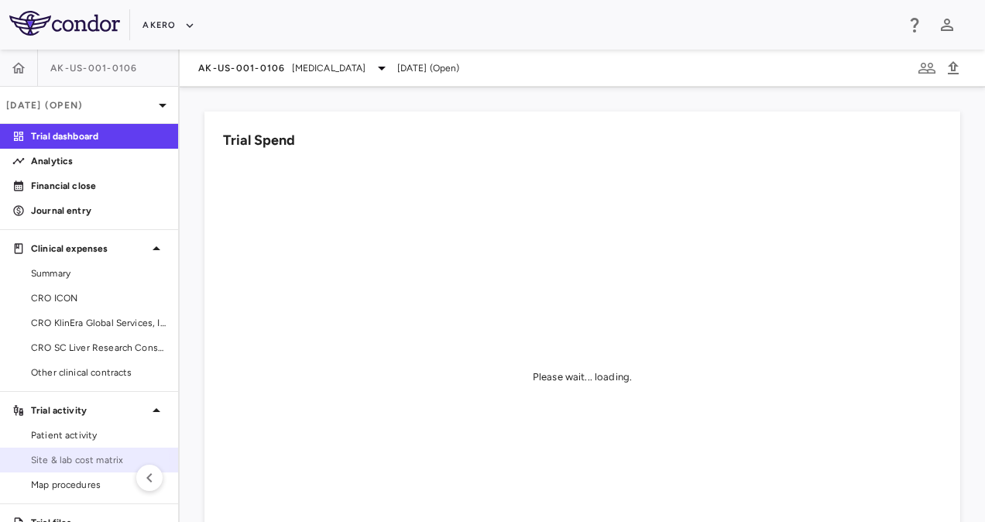
click at [84, 462] on span "Site & lab cost matrix" at bounding box center [98, 460] width 135 height 14
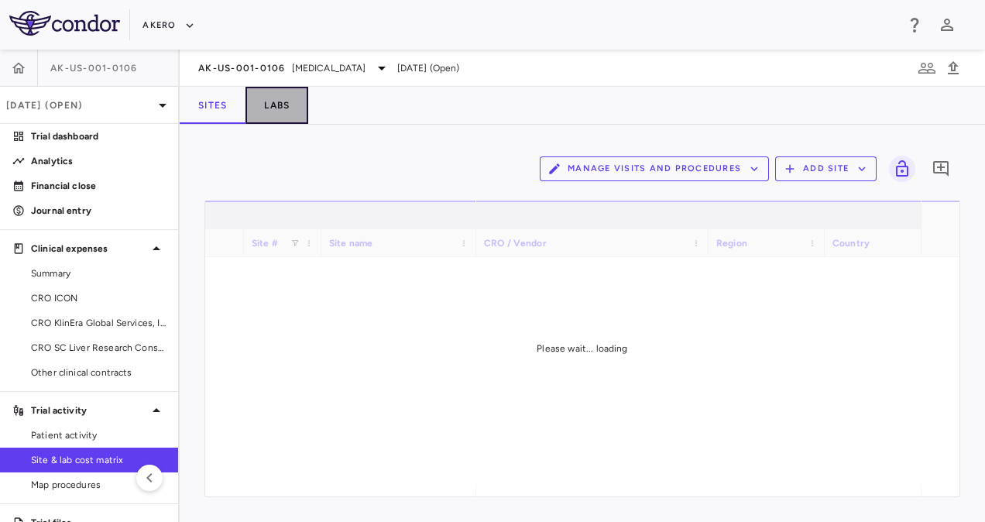
click at [280, 108] on button "Labs" at bounding box center [276, 105] width 63 height 37
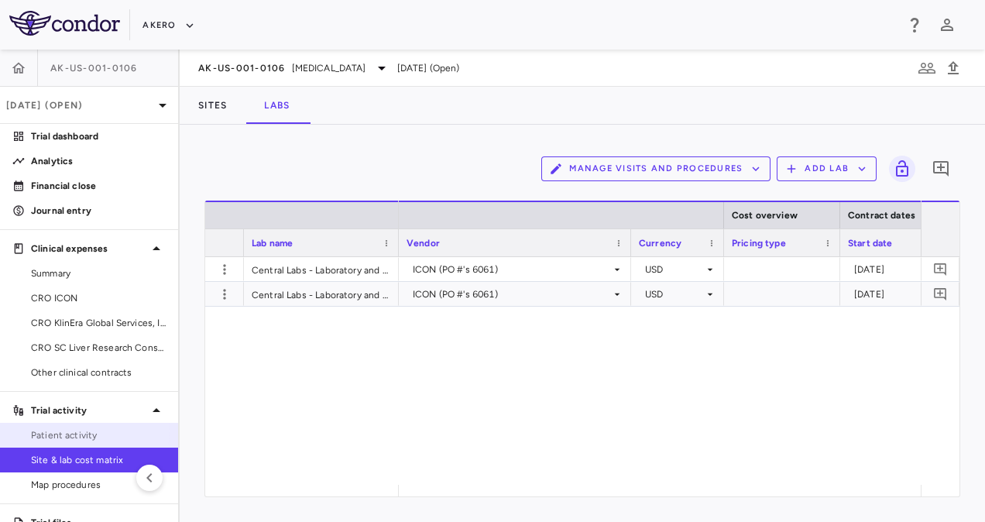
click at [84, 431] on span "Patient activity" at bounding box center [98, 435] width 135 height 14
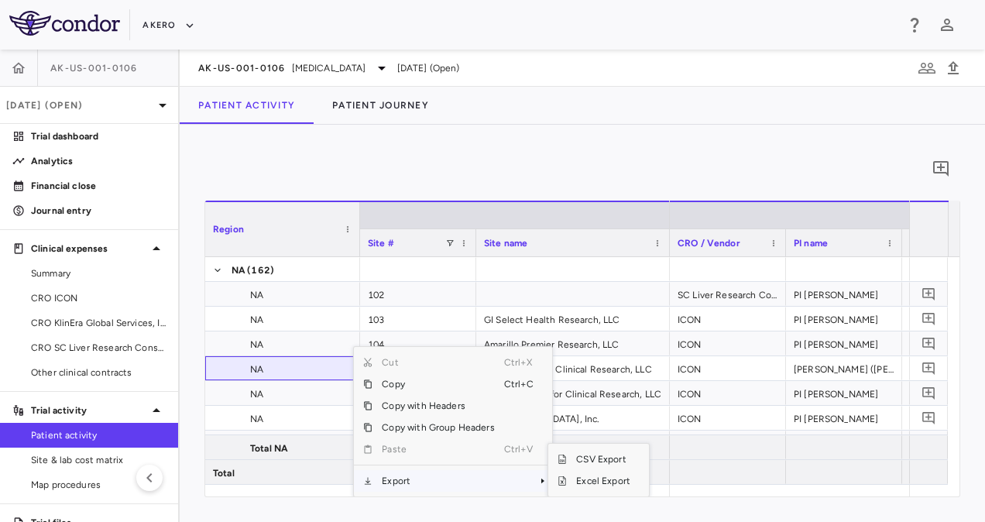
click at [414, 485] on span "Export" at bounding box center [437, 481] width 131 height 22
click at [588, 477] on span "Excel Export" at bounding box center [603, 481] width 73 height 22
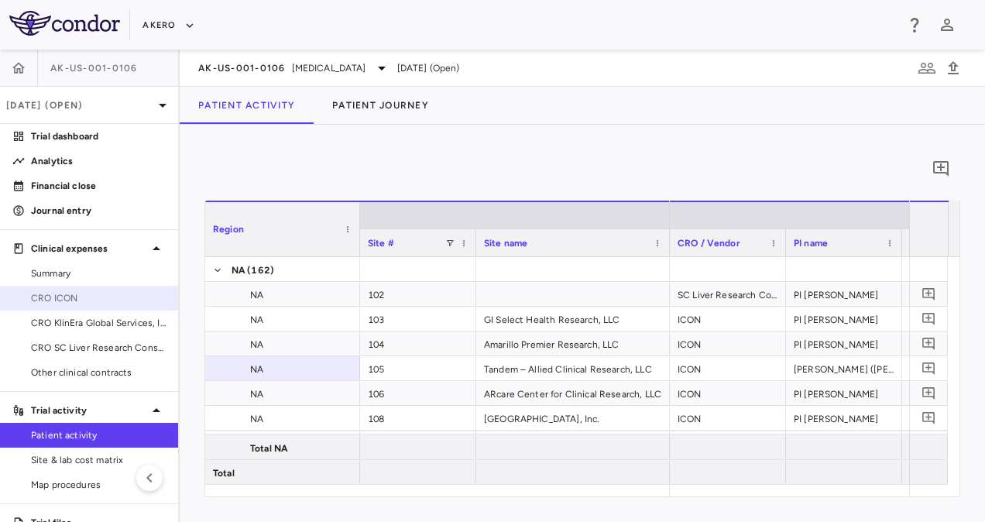
click at [70, 297] on span "CRO ICON" at bounding box center [98, 298] width 135 height 14
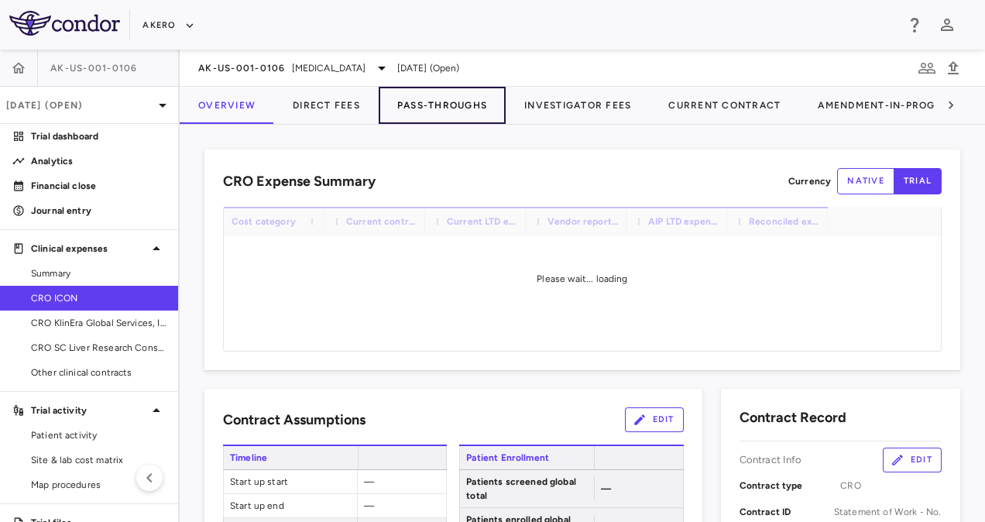
click at [439, 108] on button "Pass-Throughs" at bounding box center [442, 105] width 127 height 37
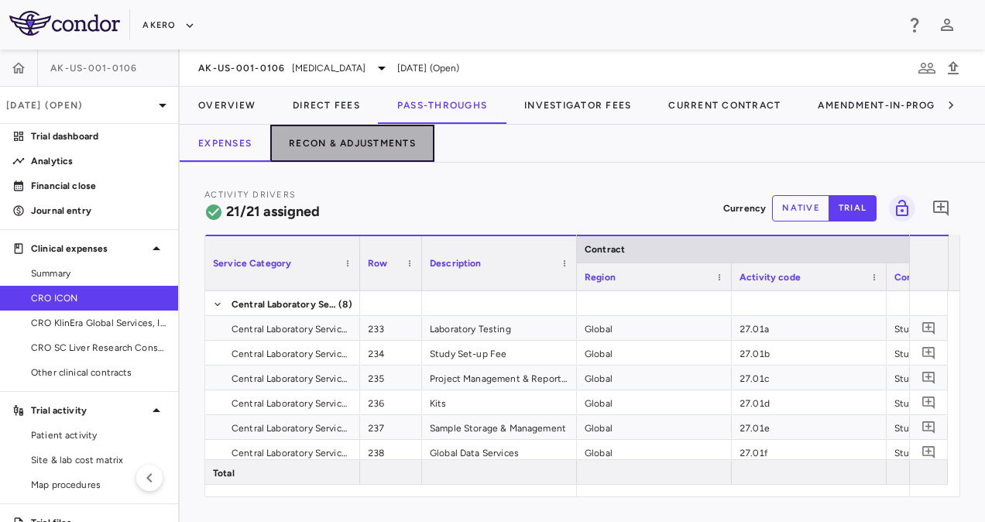
click at [336, 147] on button "Recon & Adjustments" at bounding box center [352, 143] width 164 height 37
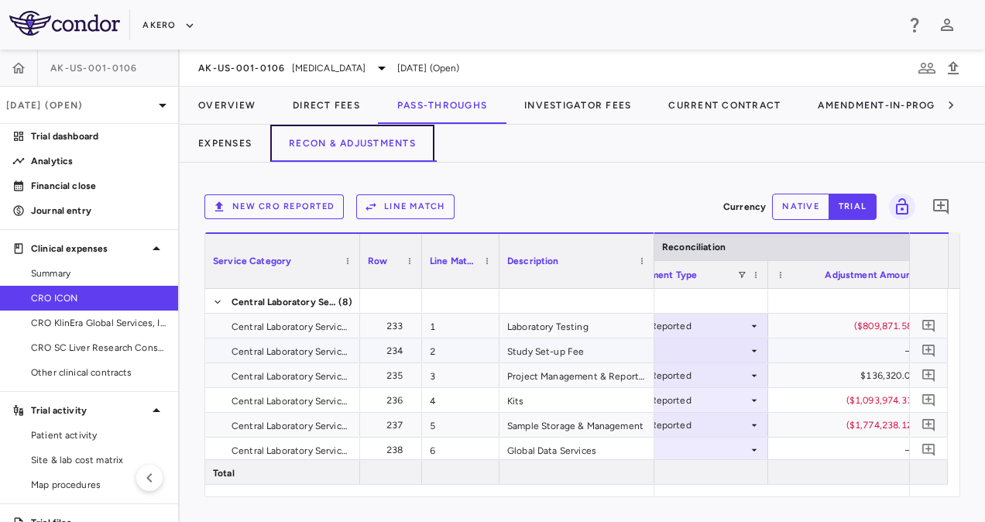
scroll to position [0, 3385]
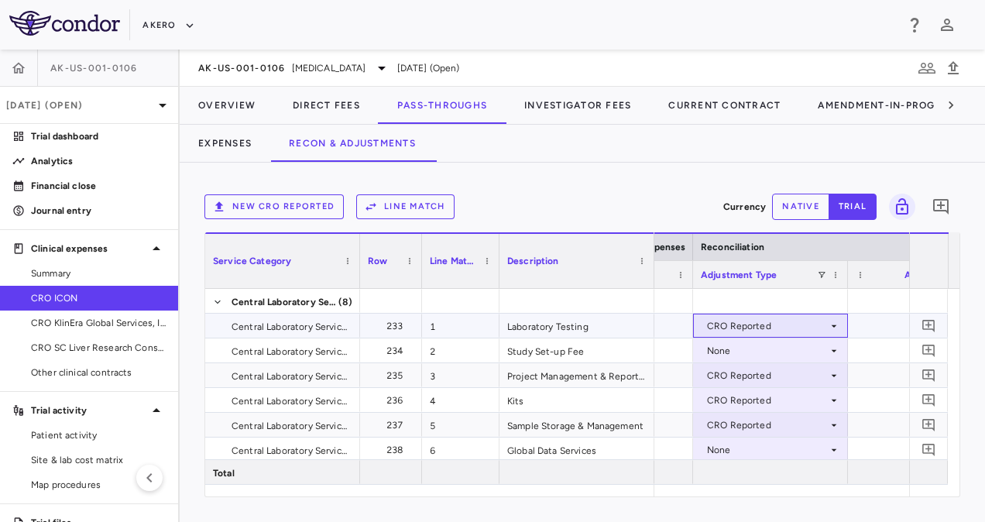
click at [761, 321] on div "CRO Reported" at bounding box center [767, 326] width 121 height 25
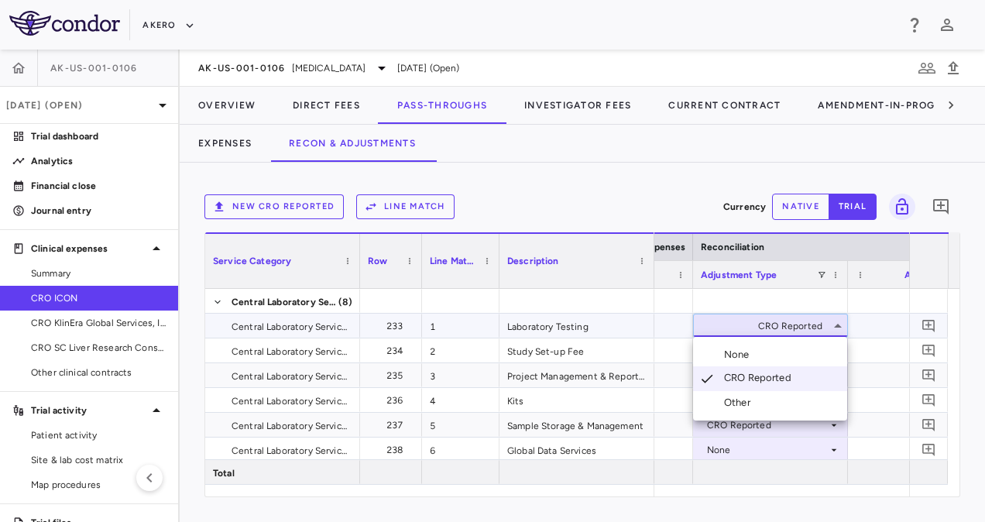
click at [747, 400] on div "Other" at bounding box center [740, 403] width 33 height 14
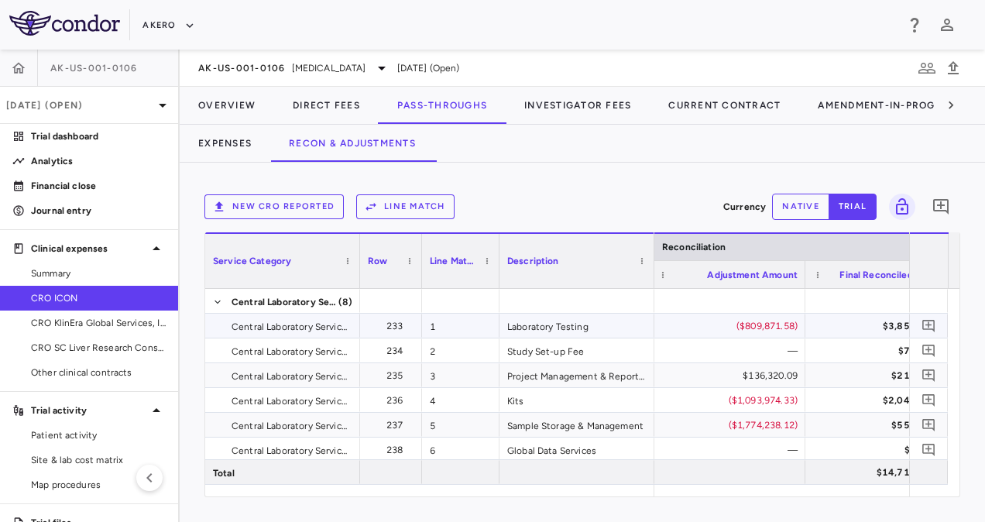
scroll to position [0, 3536]
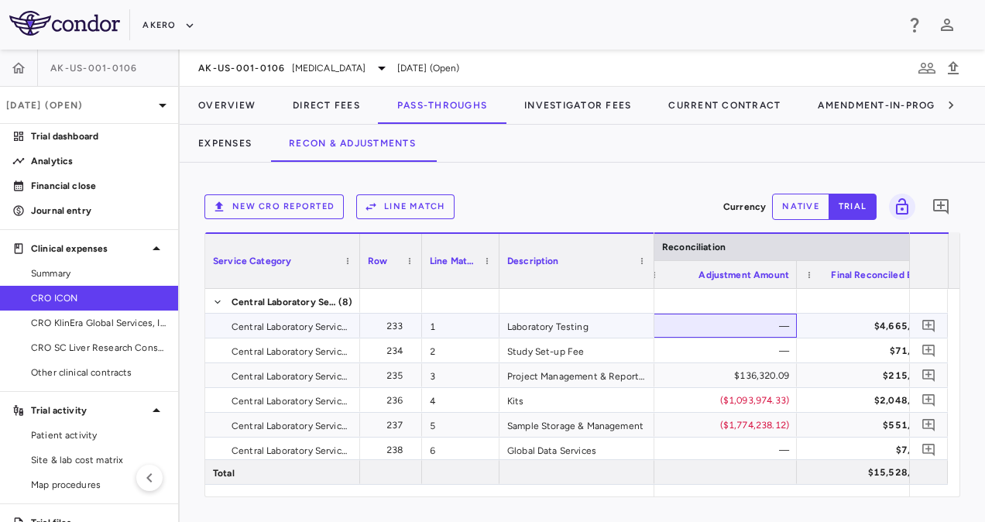
click at [743, 320] on div "—" at bounding box center [722, 326] width 133 height 25
click at [743, 325] on div "—" at bounding box center [722, 326] width 133 height 25
click at [793, 208] on button "native" at bounding box center [800, 207] width 57 height 26
click at [747, 323] on div "$0.00" at bounding box center [722, 326] width 133 height 25
type input "*********"
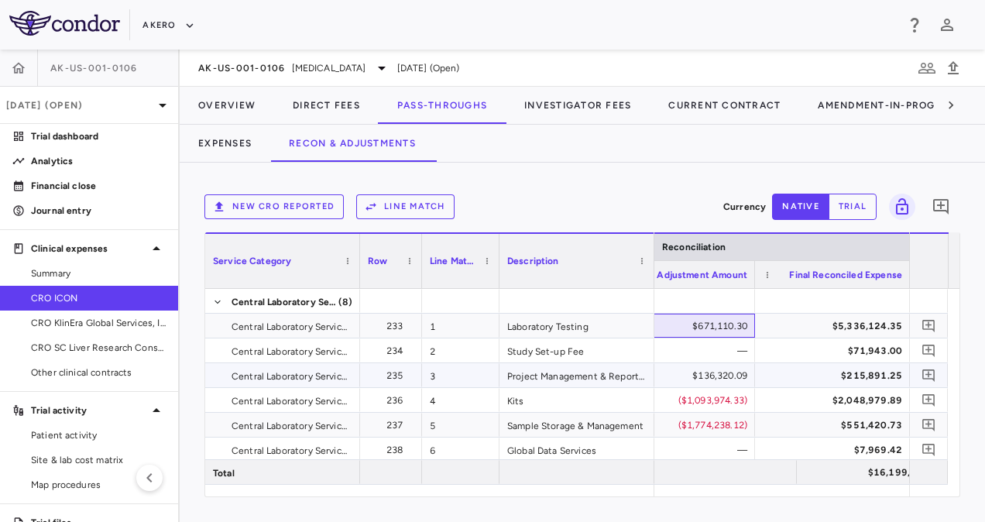
scroll to position [0, 3429]
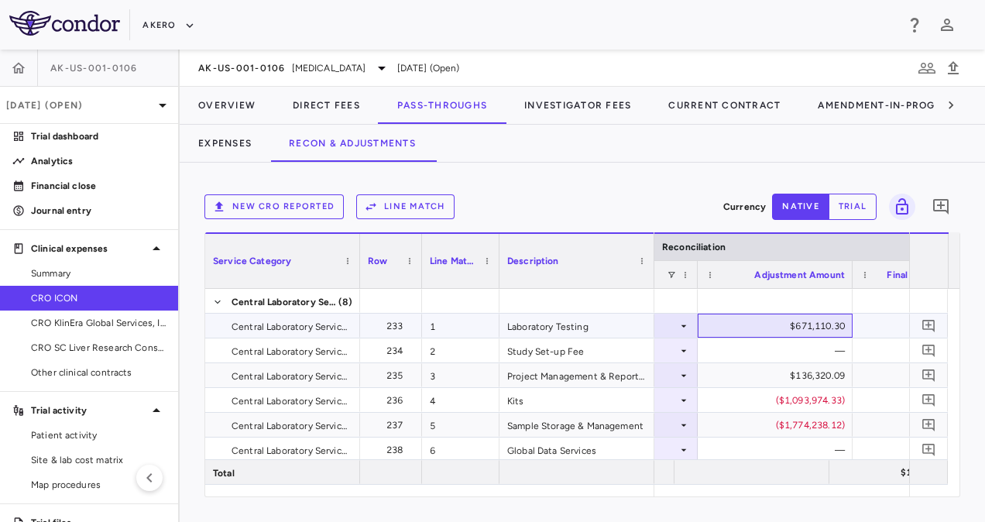
click at [787, 328] on div "$671,110.30" at bounding box center [778, 326] width 133 height 25
type input "*********"
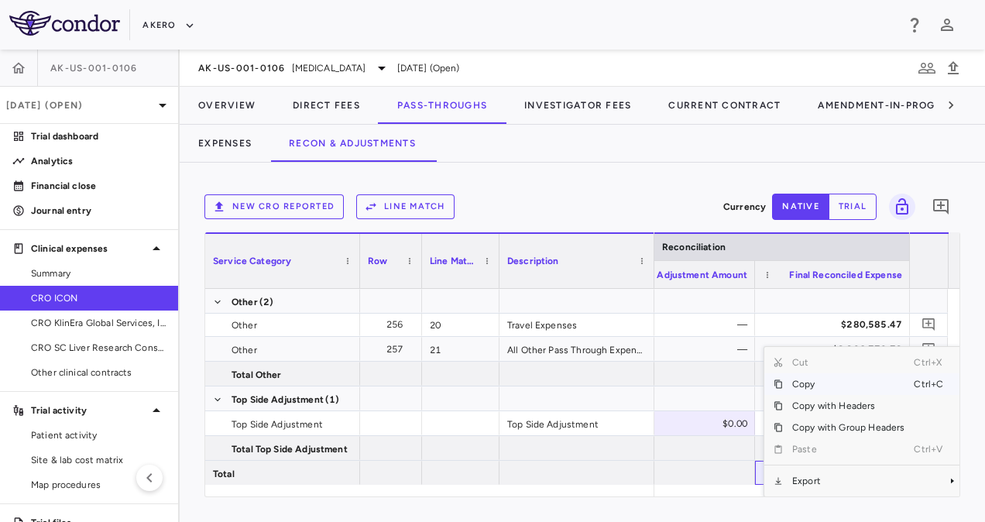
click at [811, 386] on span "Copy" at bounding box center [848, 384] width 131 height 22
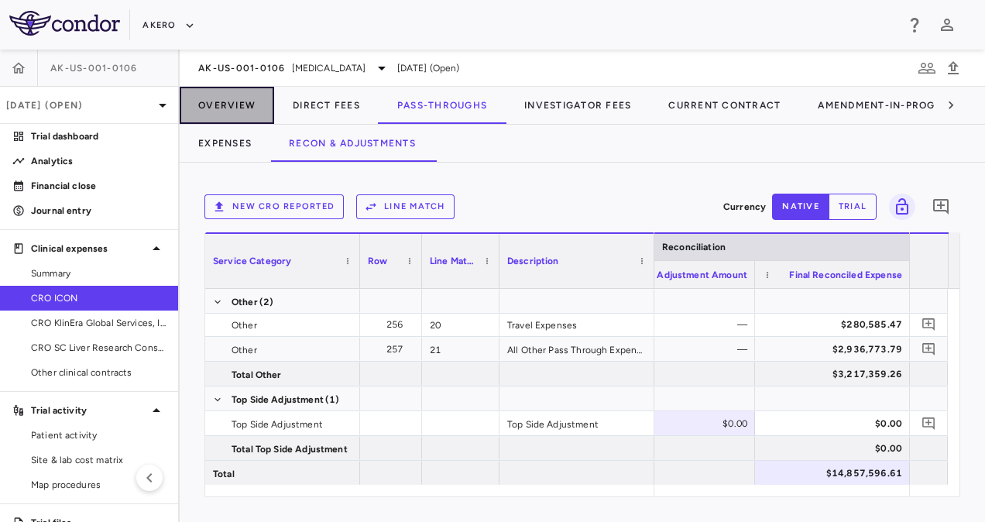
click at [248, 112] on button "Overview" at bounding box center [227, 105] width 94 height 37
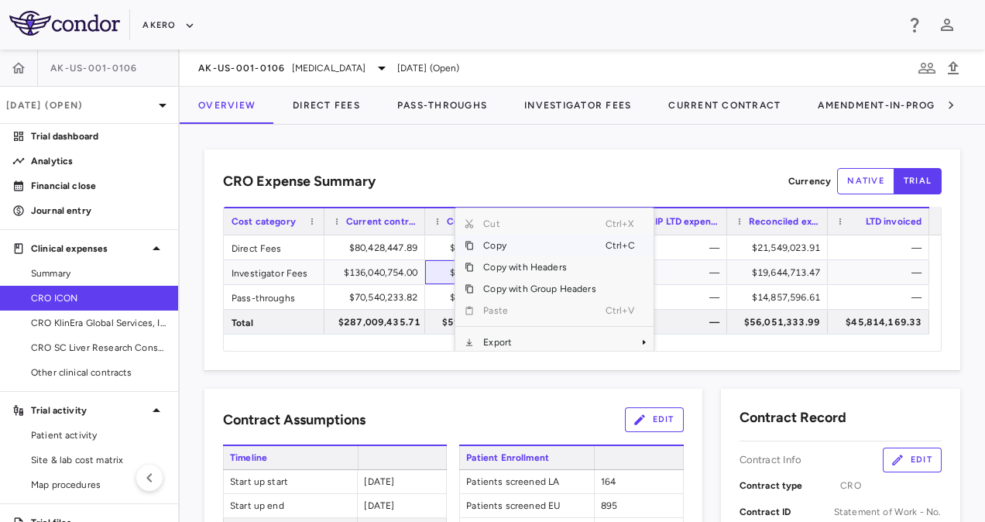
click at [490, 243] on span "Copy" at bounding box center [539, 246] width 131 height 22
